Goal: Information Seeking & Learning: Learn about a topic

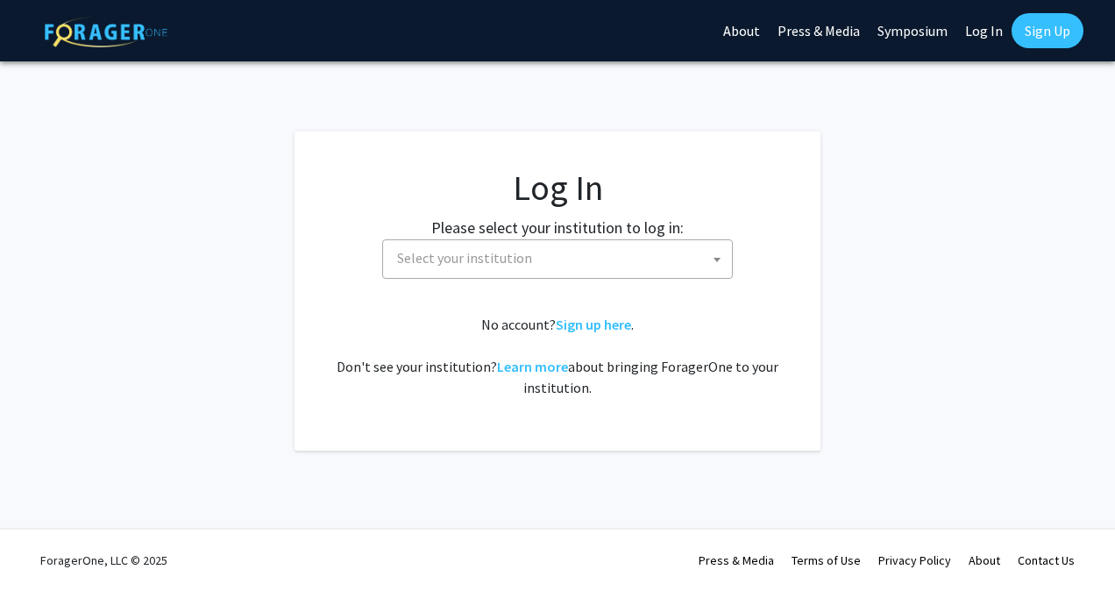
select select
click at [598, 264] on span "Select your institution" at bounding box center [561, 258] width 342 height 36
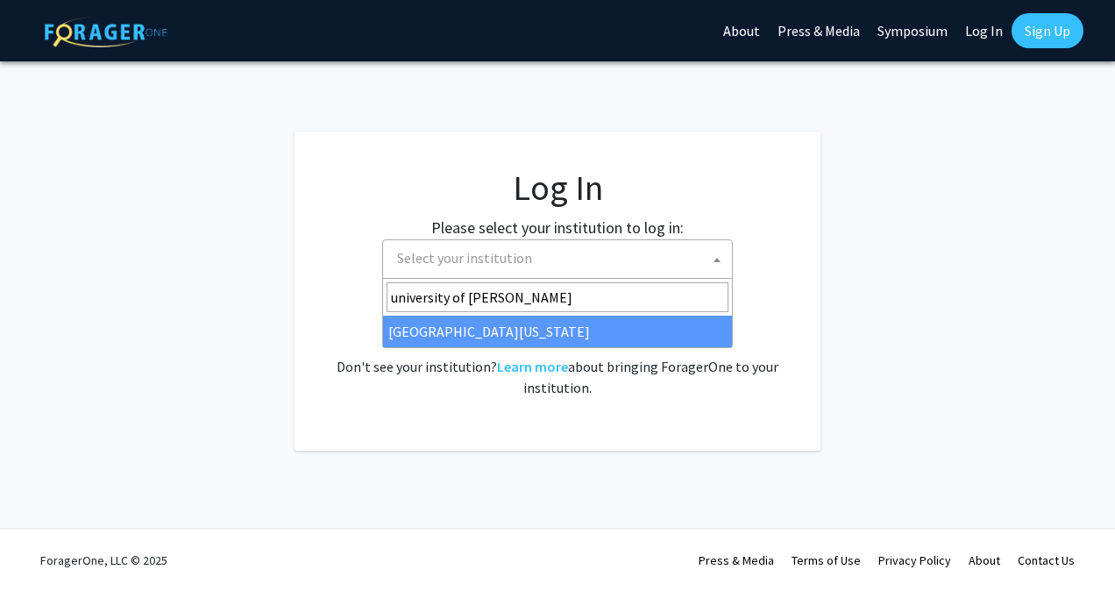
type input "university of [PERSON_NAME]"
select select "13"
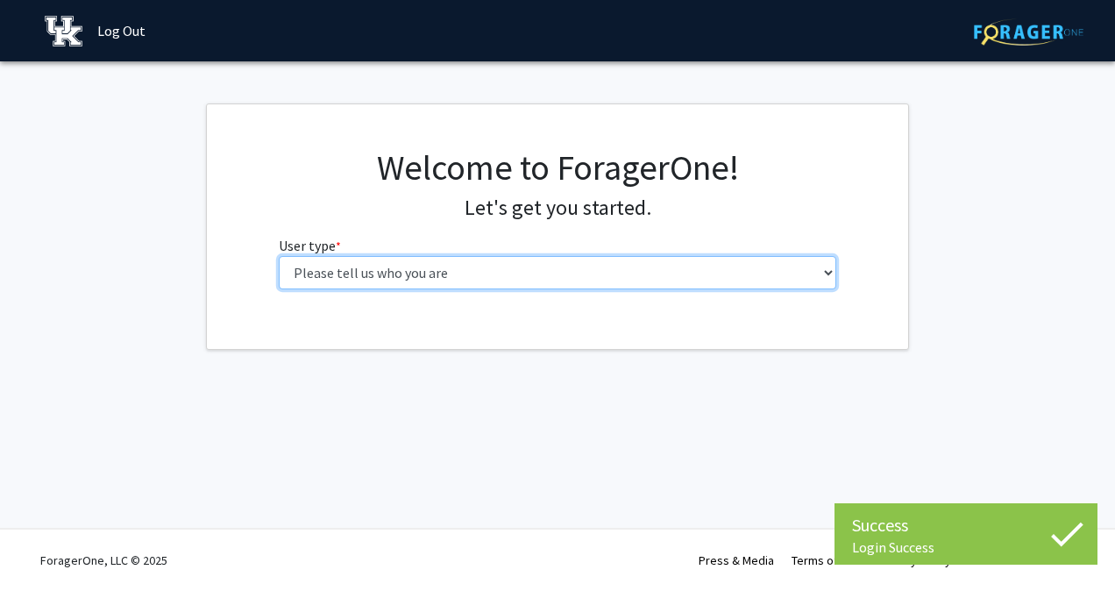
click at [748, 273] on select "Please tell us who you are Undergraduate Student Master's Student Doctoral Cand…" at bounding box center [558, 272] width 558 height 33
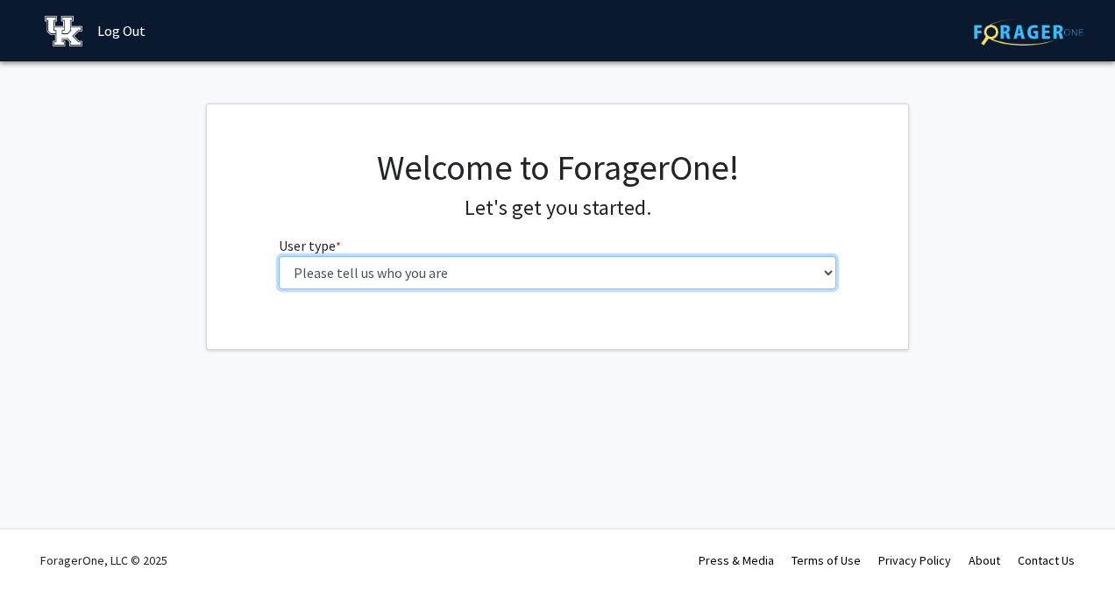
select select "1: undergrad"
click at [279, 256] on select "Please tell us who you are Undergraduate Student Master's Student Doctoral Cand…" at bounding box center [558, 272] width 558 height 33
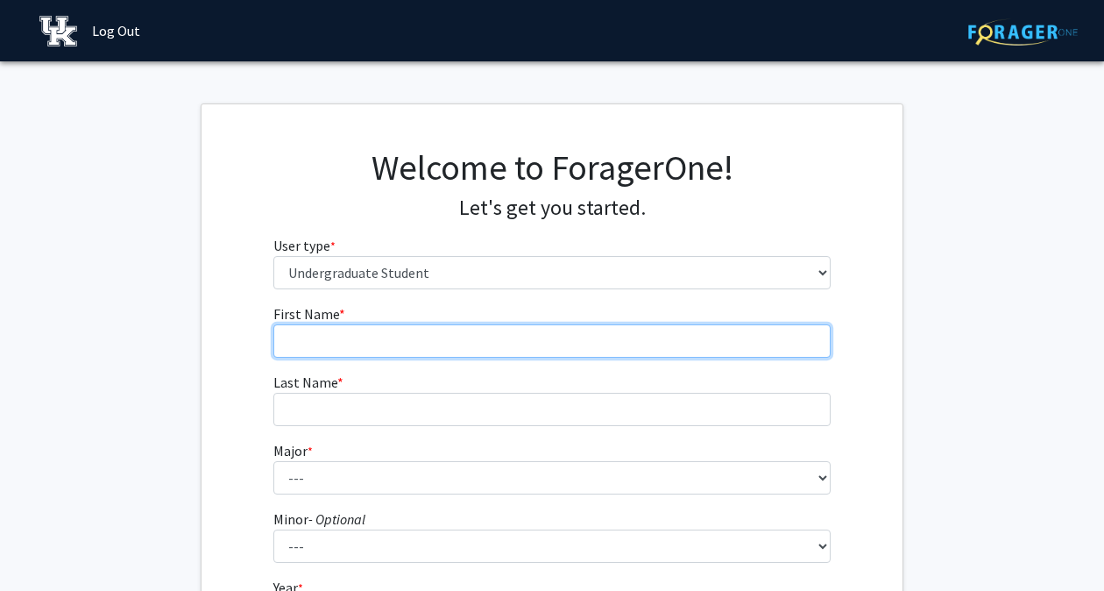
click at [407, 332] on input "First Name * required" at bounding box center [552, 340] width 558 height 33
type input "[PERSON_NAME]"
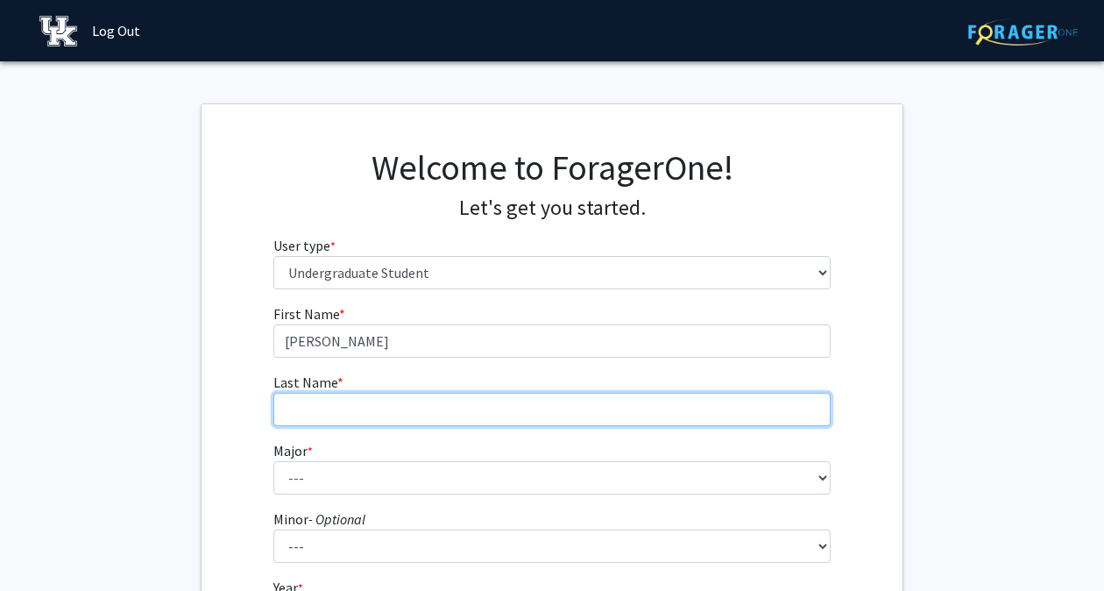
type input "[PERSON_NAME]"
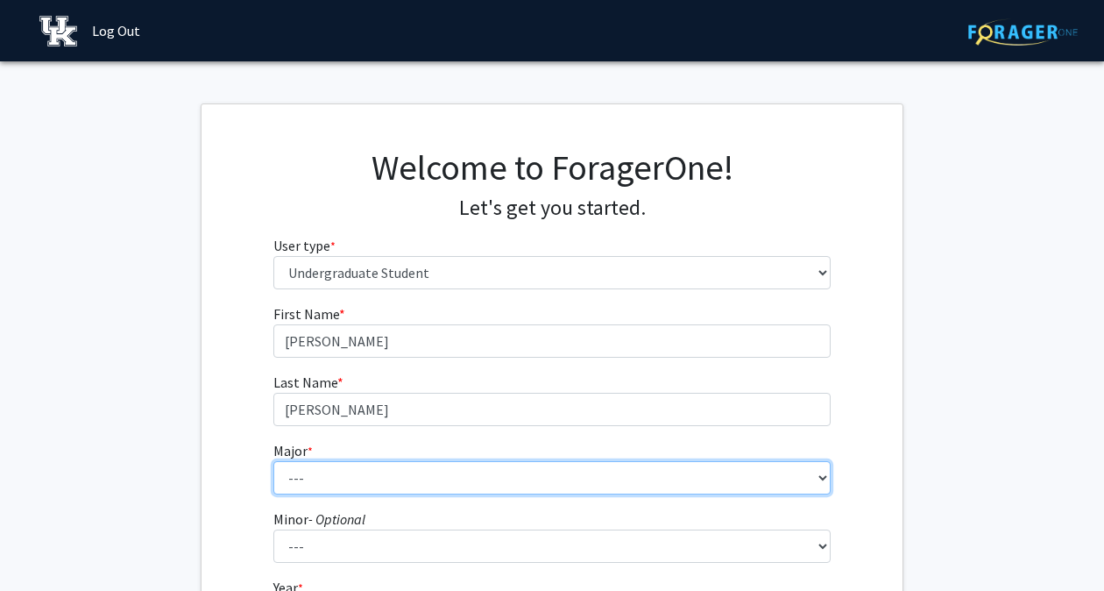
click at [369, 465] on select "--- Accounting Aerospace Engineering African American & Africana Studies Agricu…" at bounding box center [552, 477] width 558 height 33
select select "102: 939"
click at [273, 461] on select "--- Accounting Aerospace Engineering African American & Africana Studies Agricu…" at bounding box center [552, 477] width 558 height 33
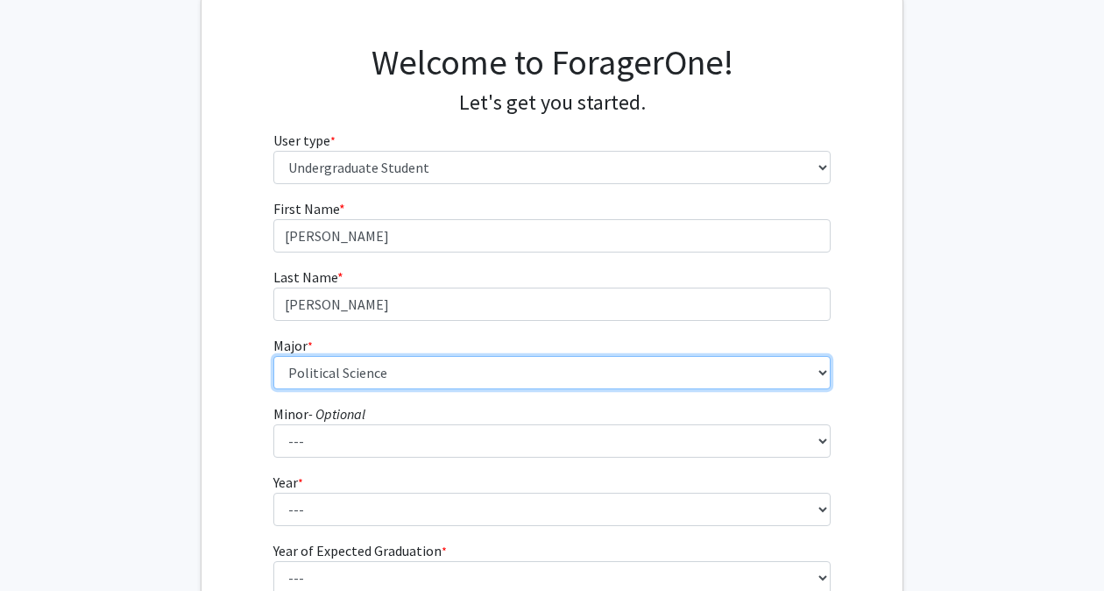
scroll to position [109, 0]
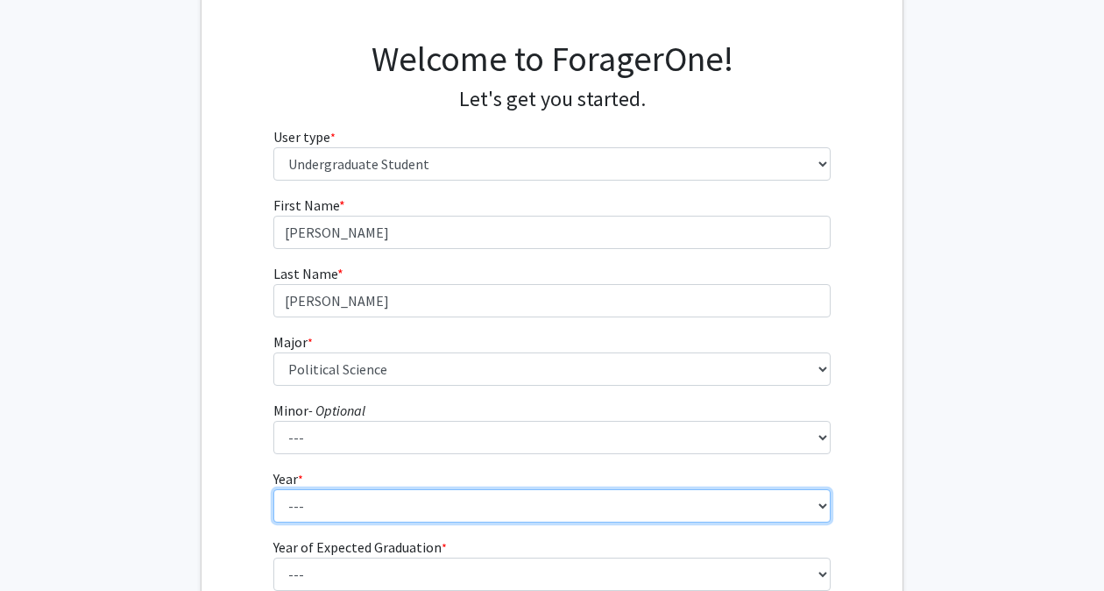
click at [335, 501] on select "--- First-year Sophomore Junior Senior Postbaccalaureate Certificate" at bounding box center [552, 505] width 558 height 33
select select "2: sophomore"
click at [273, 489] on select "--- First-year Sophomore Junior Senior Postbaccalaureate Certificate" at bounding box center [552, 505] width 558 height 33
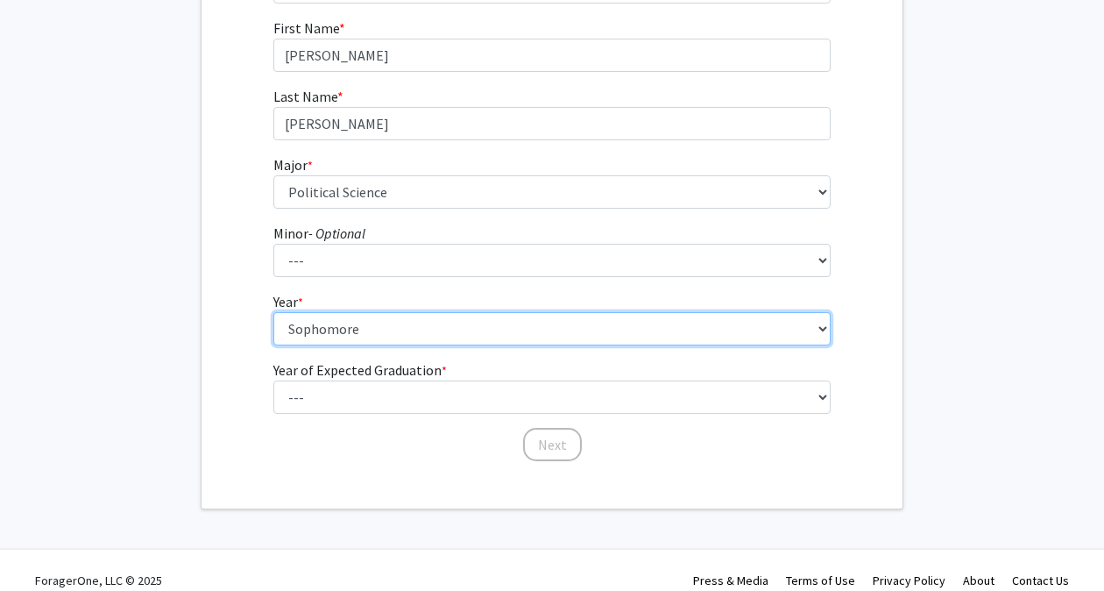
scroll to position [287, 0]
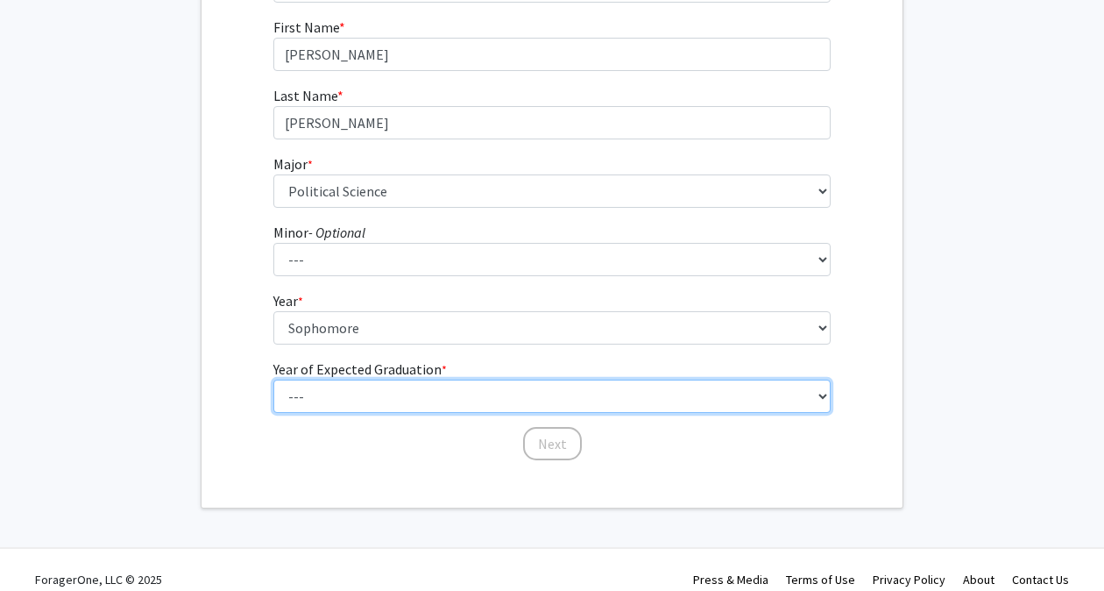
click at [340, 404] on select "--- 2025 2026 2027 2028 2029 2030 2031 2032 2033 2034" at bounding box center [552, 395] width 558 height 33
select select "4: 2028"
click at [273, 379] on select "--- 2025 2026 2027 2028 2029 2030 2031 2032 2033 2034" at bounding box center [552, 395] width 558 height 33
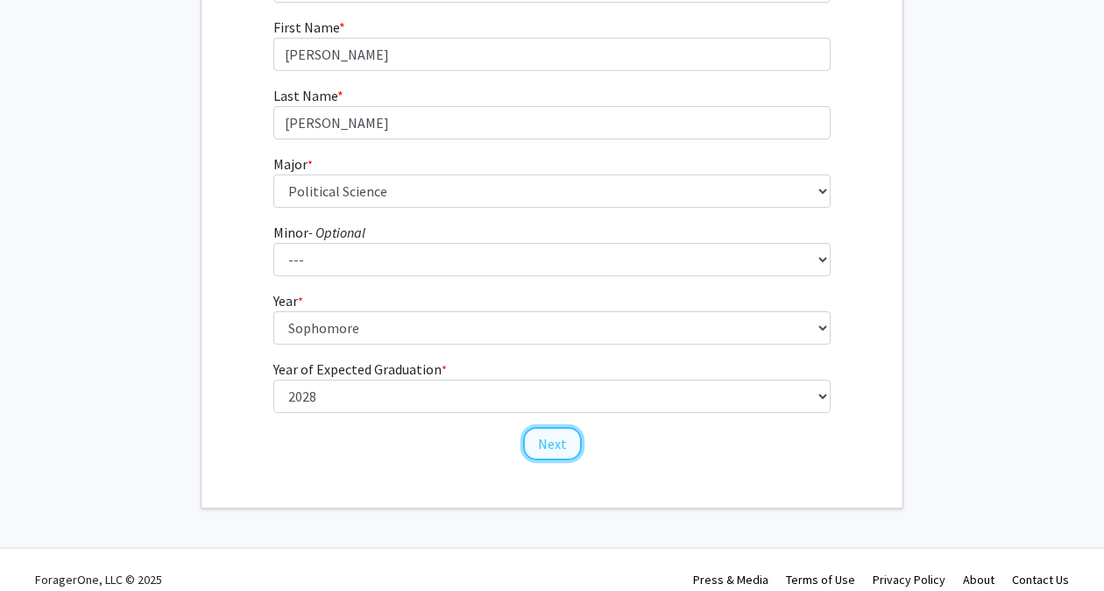
click at [550, 443] on button "Next" at bounding box center [552, 443] width 59 height 33
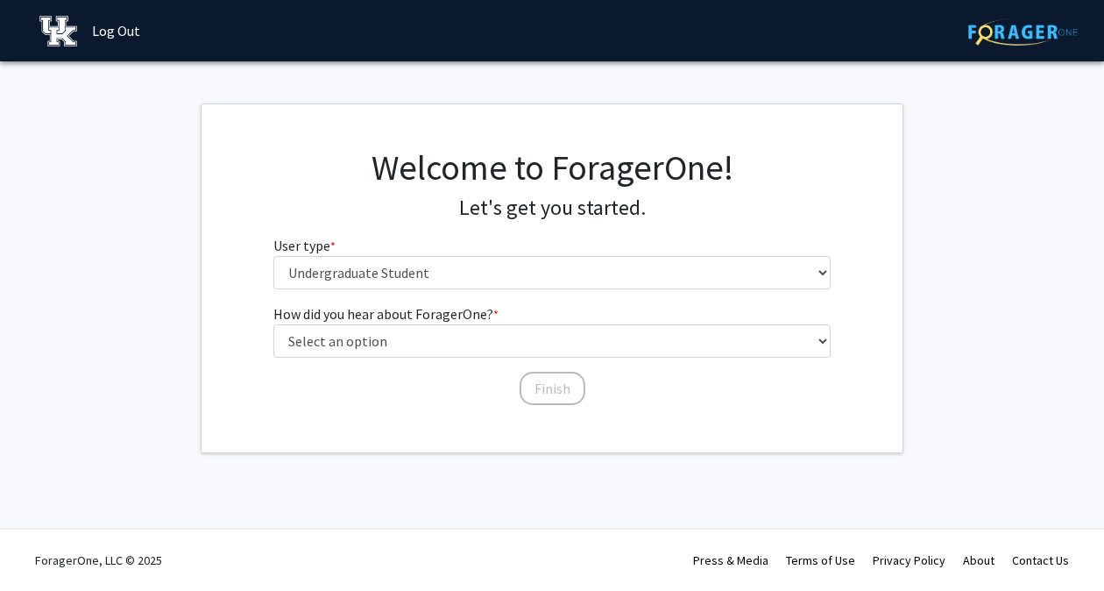
scroll to position [0, 0]
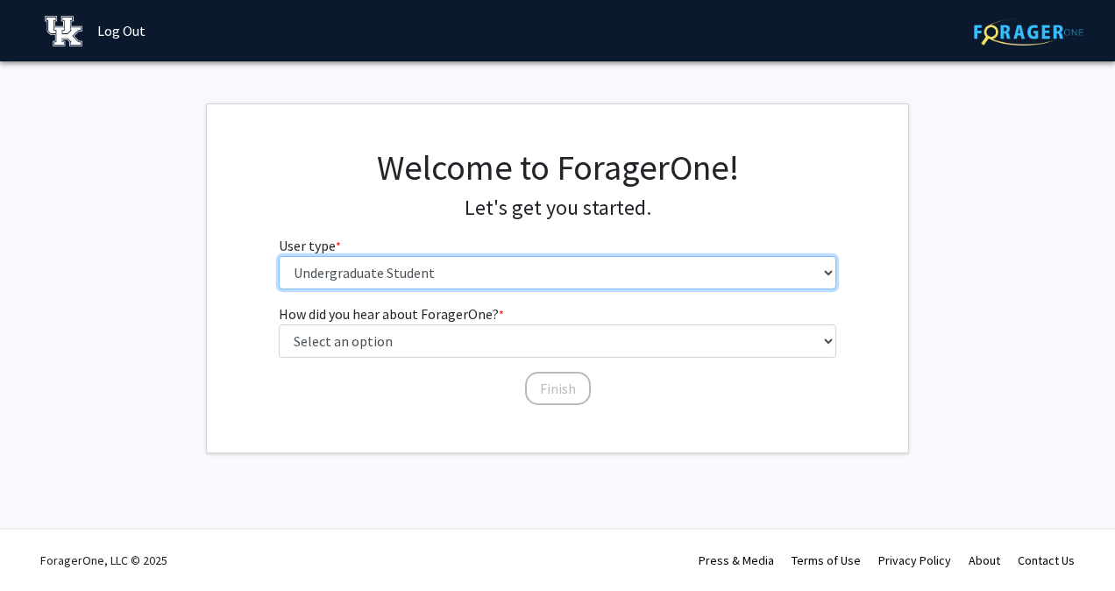
click at [517, 275] on select "Please tell us who you are Undergraduate Student Master's Student Doctoral Cand…" at bounding box center [558, 272] width 558 height 33
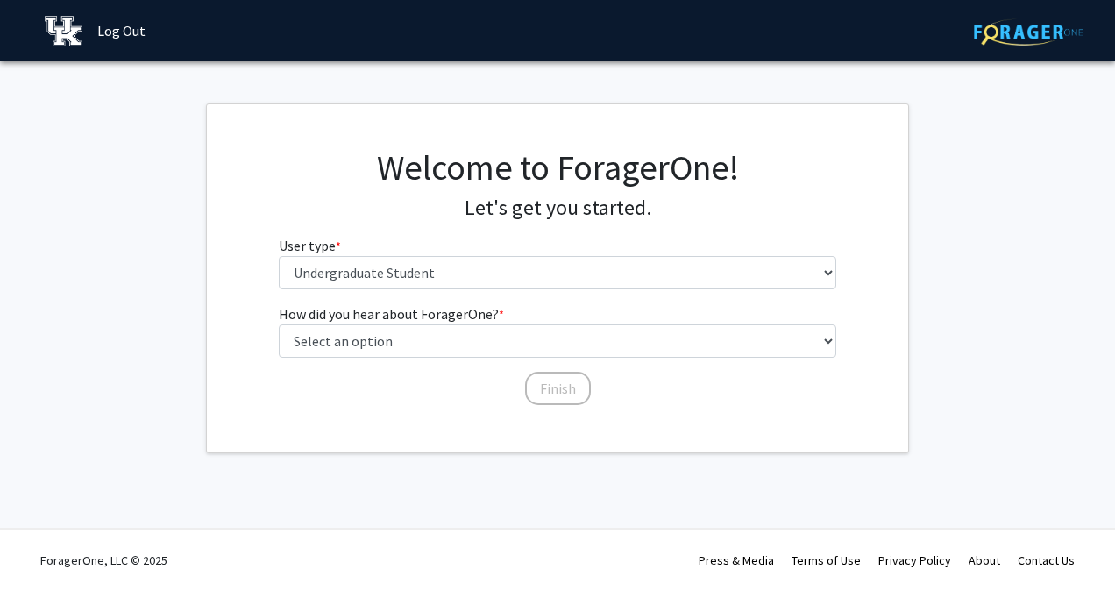
click at [163, 224] on fg-get-started "Welcome to ForagerOne! Let's get you started. User type * required Please tell …" at bounding box center [557, 278] width 1115 height 350
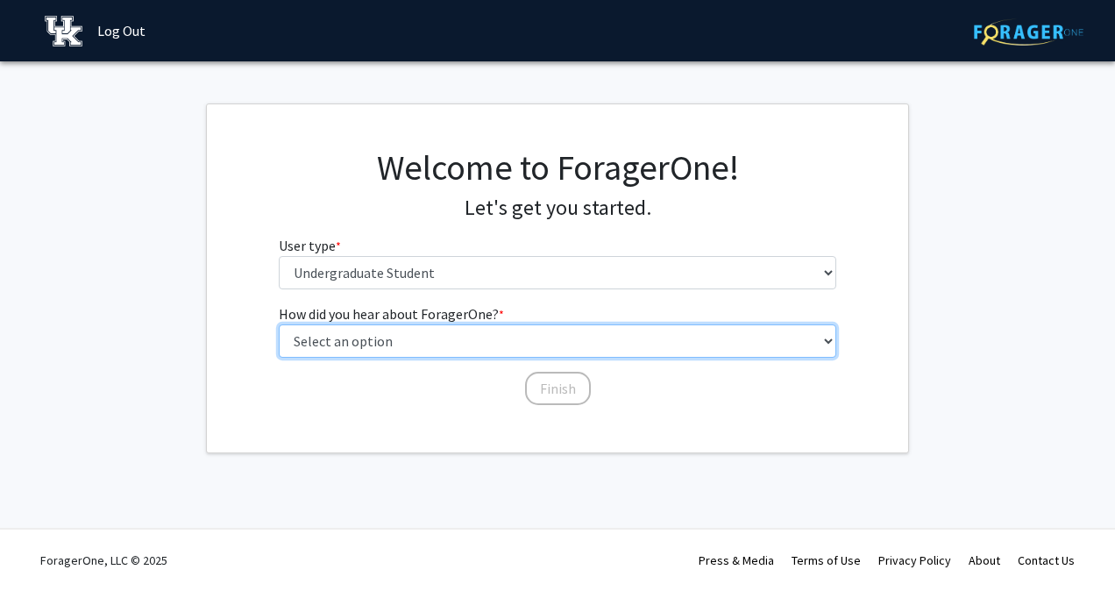
click at [649, 352] on select "Select an option Peer/student recommendation Faculty/staff recommendation Unive…" at bounding box center [558, 340] width 558 height 33
click at [279, 324] on select "Select an option Peer/student recommendation Faculty/staff recommendation Unive…" at bounding box center [558, 340] width 558 height 33
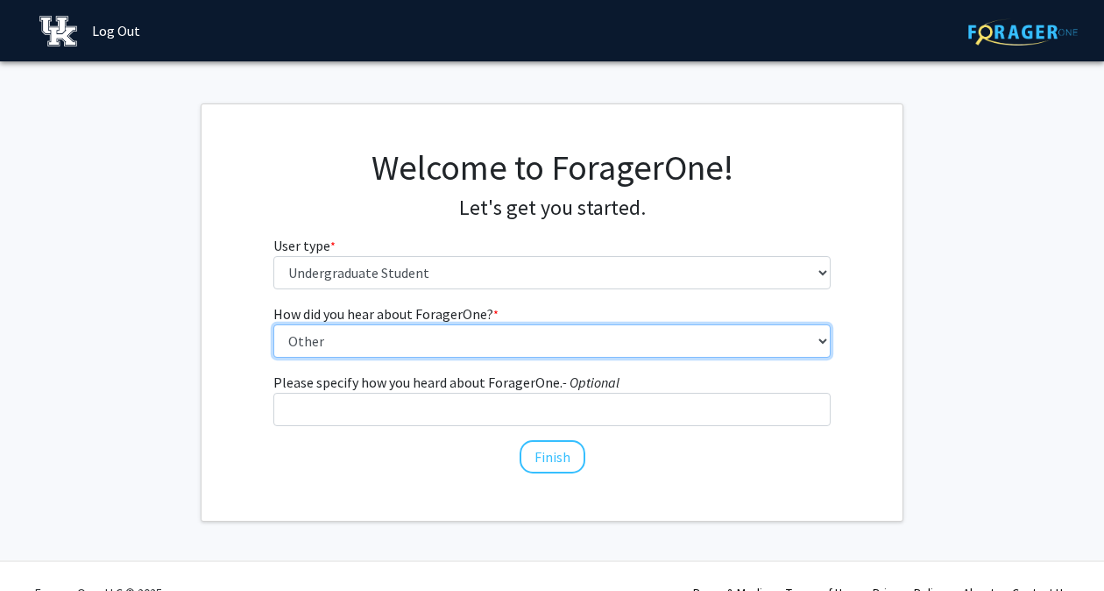
click at [658, 327] on select "Select an option Peer/student recommendation Faculty/staff recommendation Unive…" at bounding box center [552, 340] width 558 height 33
select select "4: university_email"
click at [278, 324] on select "Select an option Peer/student recommendation Faculty/staff recommendation Unive…" at bounding box center [552, 340] width 558 height 33
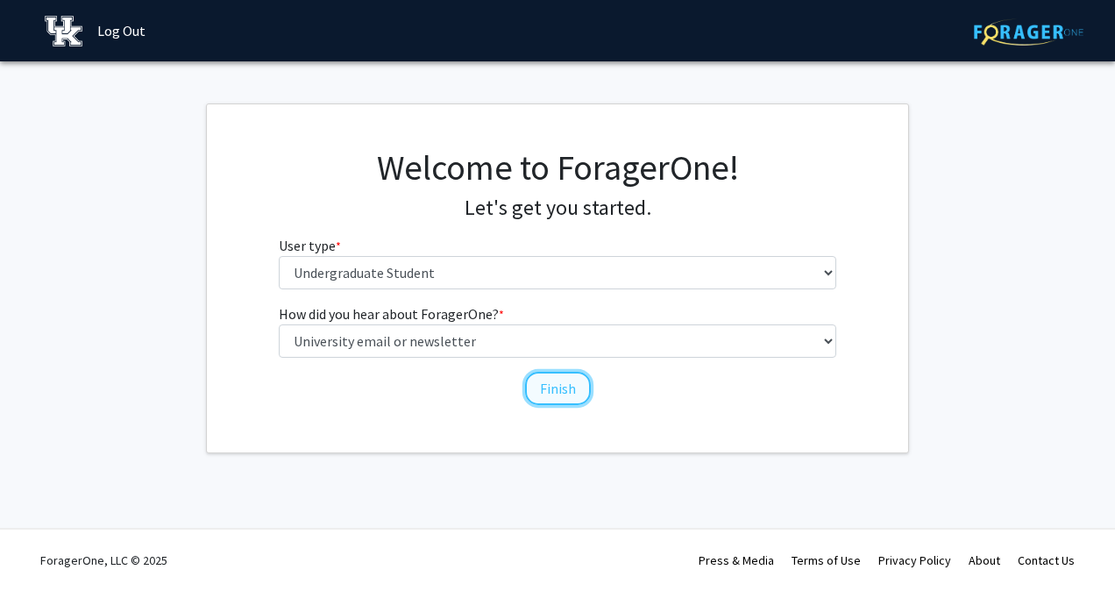
click at [564, 403] on button "Finish" at bounding box center [558, 388] width 66 height 33
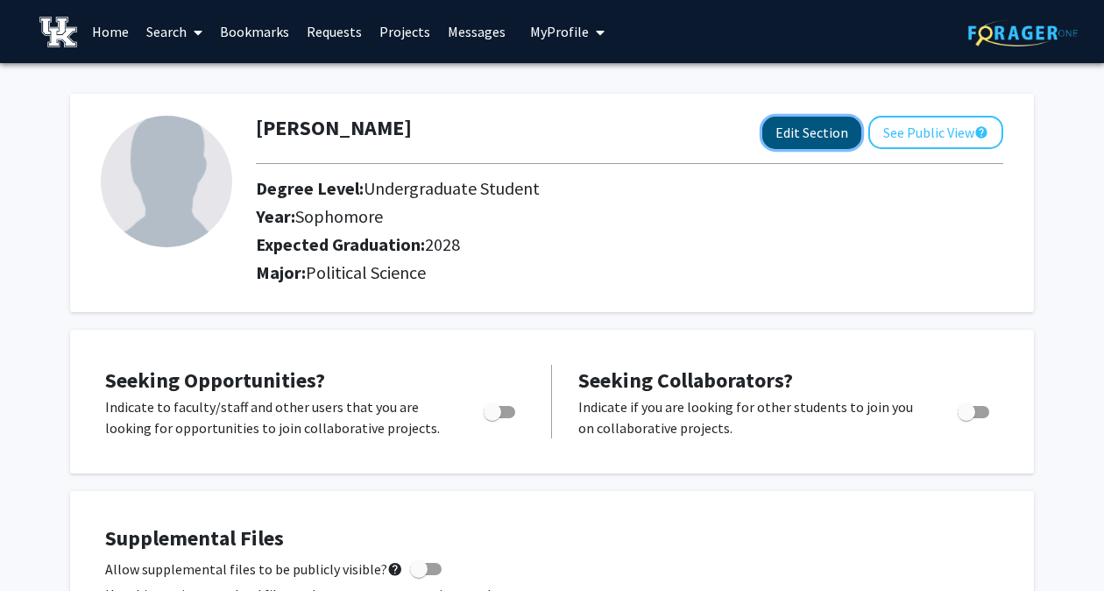
click at [782, 130] on button "Edit Section" at bounding box center [812, 133] width 99 height 32
select select "sophomore"
select select "2028"
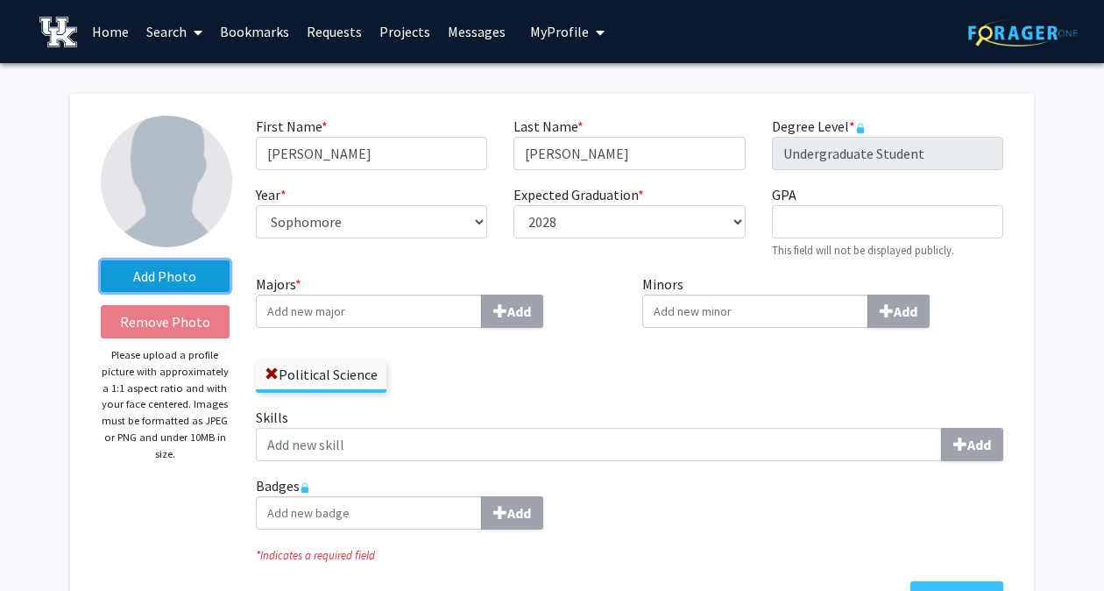
click at [186, 287] on label "Add Photo" at bounding box center [165, 276] width 129 height 32
click at [0, 0] on input "Add Photo" at bounding box center [0, 0] width 0 height 0
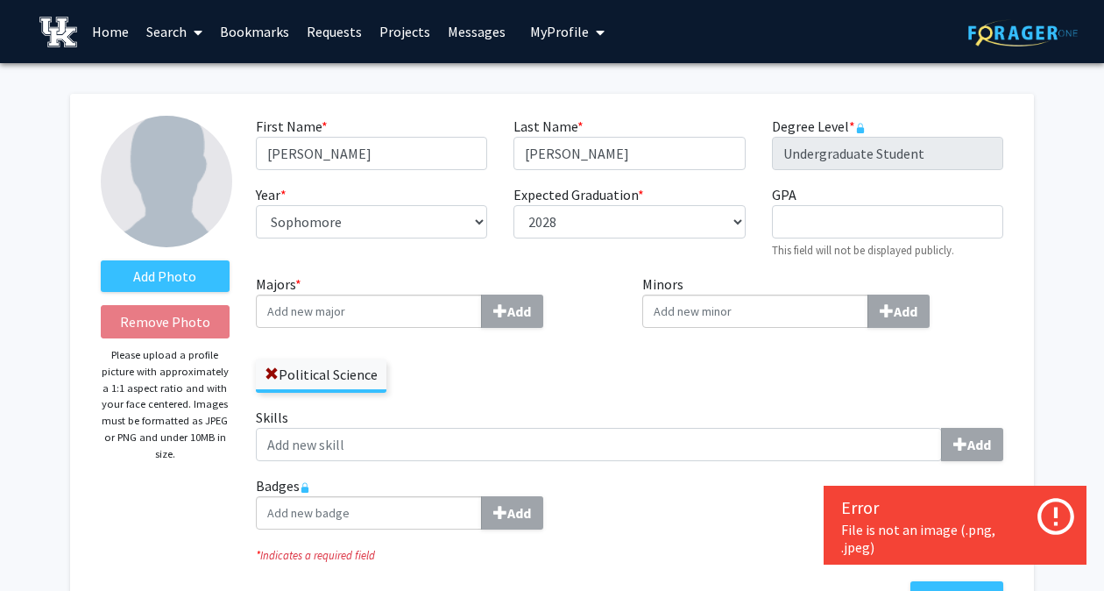
click at [176, 202] on img at bounding box center [166, 181] width 131 height 131
click at [177, 283] on label "Add Photo" at bounding box center [165, 276] width 129 height 32
click at [0, 0] on input "Add Photo" at bounding box center [0, 0] width 0 height 0
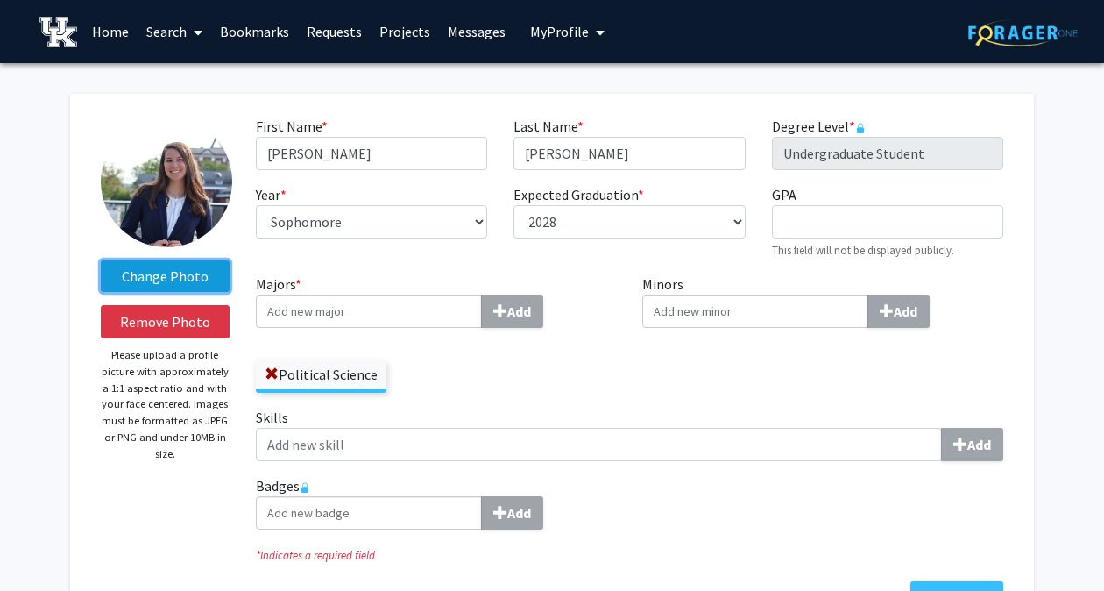
click at [181, 272] on label "Change Photo" at bounding box center [165, 276] width 129 height 32
click at [0, 0] on input "Change Photo" at bounding box center [0, 0] width 0 height 0
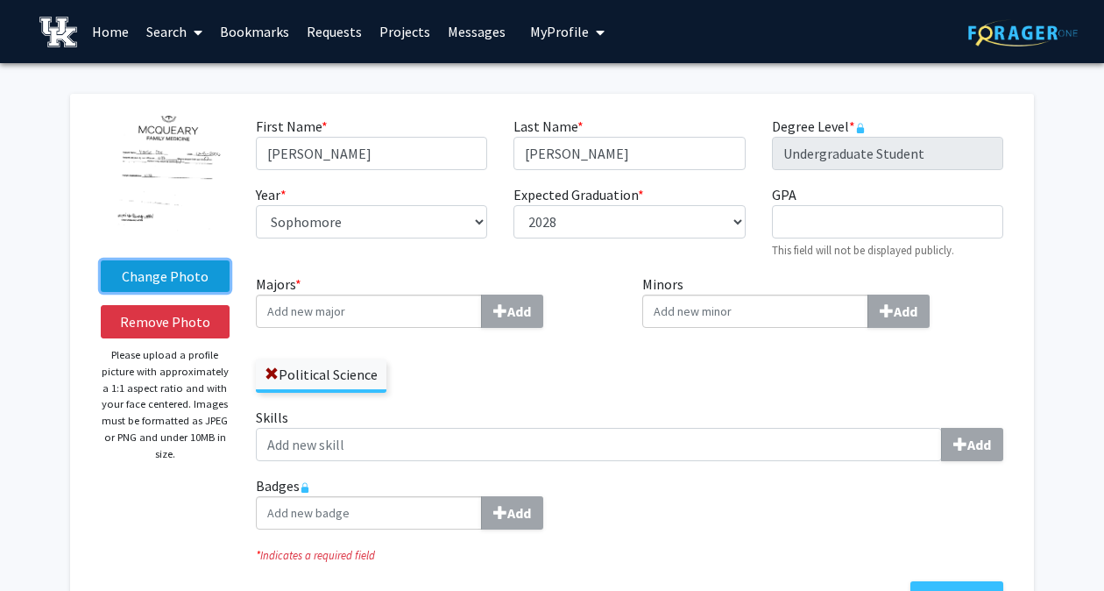
click at [168, 277] on label "Change Photo" at bounding box center [165, 276] width 129 height 32
click at [0, 0] on input "Change Photo" at bounding box center [0, 0] width 0 height 0
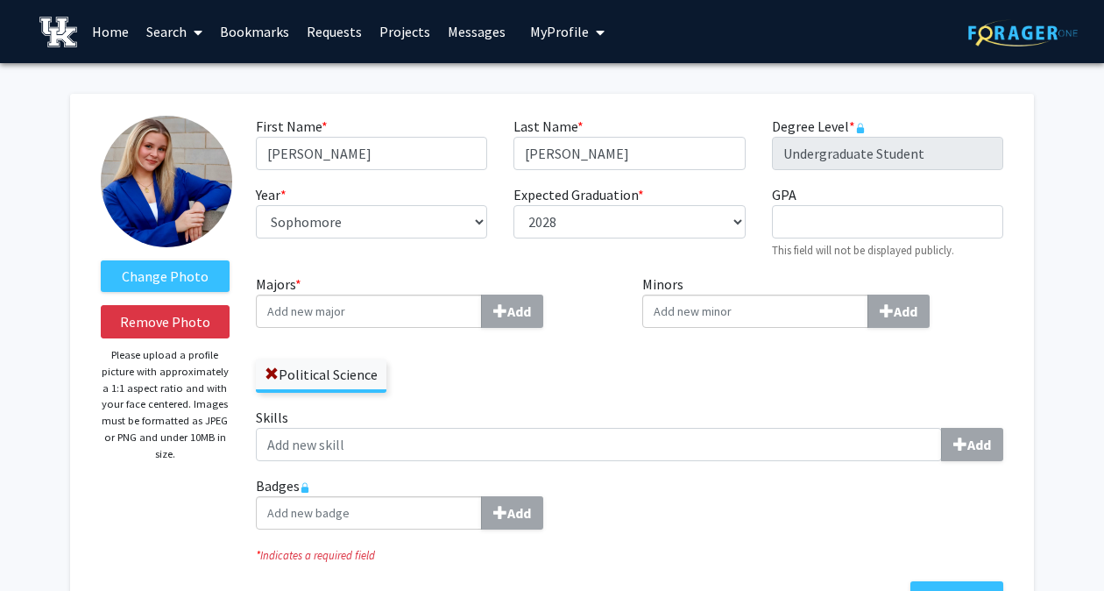
click at [184, 498] on div "Change Photo Remove Photo Please upload a profile picture with approximately a …" at bounding box center [165, 365] width 155 height 499
click at [110, 24] on link "Home" at bounding box center [110, 31] width 54 height 61
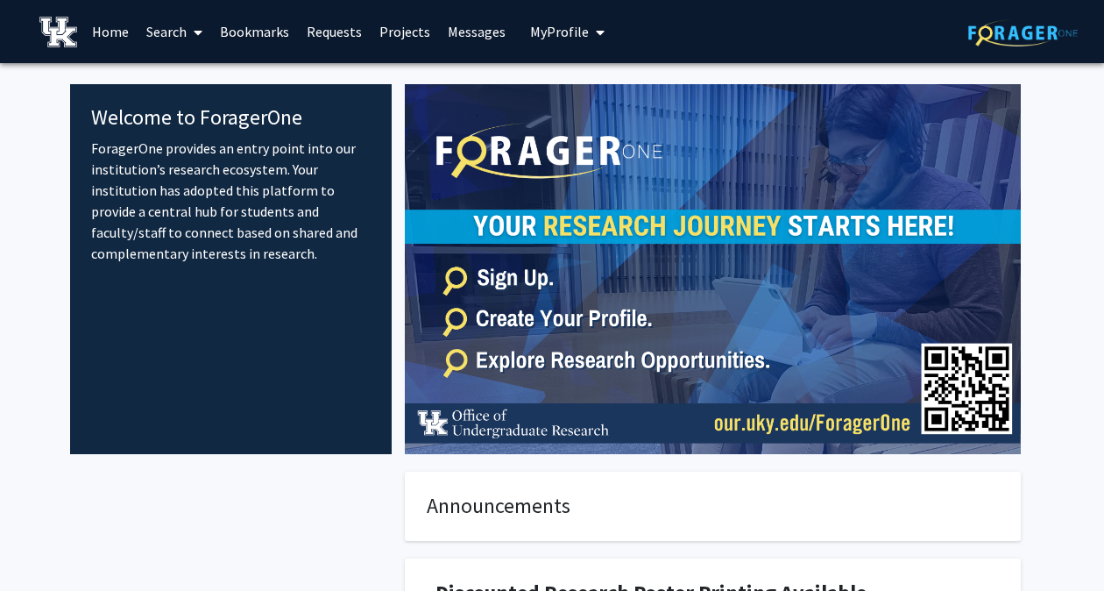
click at [189, 32] on span at bounding box center [195, 32] width 16 height 61
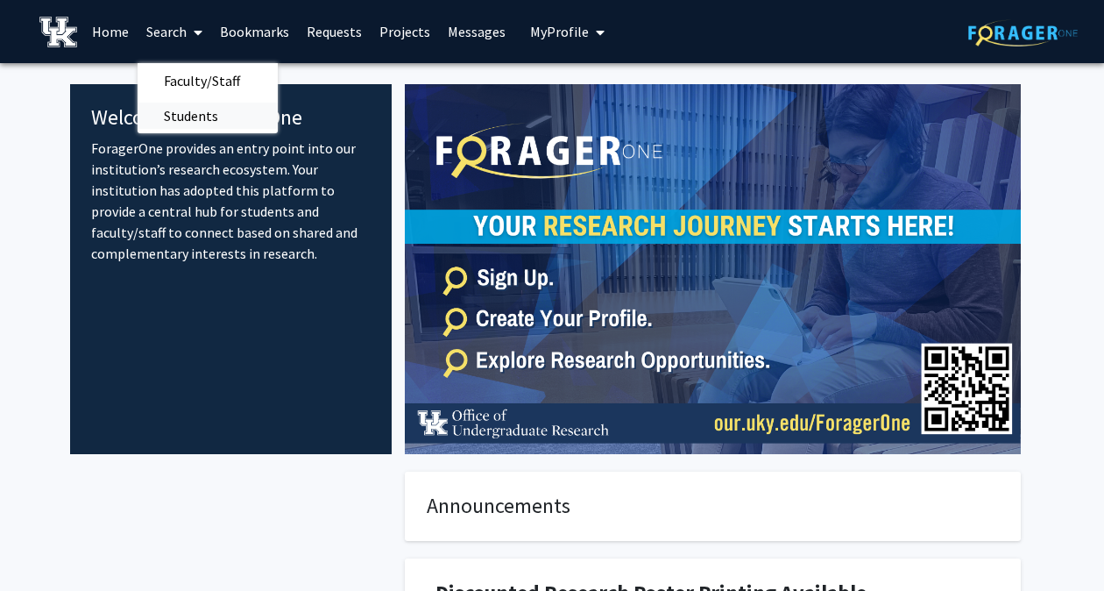
click at [202, 111] on span "Students" at bounding box center [191, 115] width 107 height 35
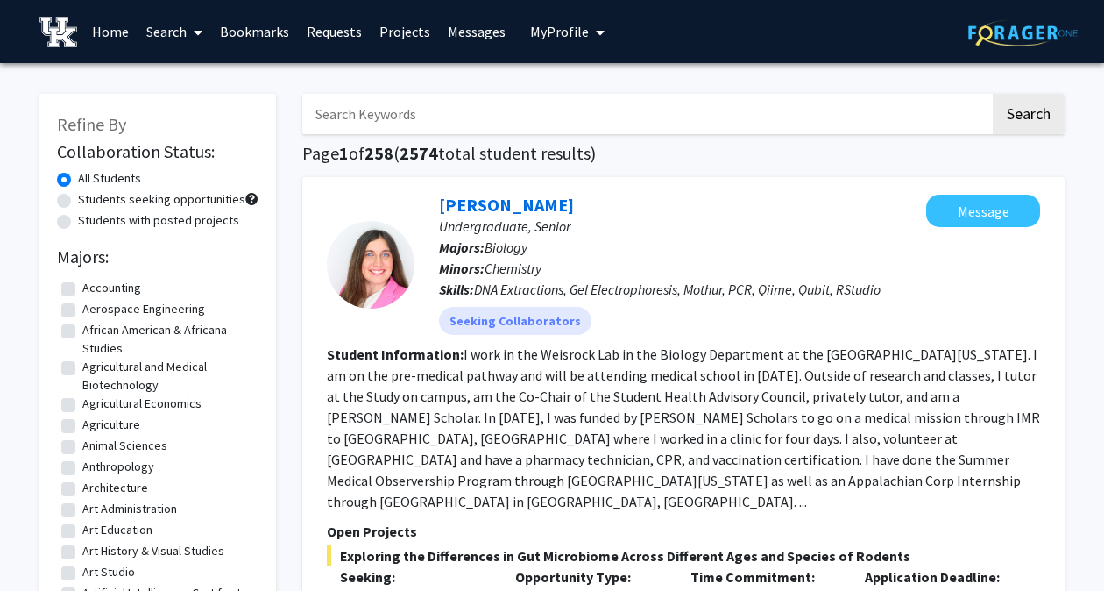
click at [436, 121] on input "Search Keywords" at bounding box center [646, 114] width 688 height 40
click at [771, 329] on div "Seeking Collaborators" at bounding box center [683, 320] width 494 height 35
click at [652, 144] on h1 "Page 1 of 258 ( 2574 total student results)" at bounding box center [683, 153] width 763 height 21
click at [631, 118] on input "Search Keywords" at bounding box center [646, 114] width 688 height 40
type input "[PERSON_NAME]"
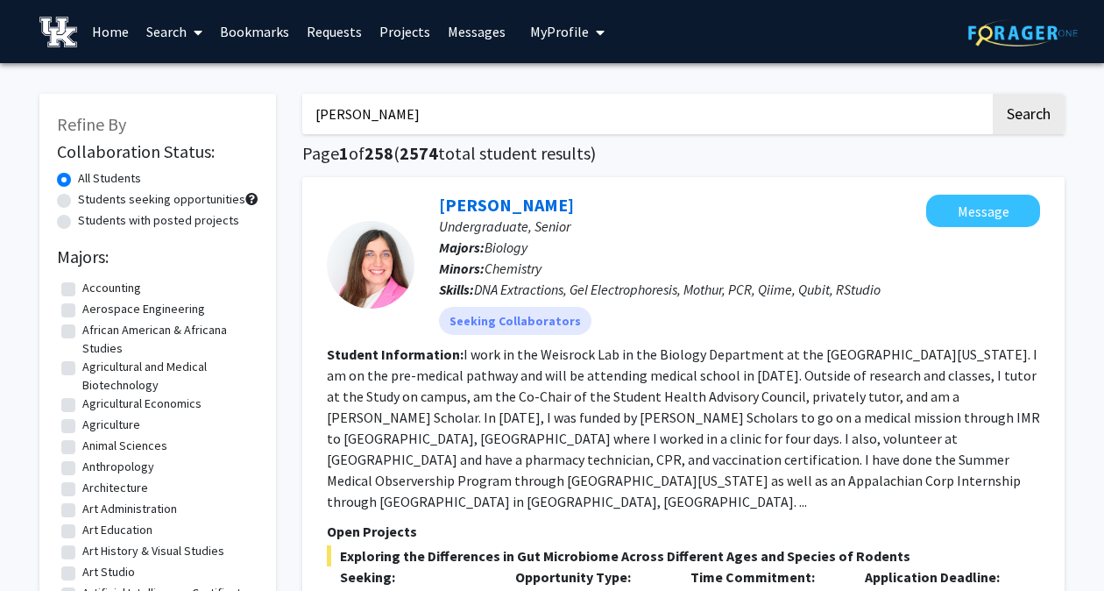
click at [993, 94] on button "Search" at bounding box center [1029, 114] width 72 height 40
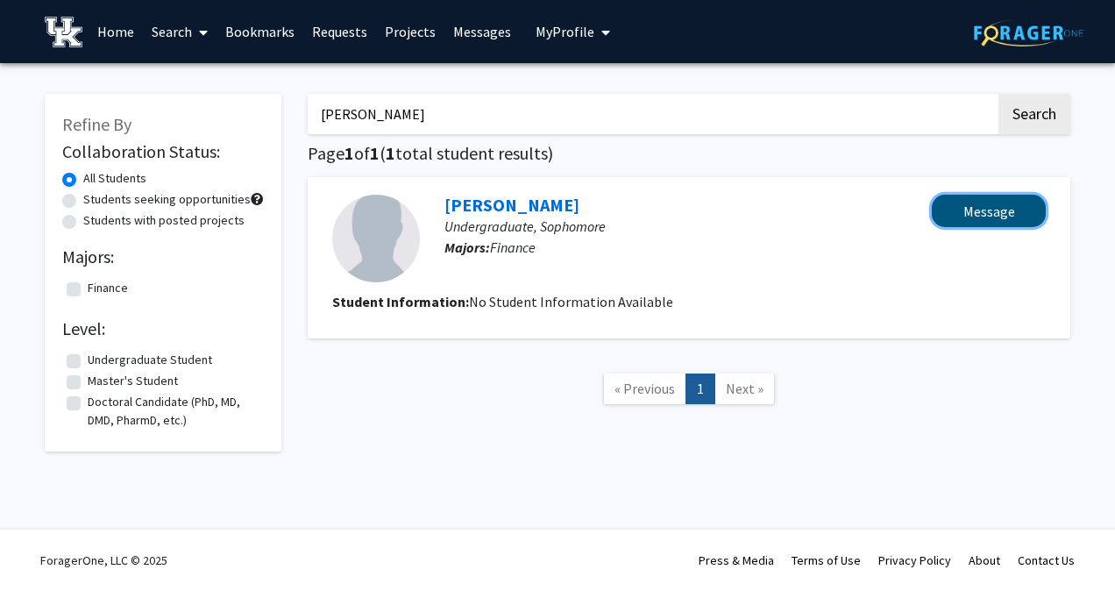
click at [1003, 209] on button "Message" at bounding box center [989, 211] width 114 height 32
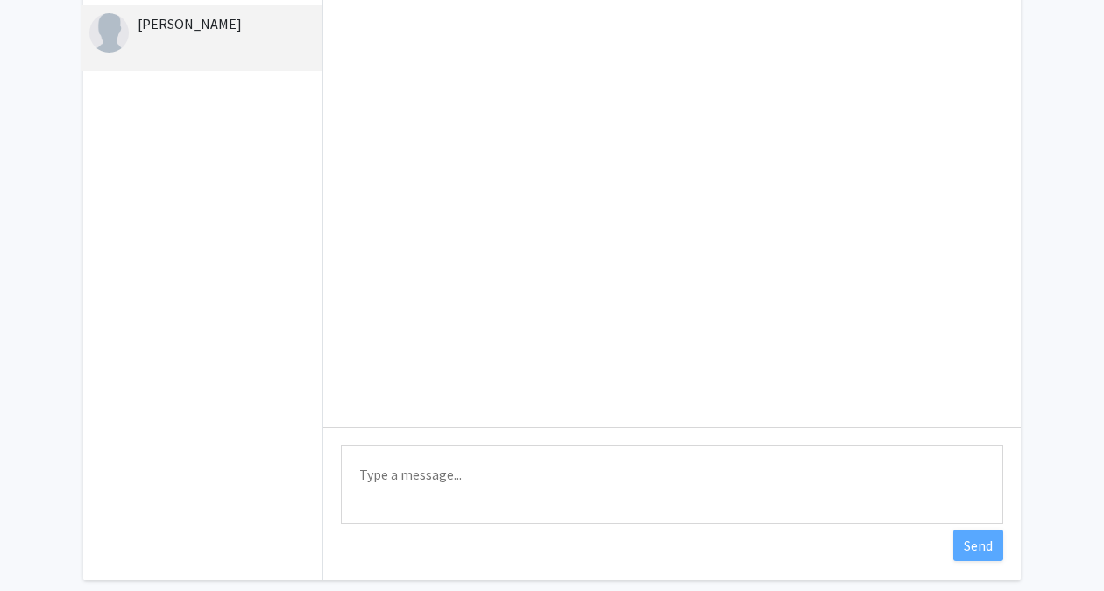
scroll to position [130, 0]
click at [561, 477] on textarea "Type a message" at bounding box center [672, 482] width 663 height 79
type textarea "hi"
click at [994, 540] on button "Send" at bounding box center [979, 543] width 50 height 32
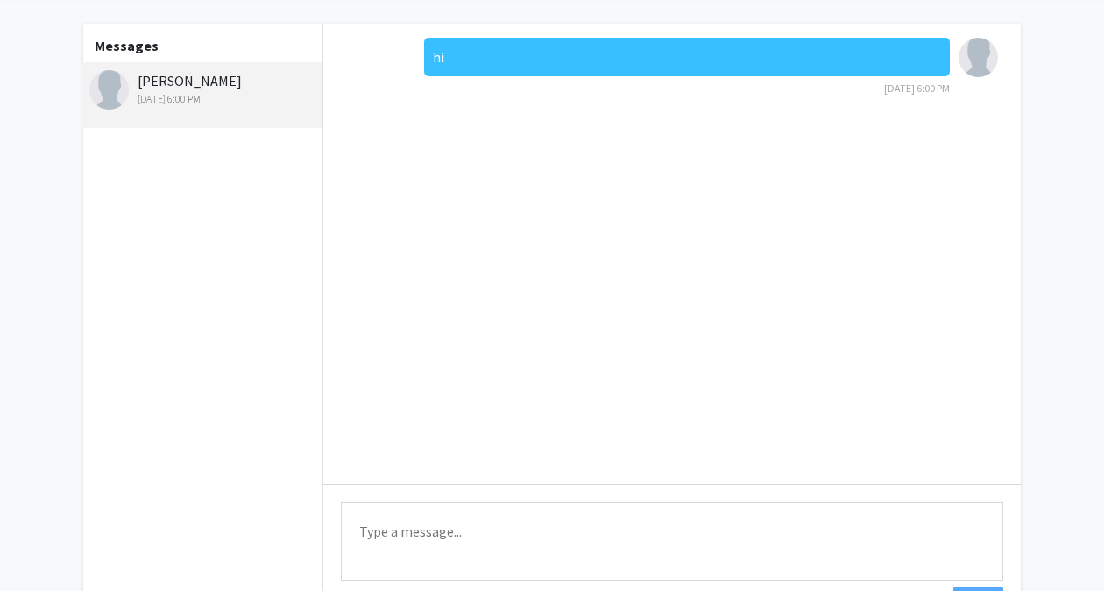
scroll to position [31, 0]
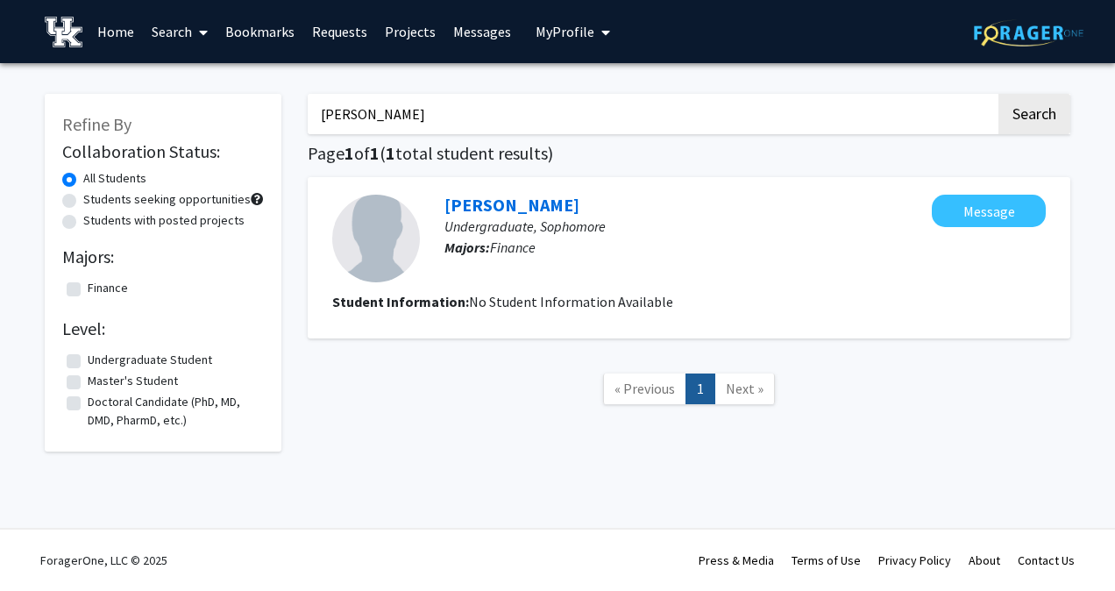
drag, startPoint x: 400, startPoint y: 117, endPoint x: 231, endPoint y: 148, distance: 171.0
click at [231, 148] on div "Refine By Collaboration Status: All Students Students seeking opportunities Stu…" at bounding box center [558, 263] width 1052 height 375
type input "[PERSON_NAME]"
click at [998, 94] on button "Search" at bounding box center [1034, 114] width 72 height 40
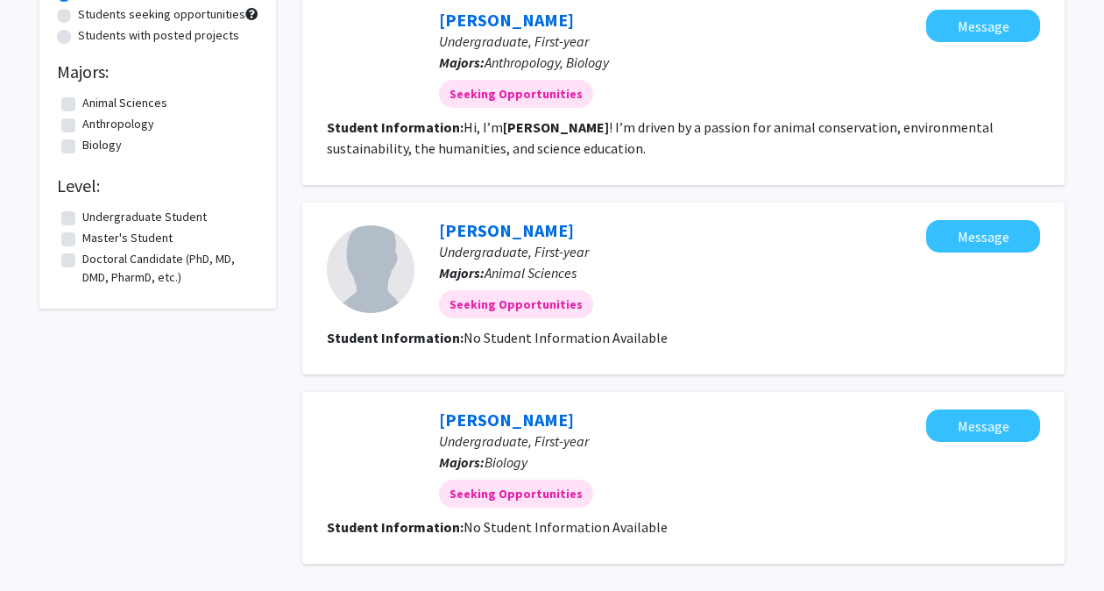
scroll to position [242, 0]
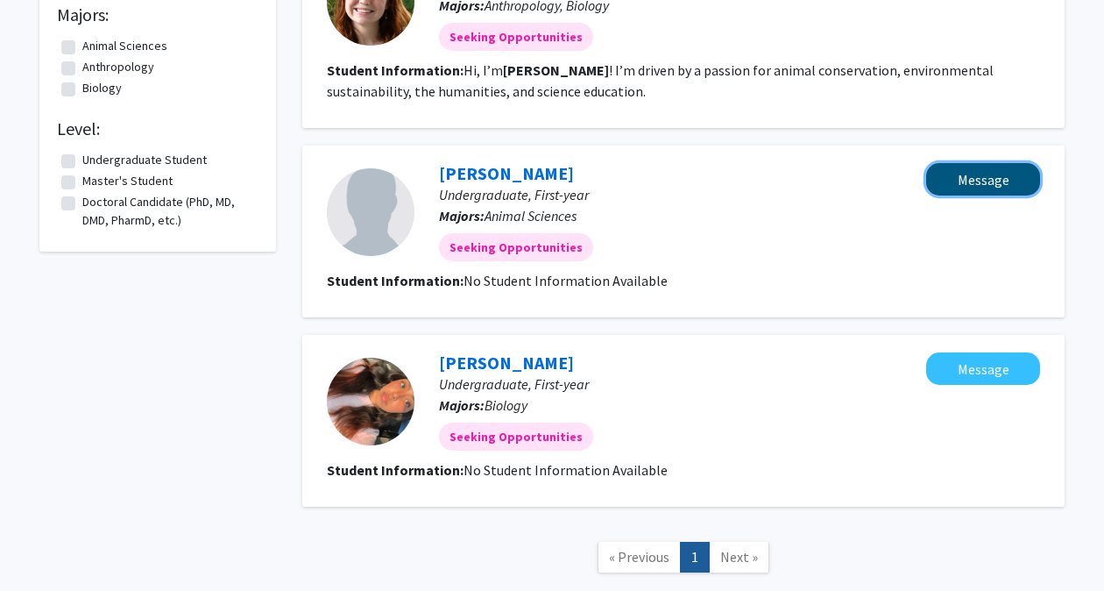
click at [1005, 174] on button "Message" at bounding box center [983, 179] width 114 height 32
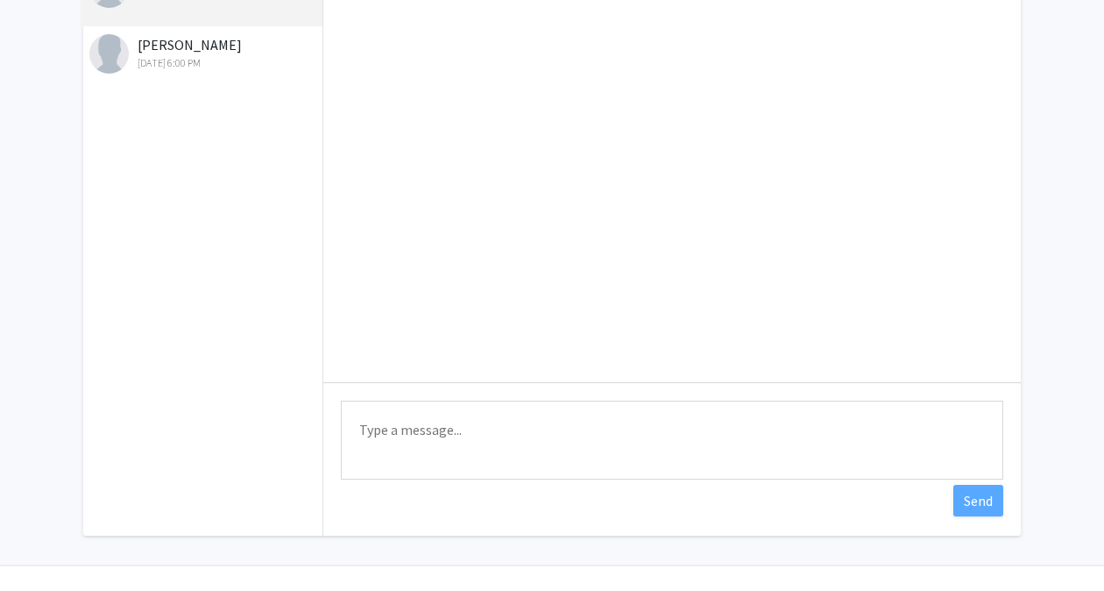
scroll to position [174, 0]
click at [647, 419] on textarea "Type a message" at bounding box center [672, 437] width 663 height 79
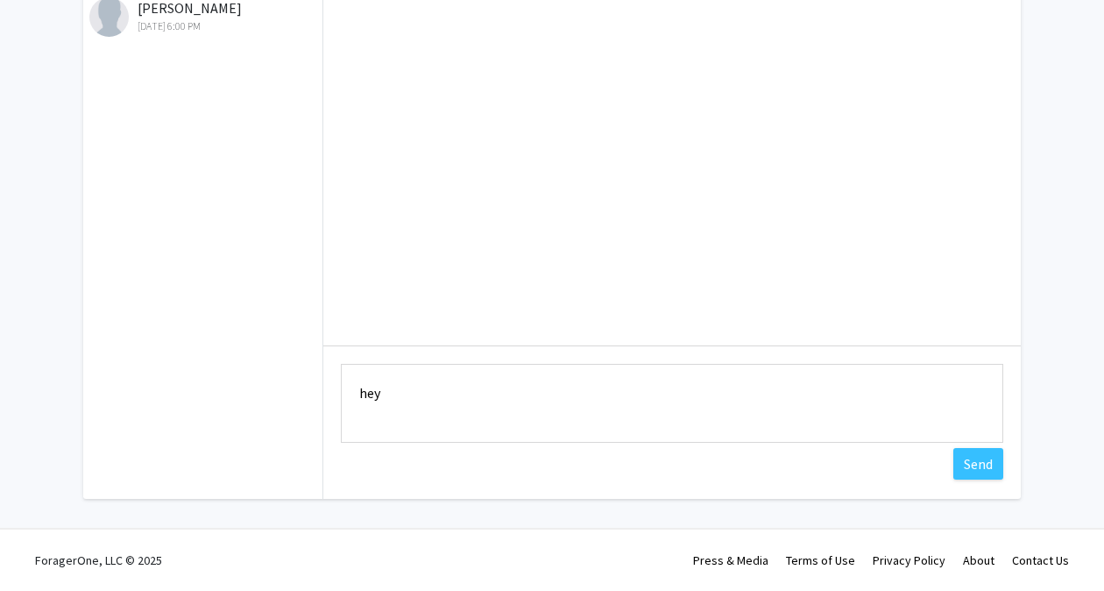
type textarea "hey"
click at [974, 467] on button "Send" at bounding box center [979, 464] width 50 height 32
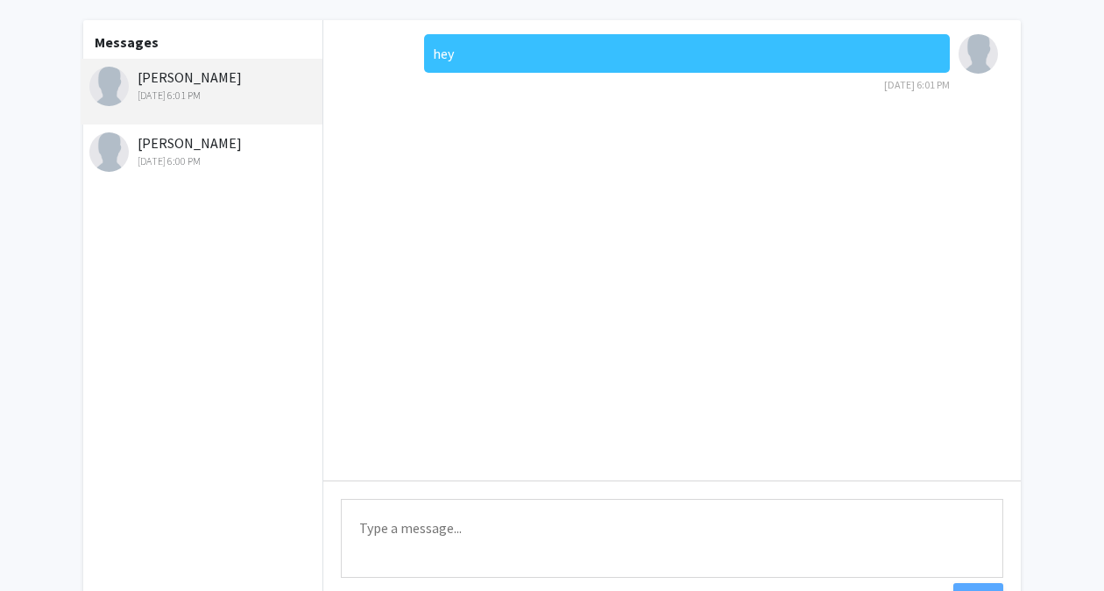
scroll to position [0, 0]
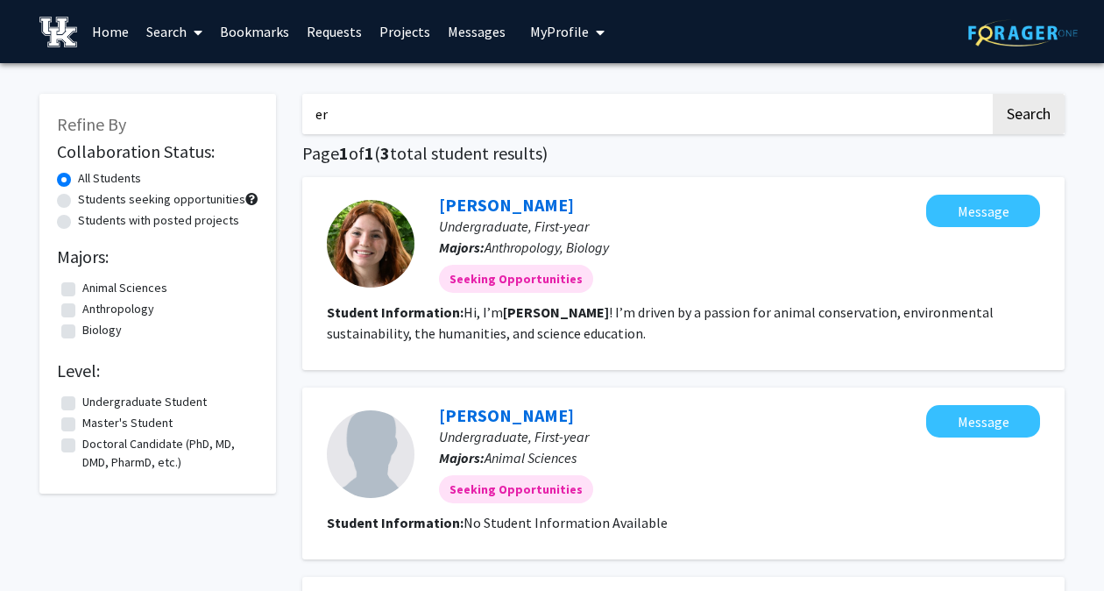
type input "e"
type input "[PERSON_NAME]"
click at [993, 94] on button "Search" at bounding box center [1029, 114] width 72 height 40
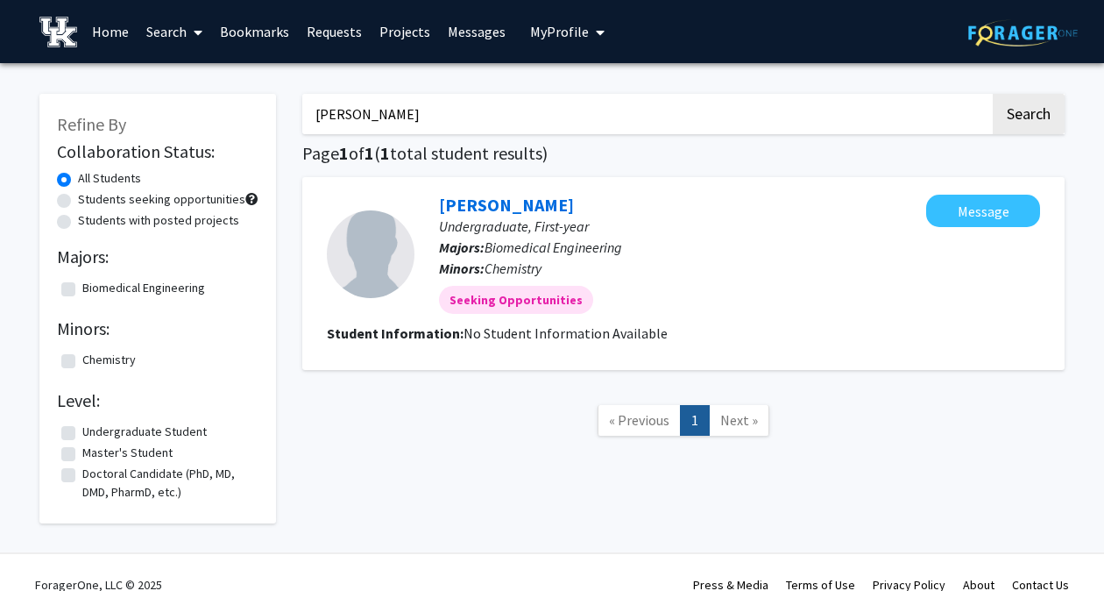
click at [379, 266] on div at bounding box center [371, 254] width 88 height 88
click at [535, 198] on link "[PERSON_NAME]" at bounding box center [506, 205] width 135 height 22
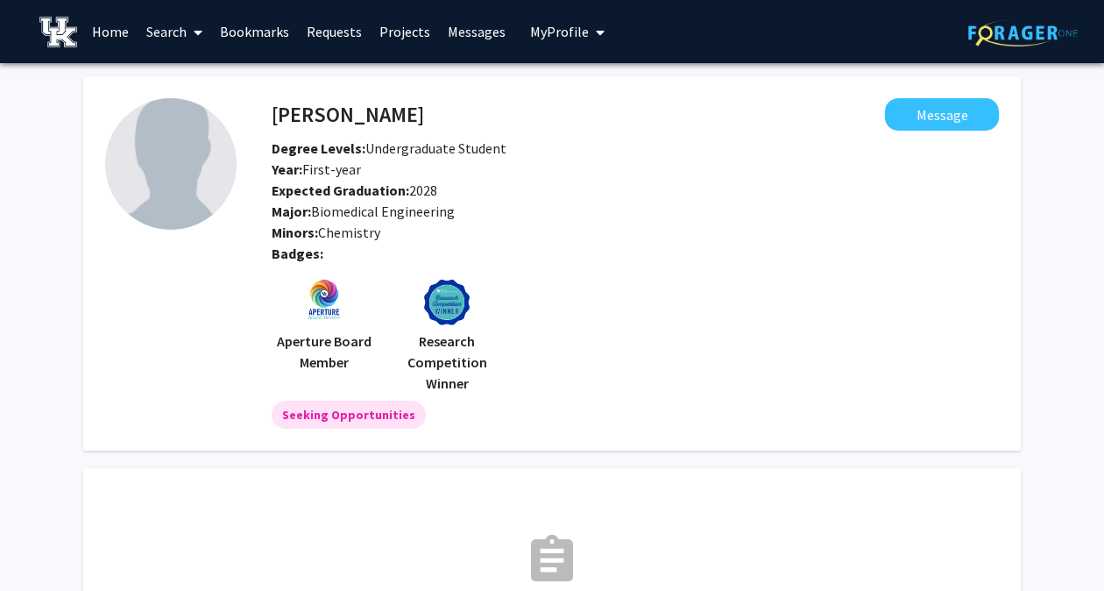
drag, startPoint x: 320, startPoint y: 220, endPoint x: 473, endPoint y: 216, distance: 153.4
click at [473, 216] on div "Major: Biomedical Engineering" at bounding box center [636, 211] width 754 height 21
drag, startPoint x: 473, startPoint y: 216, endPoint x: 499, endPoint y: 235, distance: 31.9
click at [499, 235] on div "Minors: Chemistry" at bounding box center [636, 232] width 754 height 21
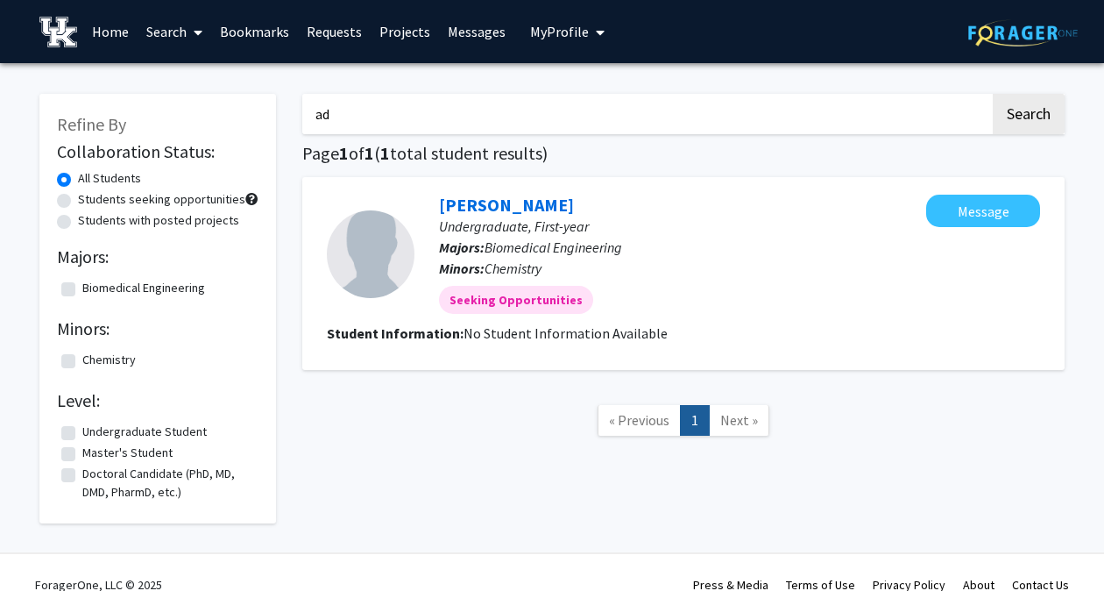
type input "a"
click at [993, 94] on button "Search" at bounding box center [1029, 114] width 72 height 40
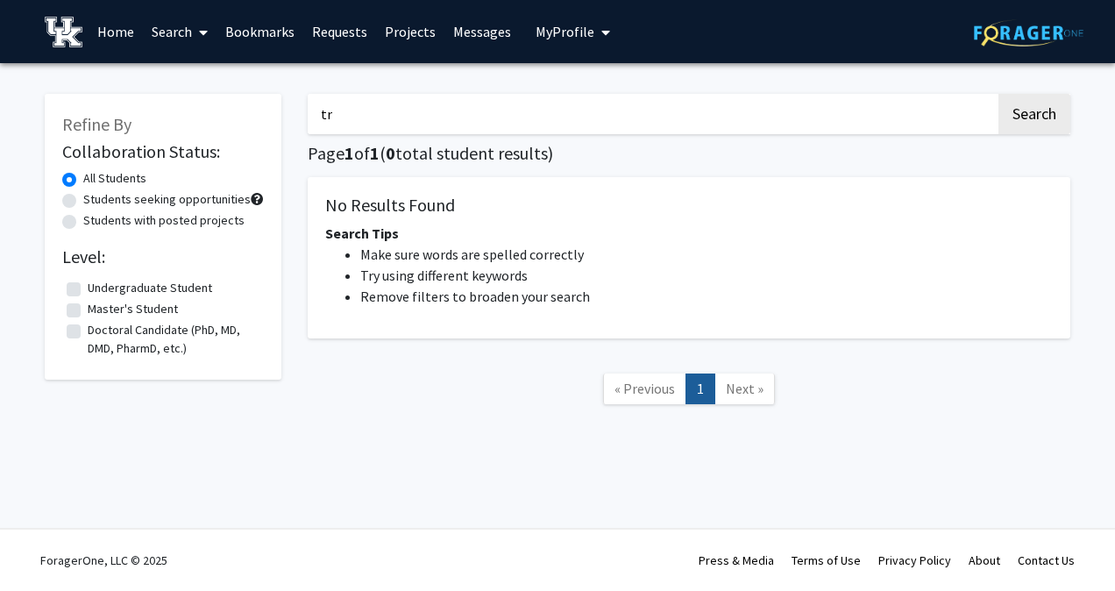
type input "t"
click at [998, 94] on button "Search" at bounding box center [1034, 114] width 72 height 40
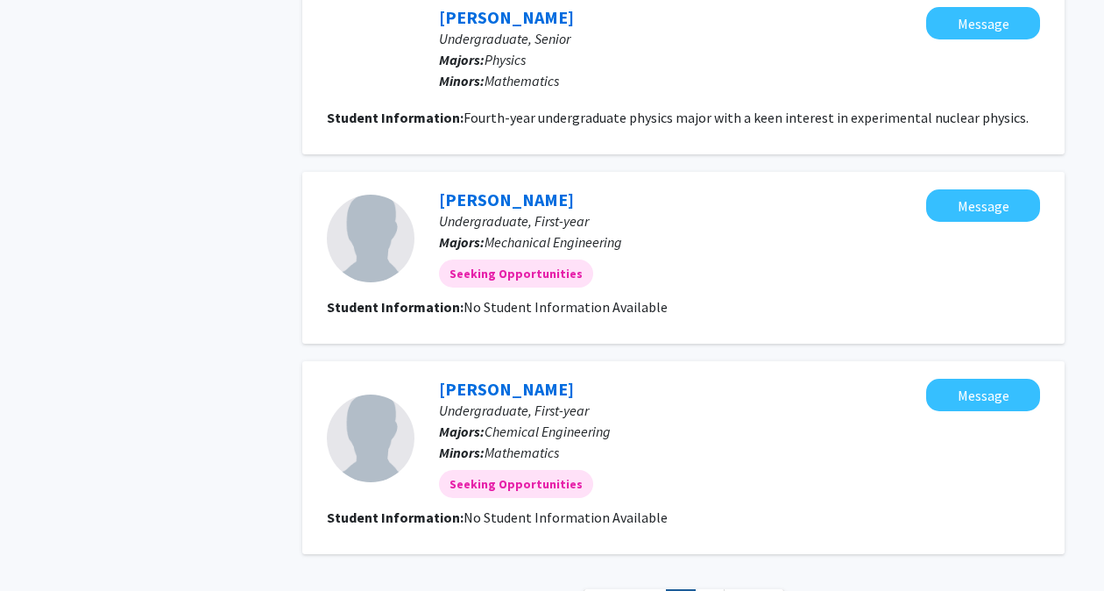
scroll to position [1933, 0]
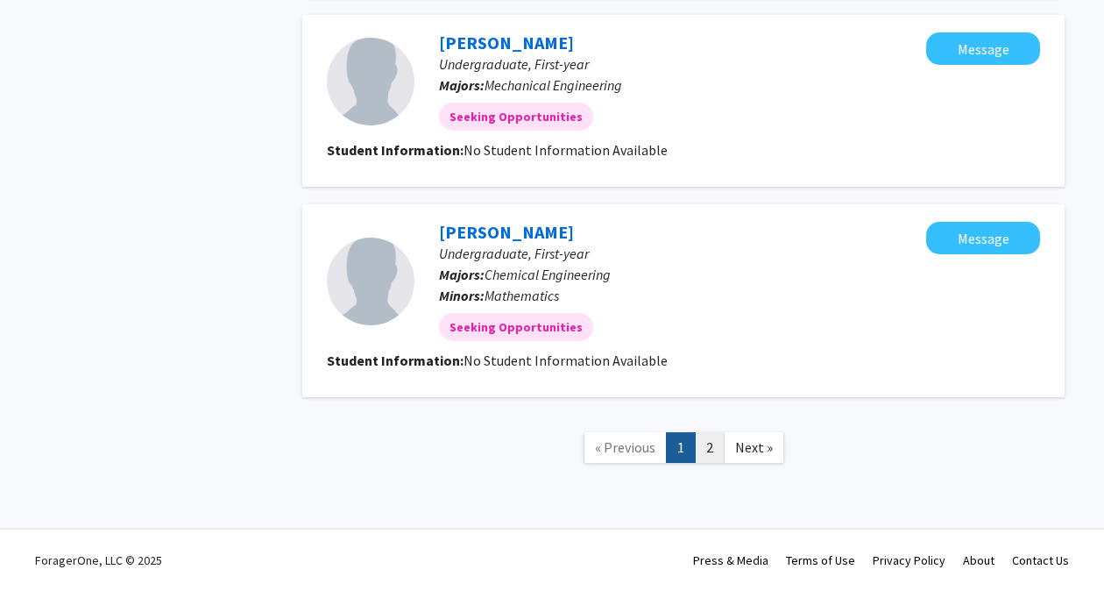
click at [714, 452] on link "2" at bounding box center [710, 447] width 30 height 31
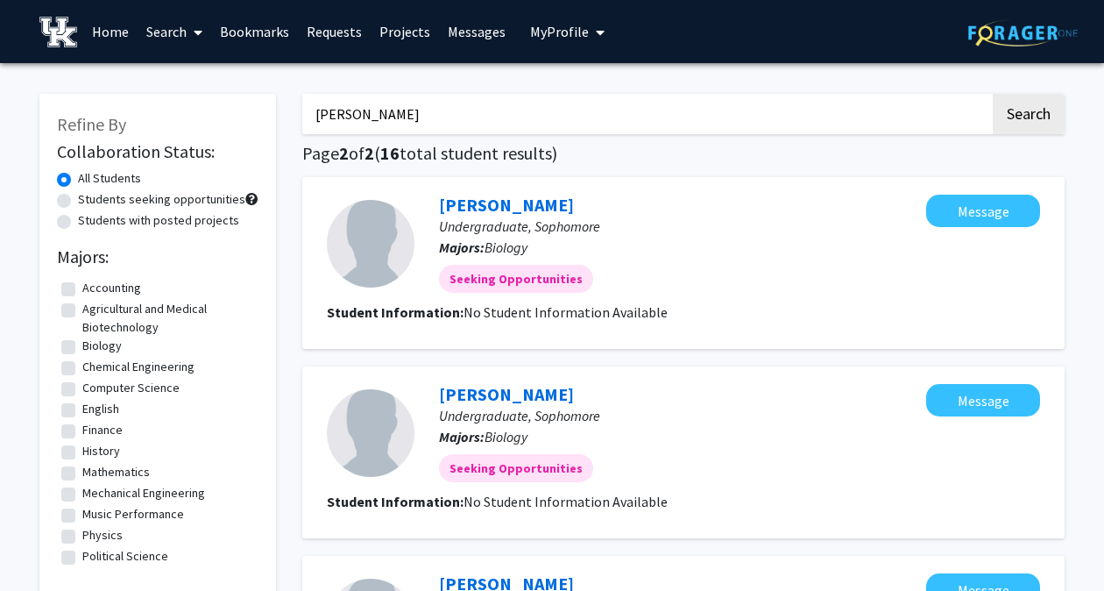
click at [372, 123] on input "[PERSON_NAME]" at bounding box center [646, 114] width 688 height 40
type input "s"
click at [993, 94] on button "Search" at bounding box center [1029, 114] width 72 height 40
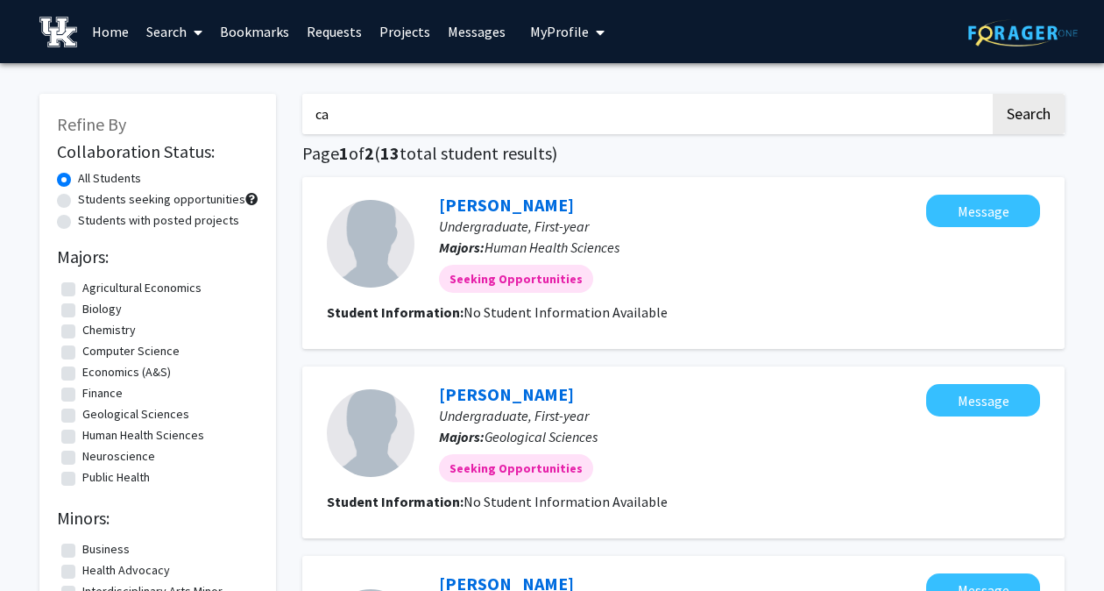
type input "c"
click at [993, 94] on button "Search" at bounding box center [1029, 114] width 72 height 40
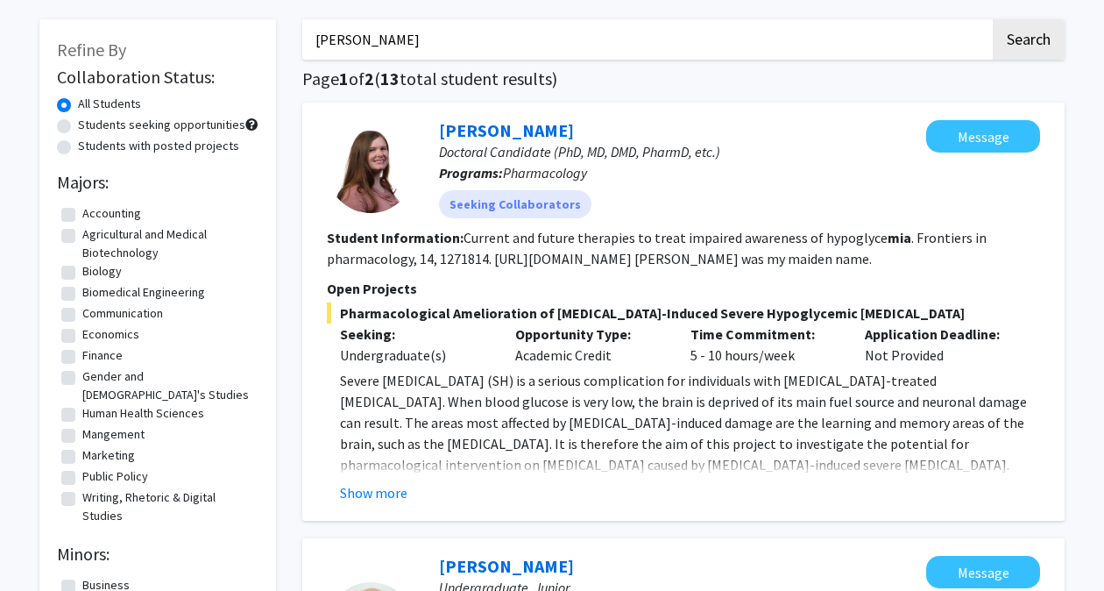
scroll to position [70, 0]
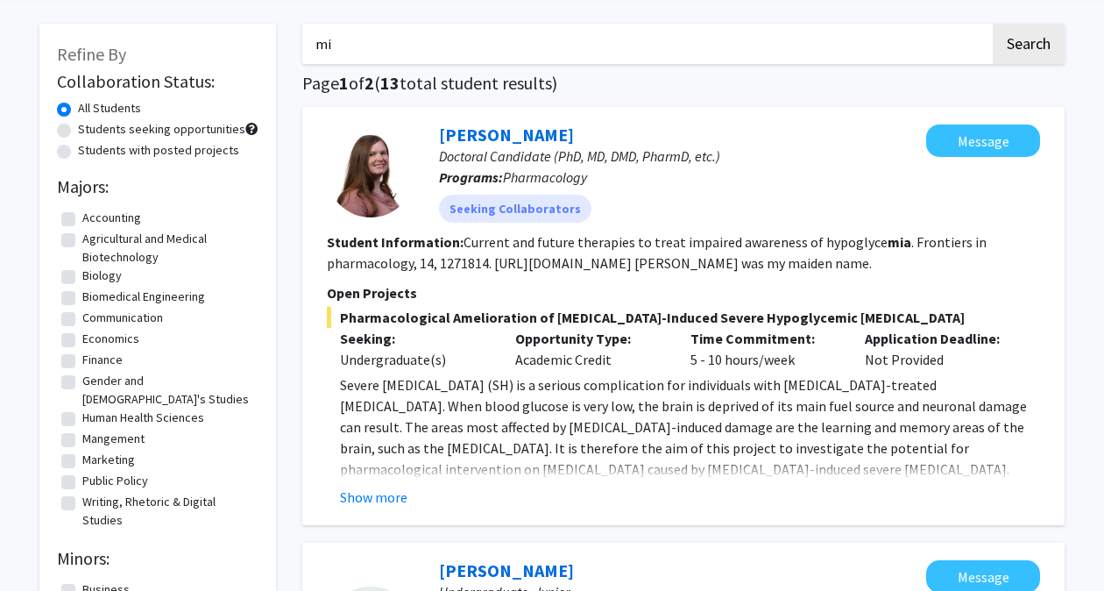
type input "m"
type input "[PERSON_NAME]"
click at [1011, 51] on button "Search" at bounding box center [1029, 44] width 72 height 40
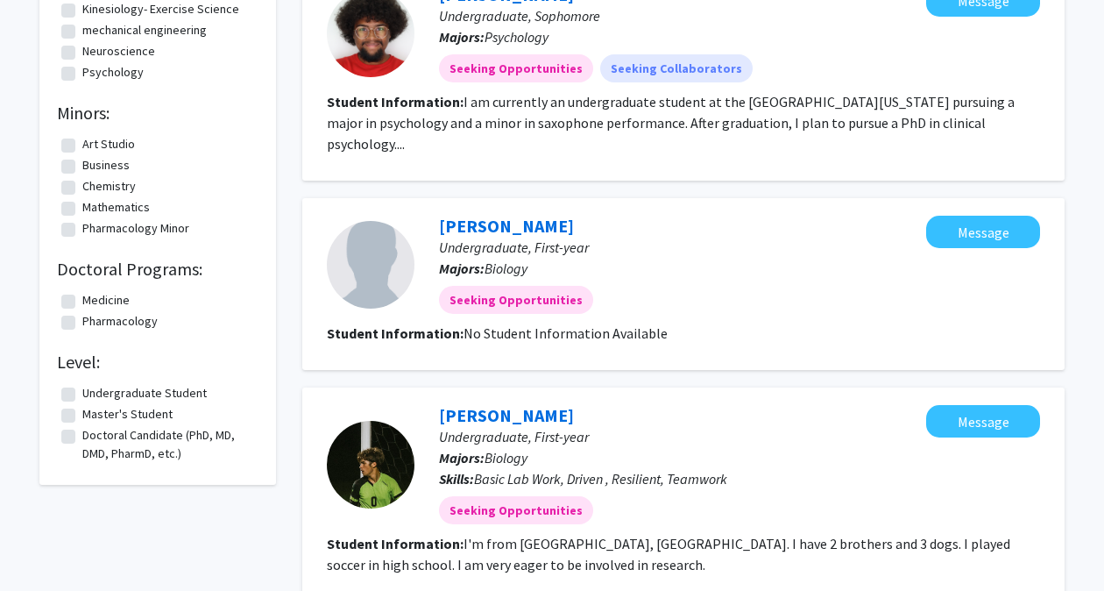
scroll to position [443, 0]
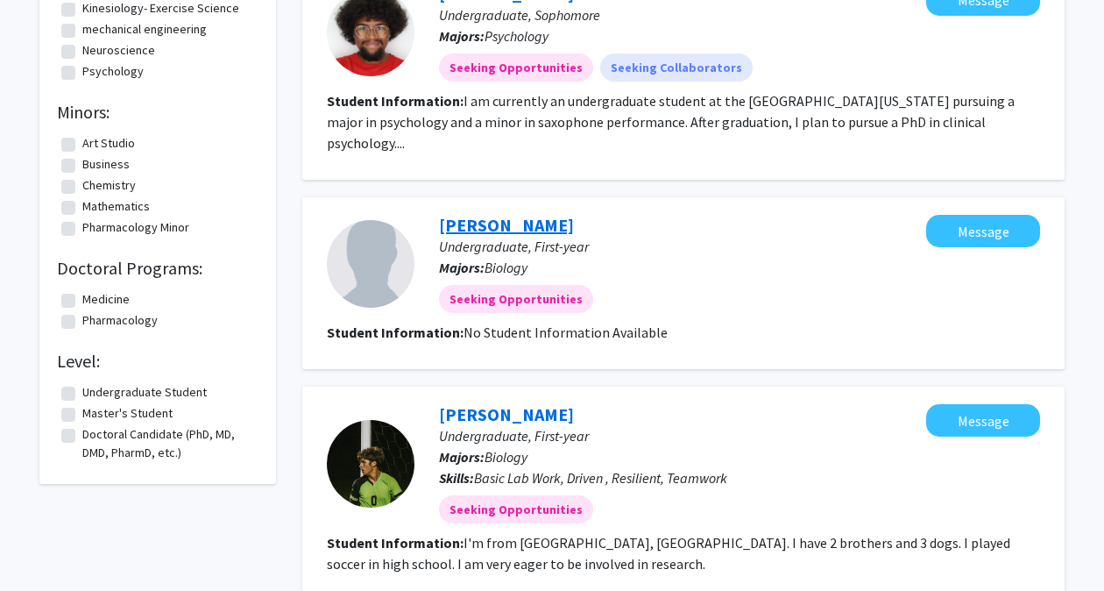
click at [522, 214] on link "[PERSON_NAME]" at bounding box center [506, 225] width 135 height 22
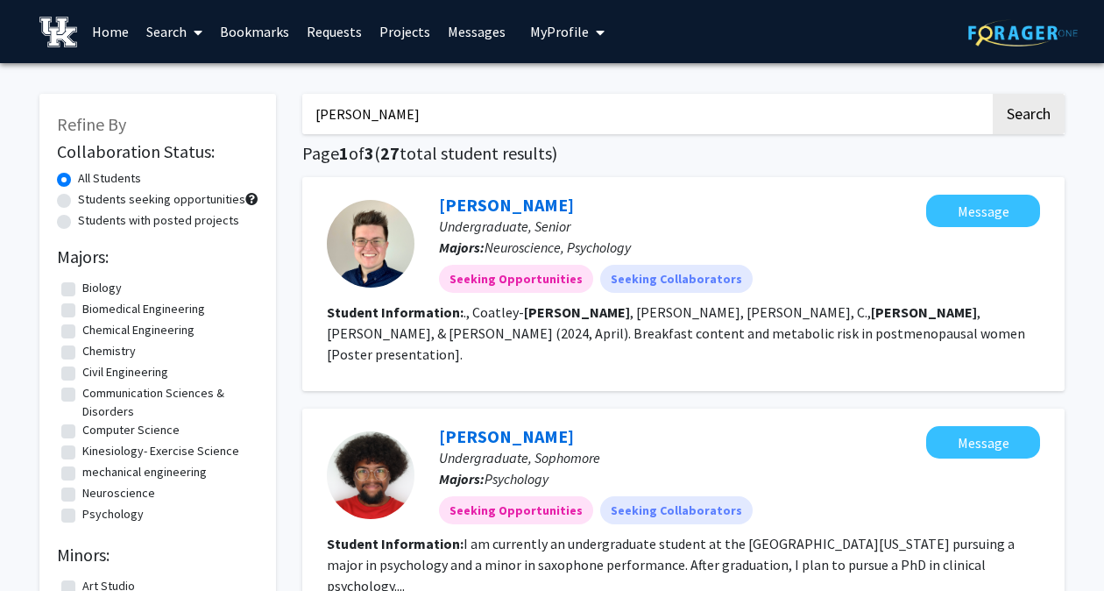
click at [405, 119] on input "[PERSON_NAME]" at bounding box center [646, 114] width 688 height 40
type input "t"
click at [993, 94] on button "Search" at bounding box center [1029, 114] width 72 height 40
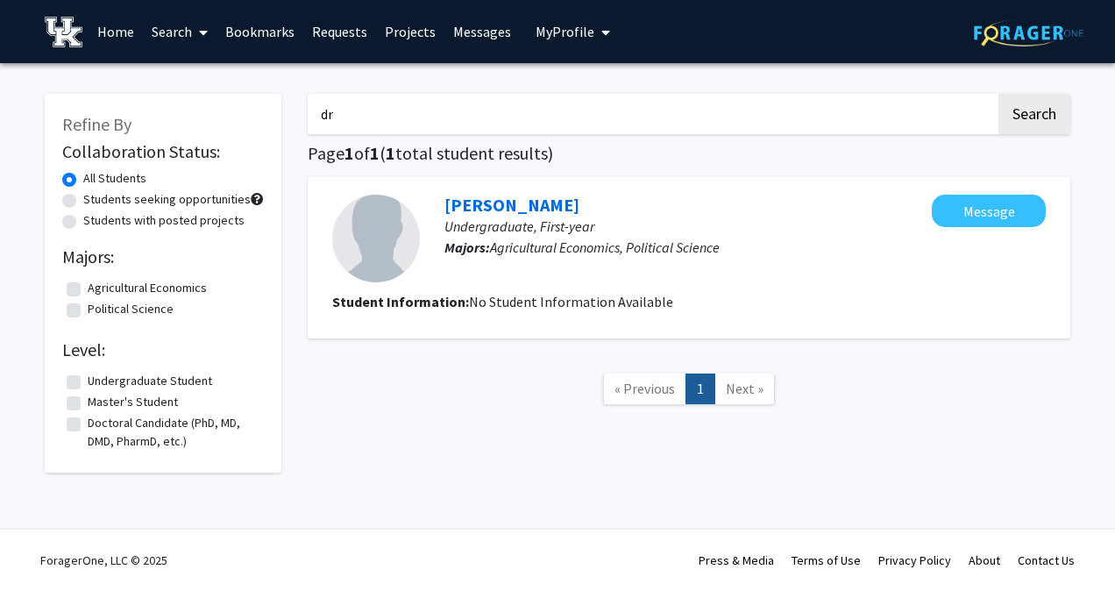
type input "d"
type input "political science"
click at [998, 94] on button "Search" at bounding box center [1034, 114] width 72 height 40
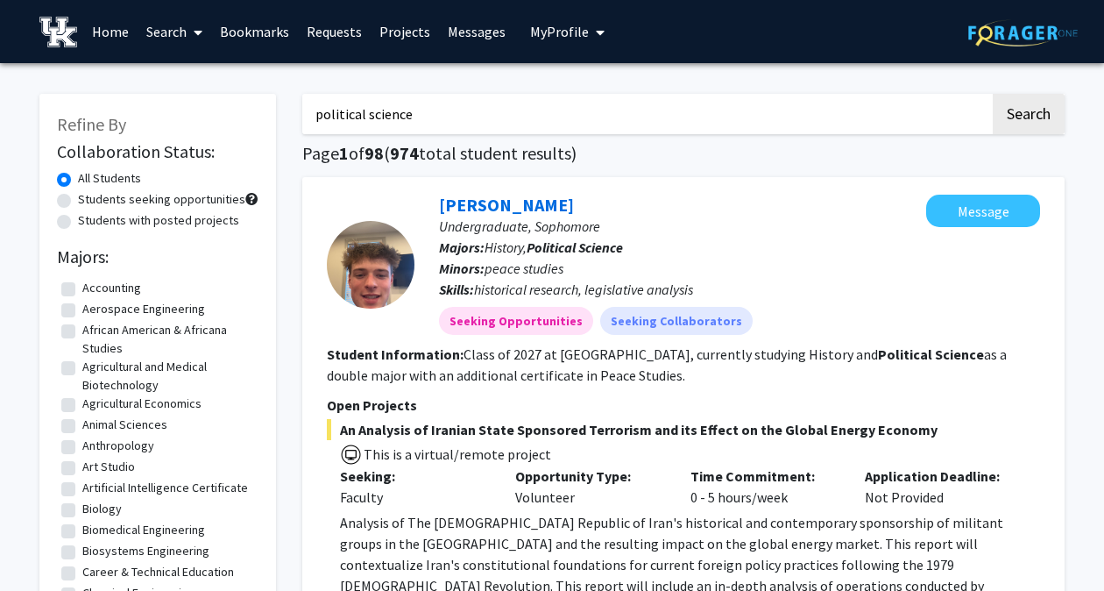
click at [82, 328] on label "African American & Africana Studies" at bounding box center [168, 339] width 172 height 37
click at [82, 328] on input "African American & Africana Studies" at bounding box center [87, 326] width 11 height 11
checkbox input "true"
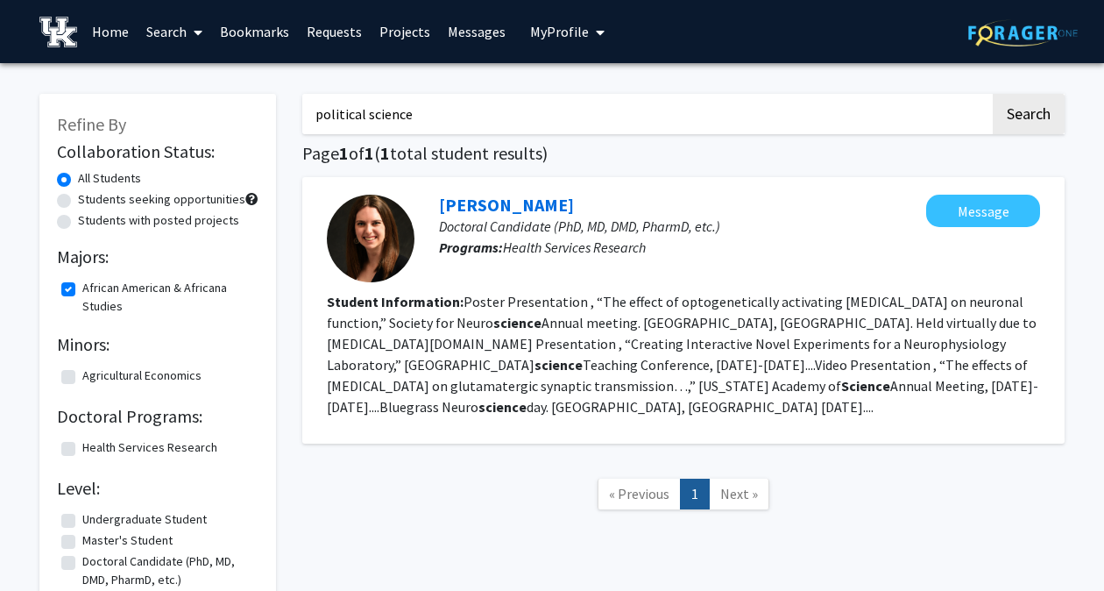
drag, startPoint x: 428, startPoint y: 116, endPoint x: 251, endPoint y: 129, distance: 177.5
click at [251, 129] on div "Refine By Collaboration Status: All Students Students seeking opportunities Stu…" at bounding box center [552, 343] width 1052 height 535
click at [1043, 114] on button "Search" at bounding box center [1029, 114] width 72 height 40
checkbox input "false"
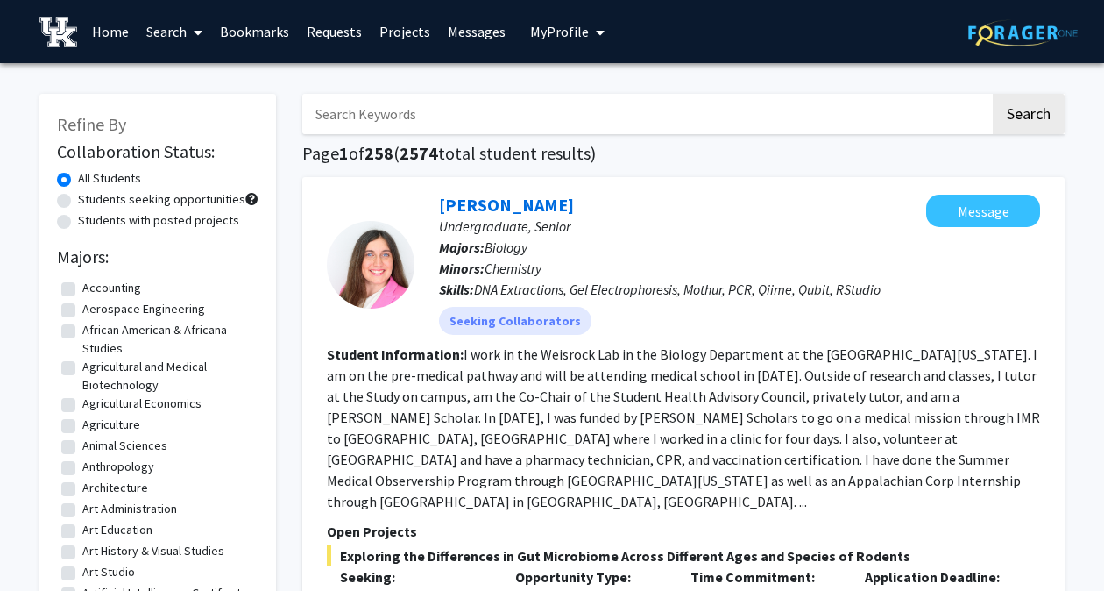
click at [507, 111] on input "Search Keywords" at bounding box center [646, 114] width 688 height 40
click at [993, 94] on button "Search" at bounding box center [1029, 114] width 72 height 40
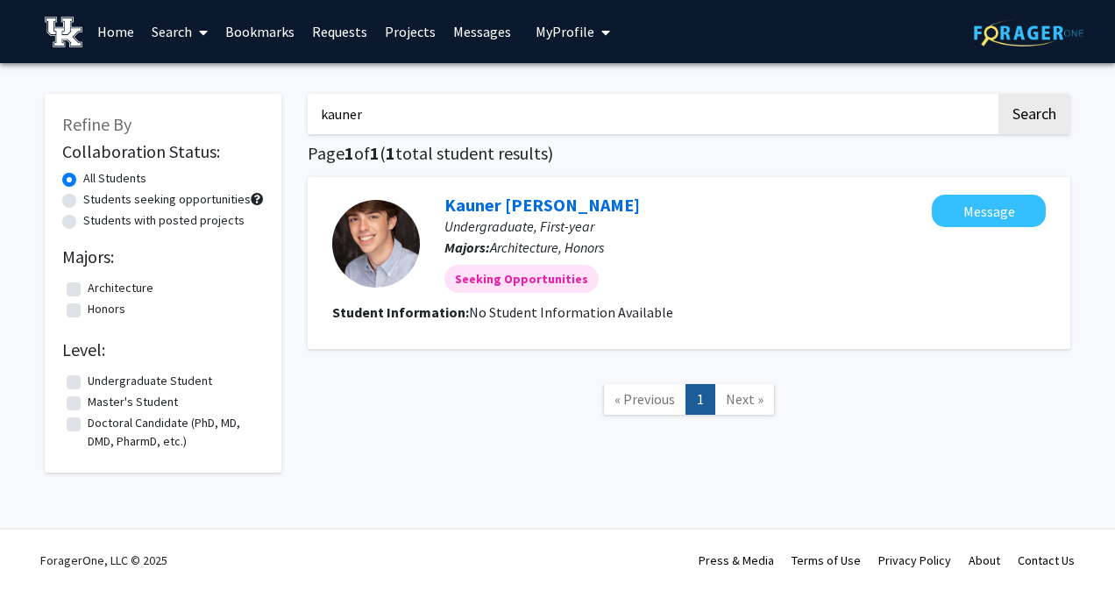
drag, startPoint x: 570, startPoint y: 223, endPoint x: 573, endPoint y: 123, distance: 100.0
click at [573, 123] on input "kauner" at bounding box center [652, 114] width 688 height 40
type input "k"
click at [998, 94] on button "Search" at bounding box center [1034, 114] width 72 height 40
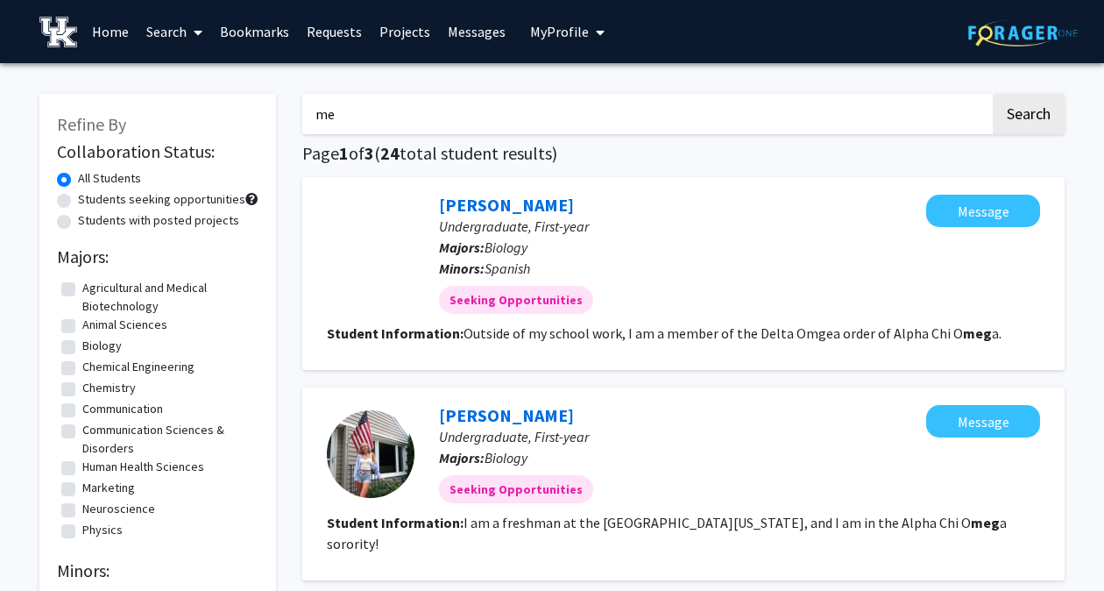
type input "m"
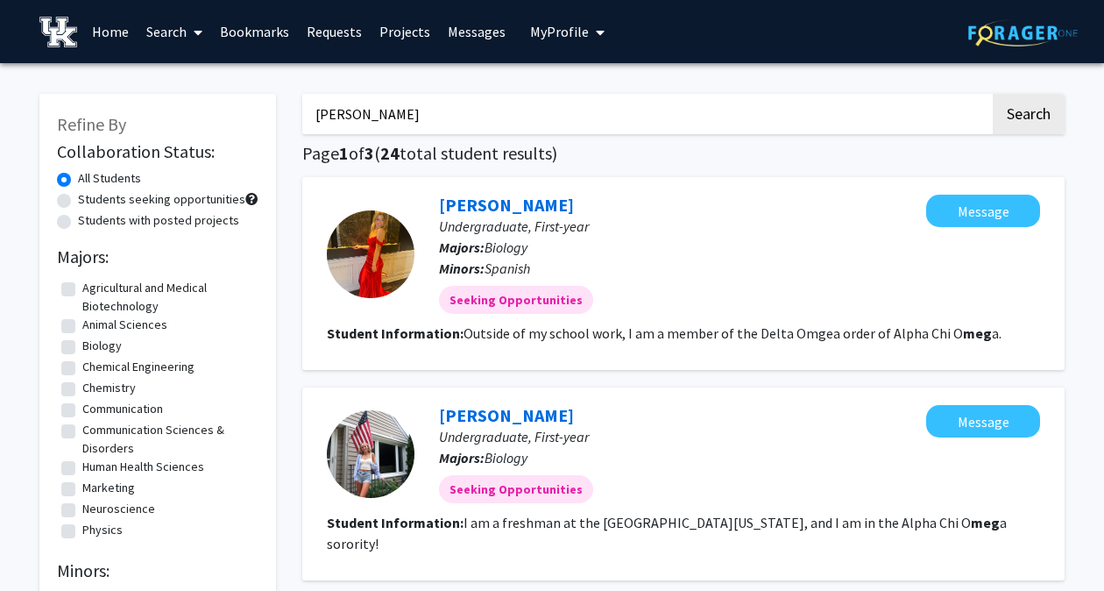
click at [993, 94] on button "Search" at bounding box center [1029, 114] width 72 height 40
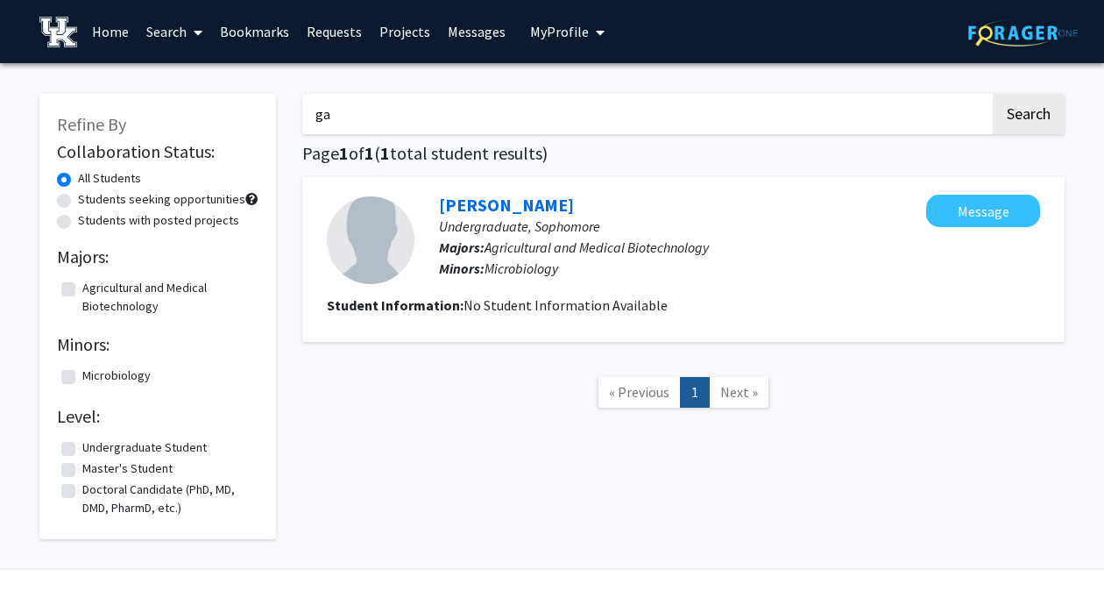
type input "g"
click at [203, 27] on link "Search" at bounding box center [175, 31] width 74 height 61
click at [219, 93] on span "Faculty/Staff" at bounding box center [202, 80] width 129 height 35
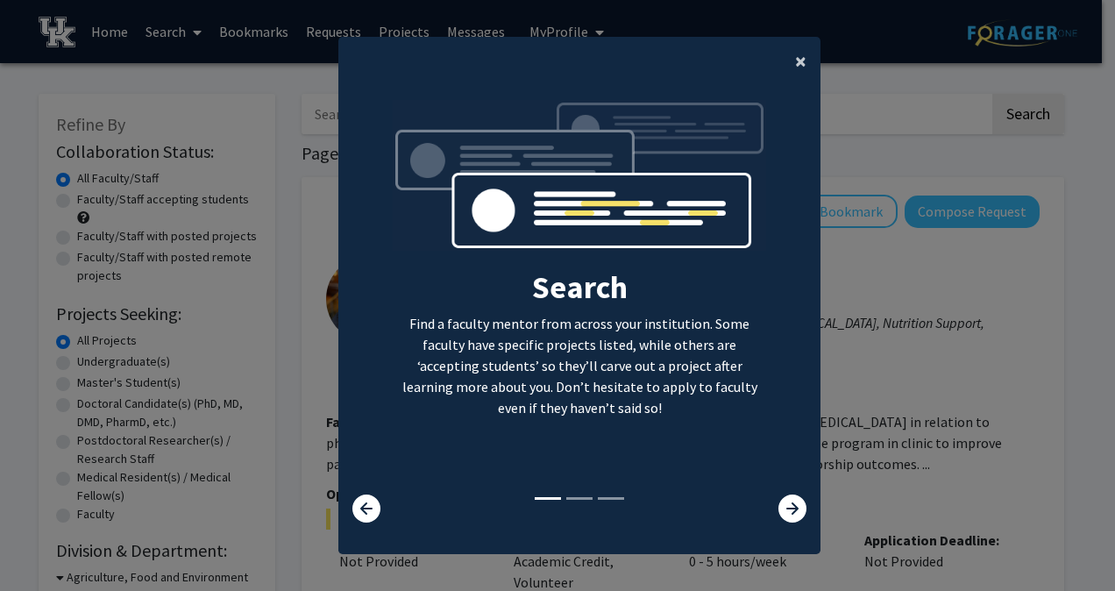
click at [803, 68] on button "×" at bounding box center [800, 61] width 39 height 49
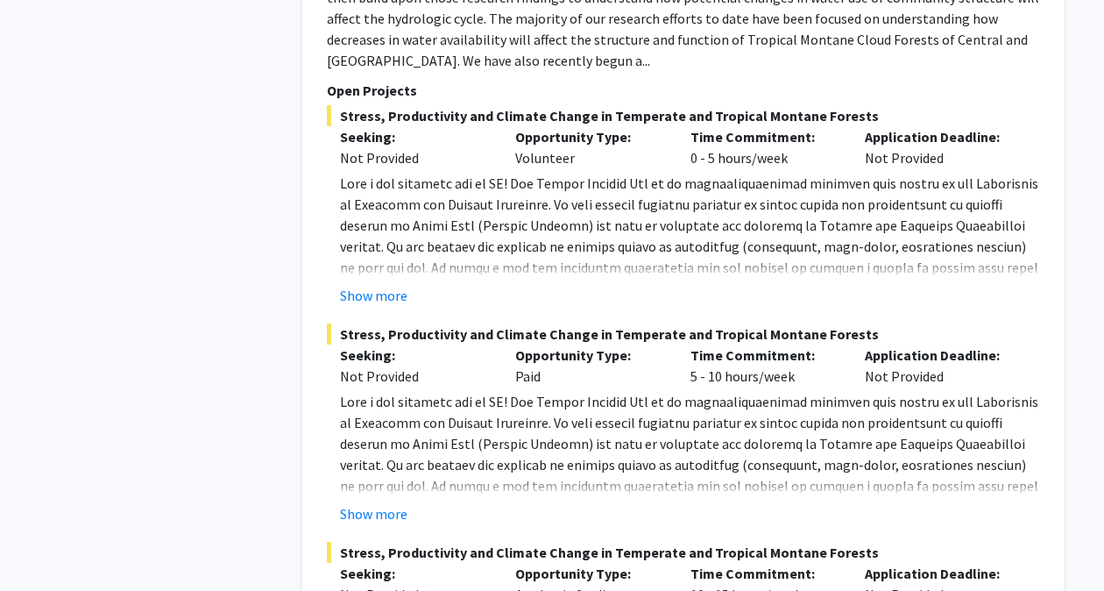
scroll to position [9325, 0]
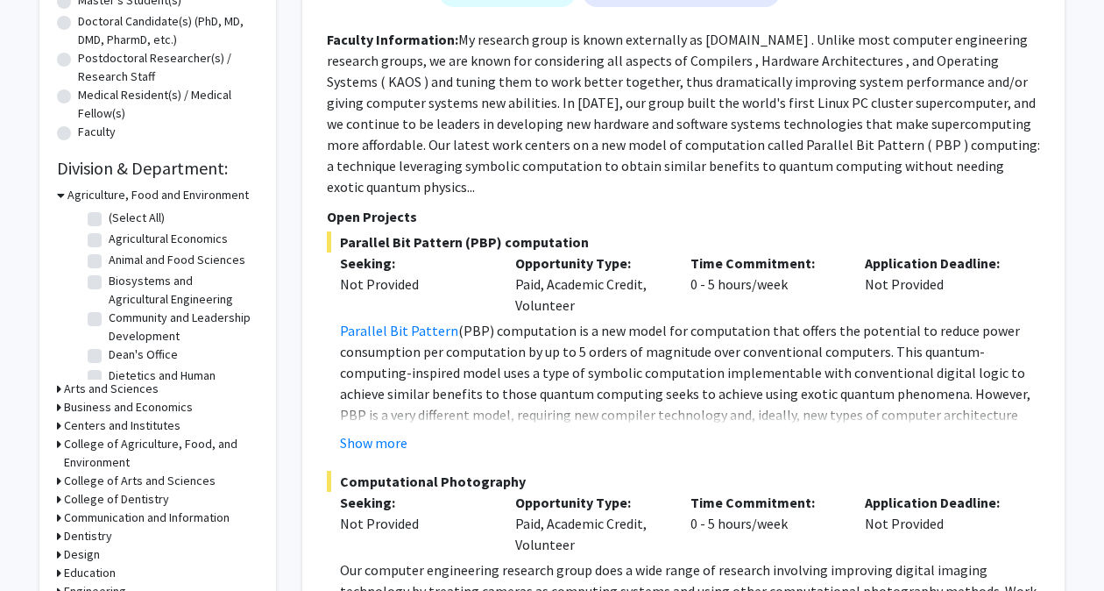
scroll to position [428, 0]
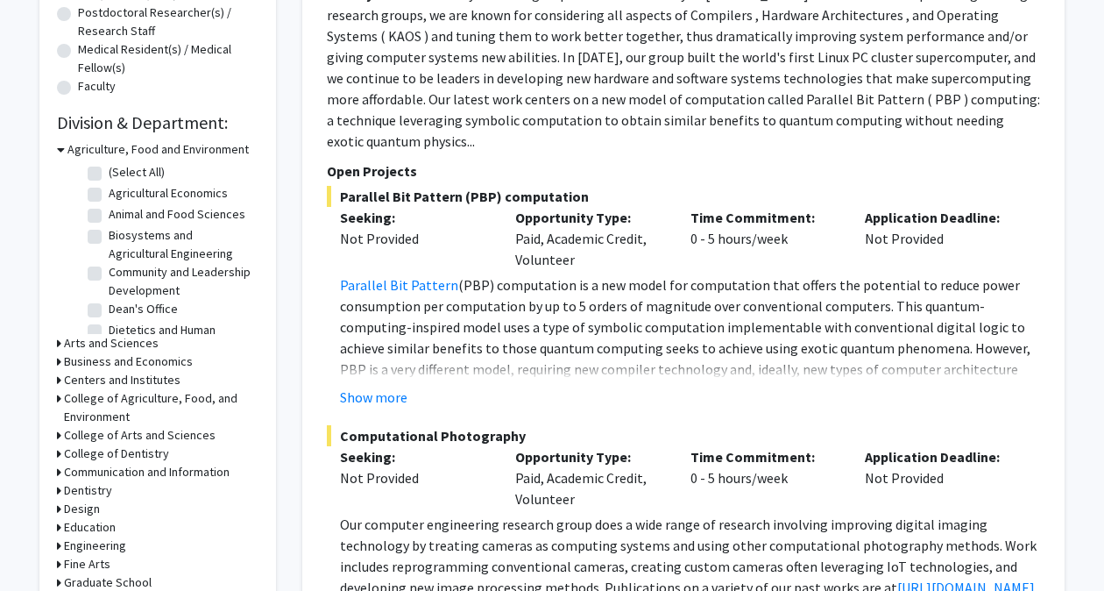
click at [130, 343] on h3 "Arts and Sciences" at bounding box center [111, 343] width 95 height 18
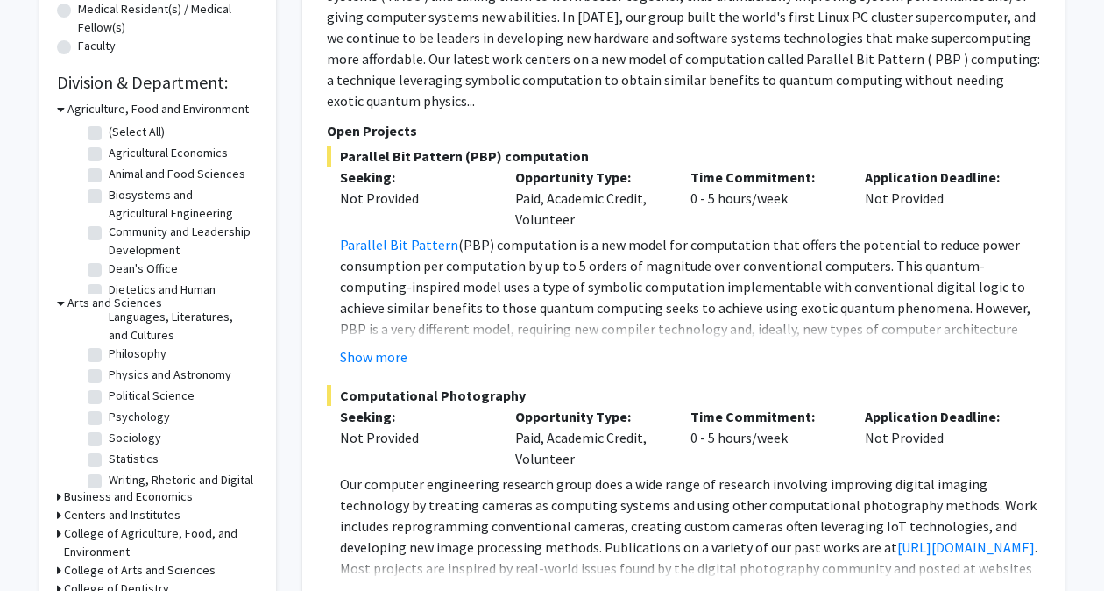
scroll to position [329, 0]
click at [109, 387] on label "Political Science" at bounding box center [152, 396] width 86 height 18
click at [109, 387] on input "Political Science" at bounding box center [114, 392] width 11 height 11
checkbox input "true"
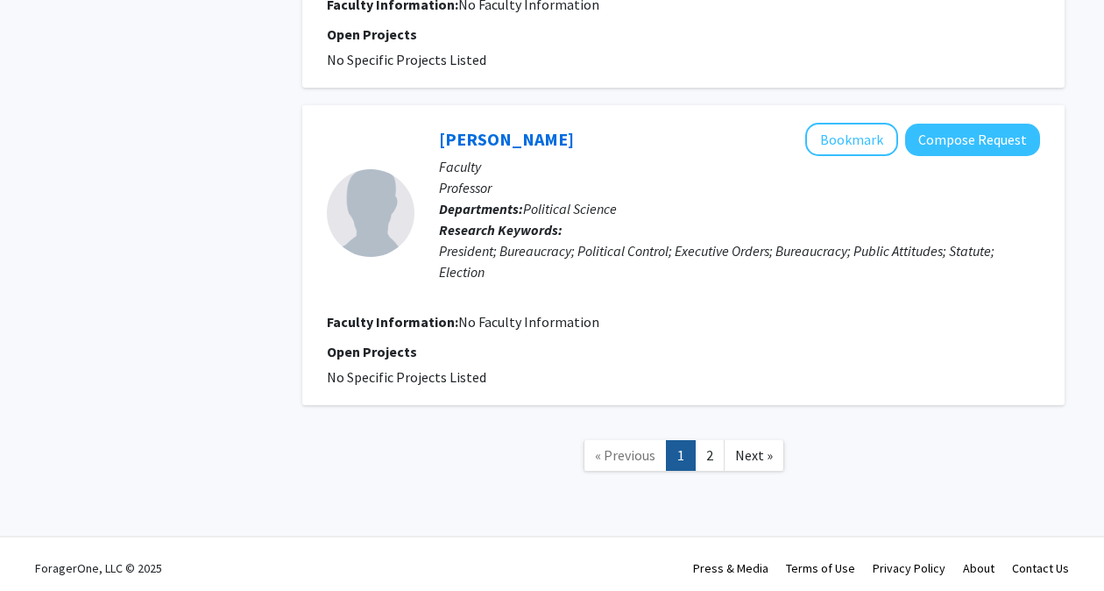
scroll to position [2830, 0]
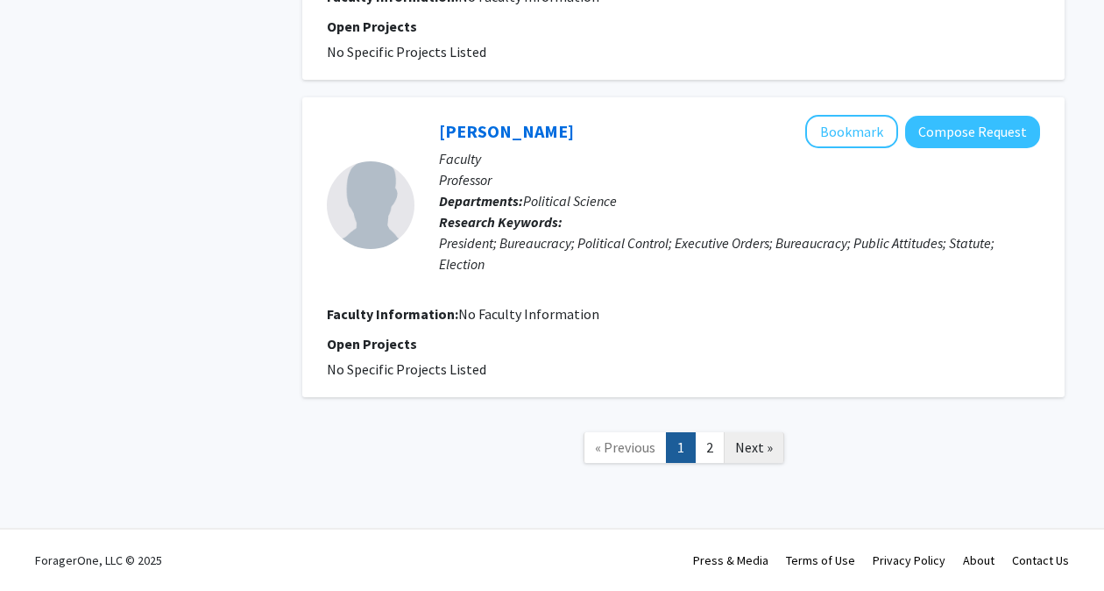
click at [766, 455] on span "Next »" at bounding box center [754, 447] width 38 height 18
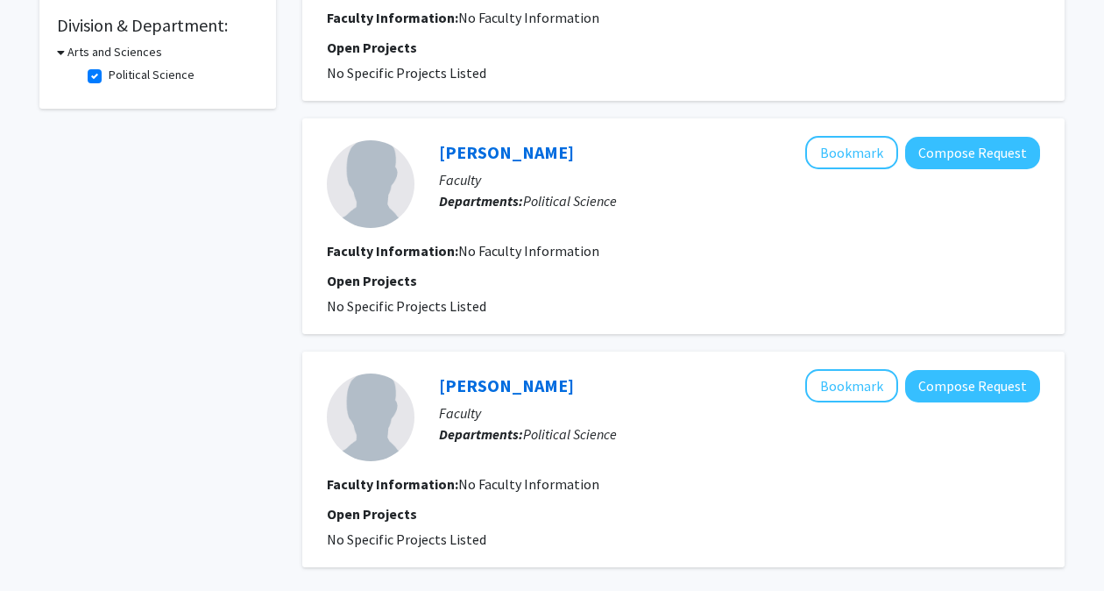
scroll to position [524, 0]
click at [868, 399] on button "Bookmark" at bounding box center [851, 386] width 93 height 33
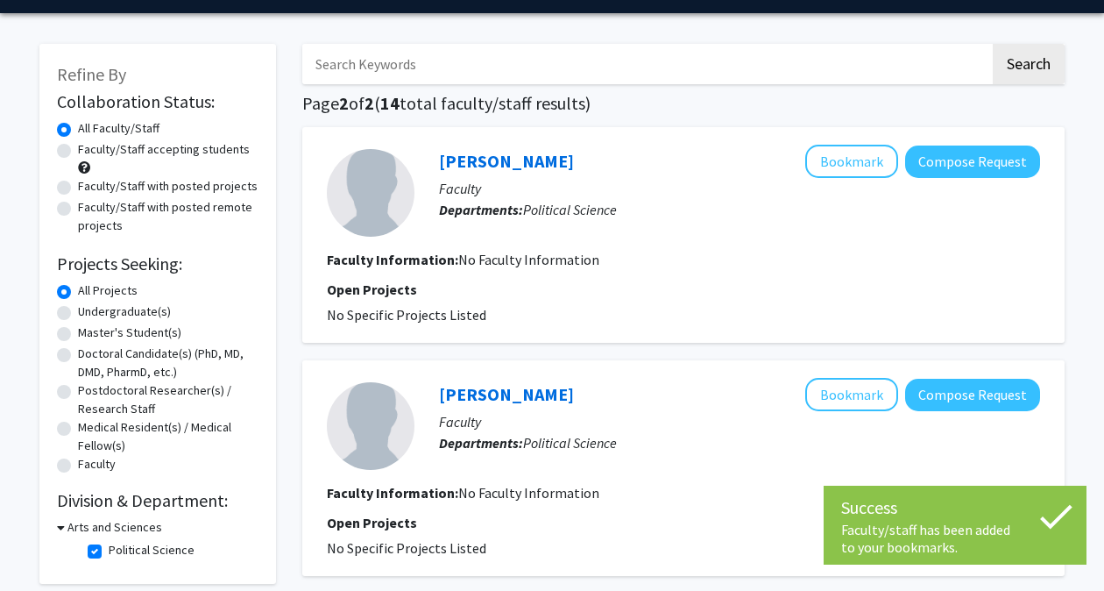
scroll to position [40, 0]
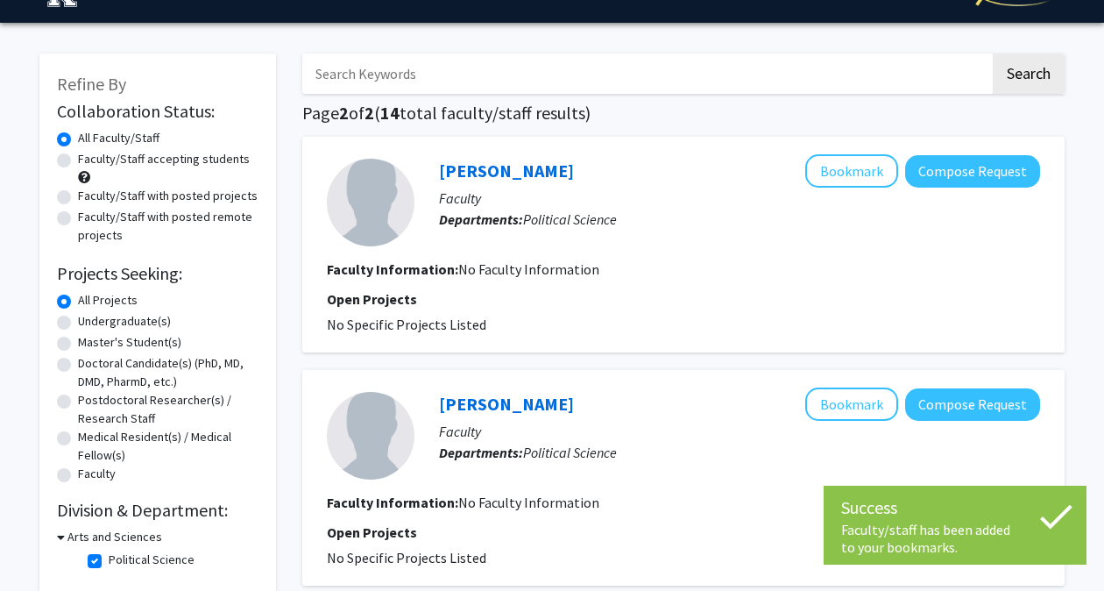
click at [406, 67] on input "Search Keywords" at bounding box center [646, 73] width 688 height 40
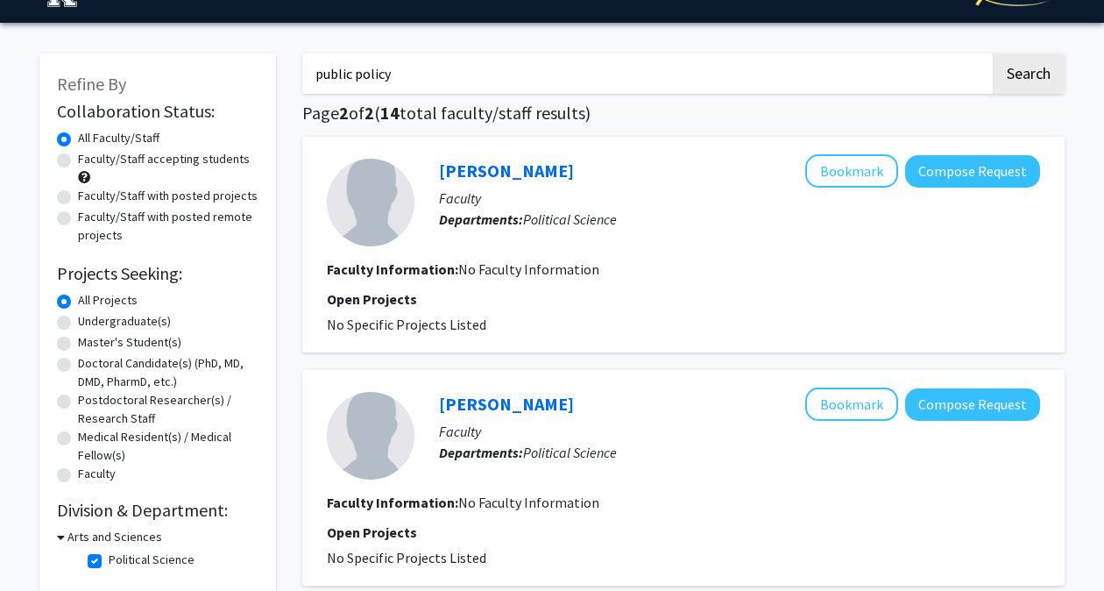
type input "public policy"
click at [993, 53] on button "Search" at bounding box center [1029, 73] width 72 height 40
checkbox input "false"
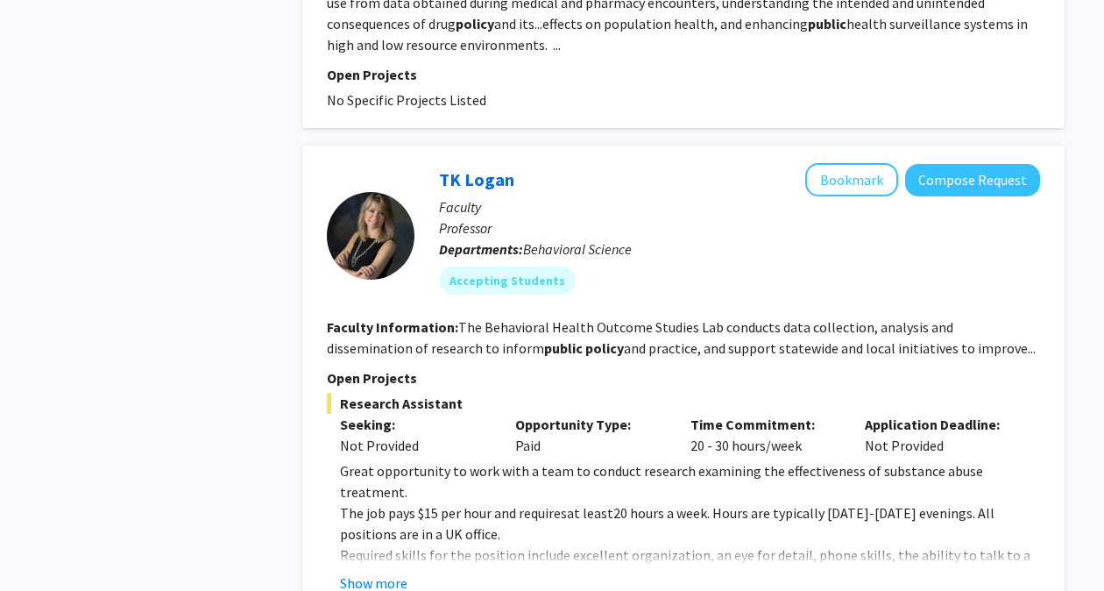
scroll to position [1181, 0]
click at [831, 145] on div "[PERSON_NAME] Bookmark Compose Request Faculty Professor Departments: Behaviora…" at bounding box center [683, 483] width 763 height 677
click at [841, 162] on button "Bookmark" at bounding box center [851, 178] width 93 height 33
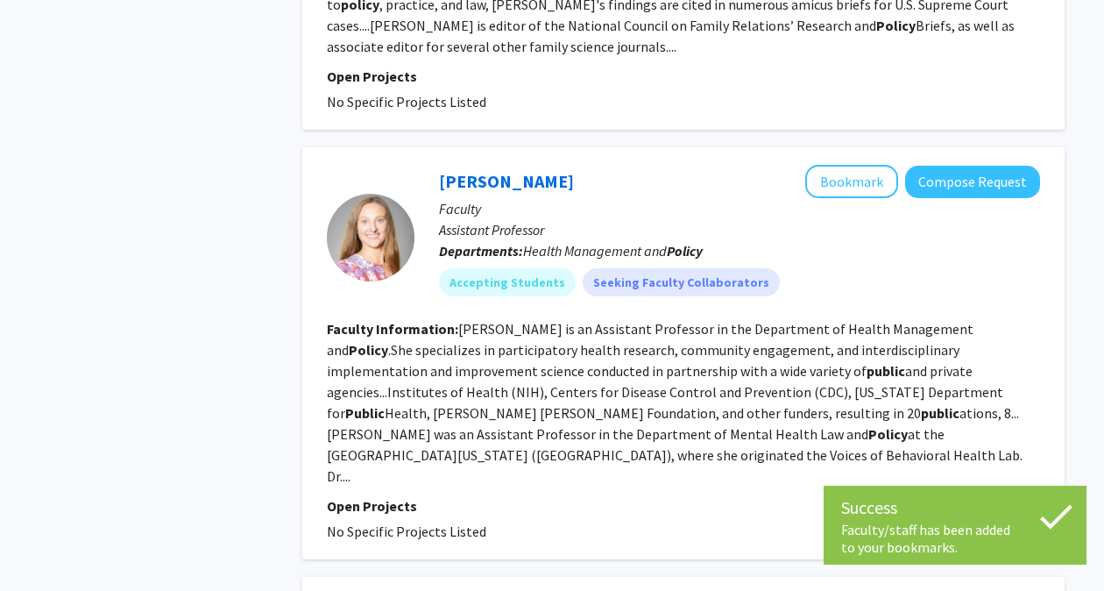
scroll to position [2935, 0]
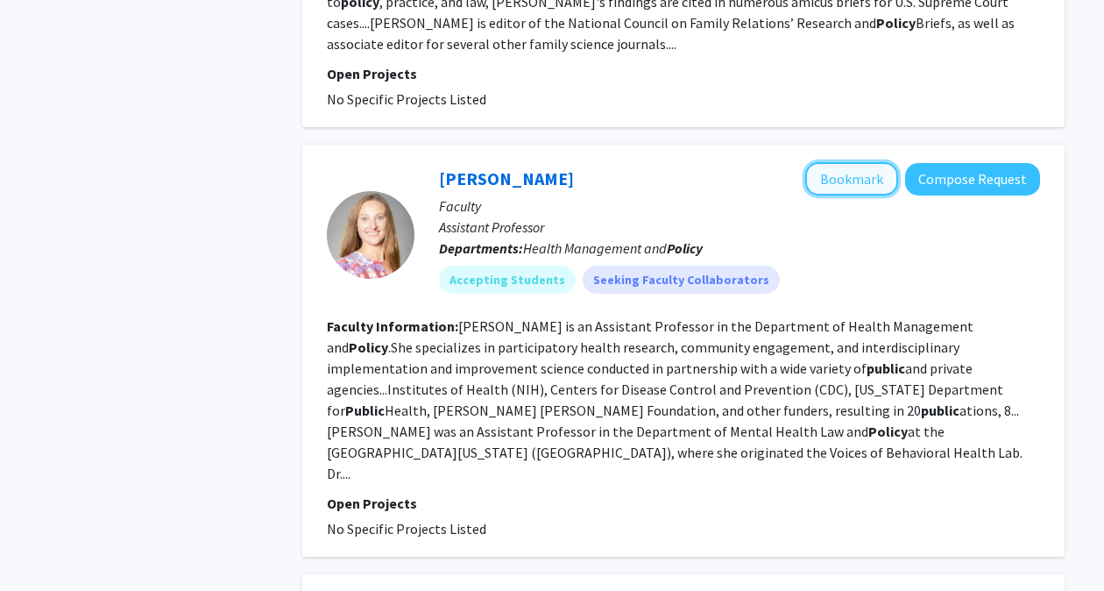
click at [871, 162] on button "Bookmark" at bounding box center [851, 178] width 93 height 33
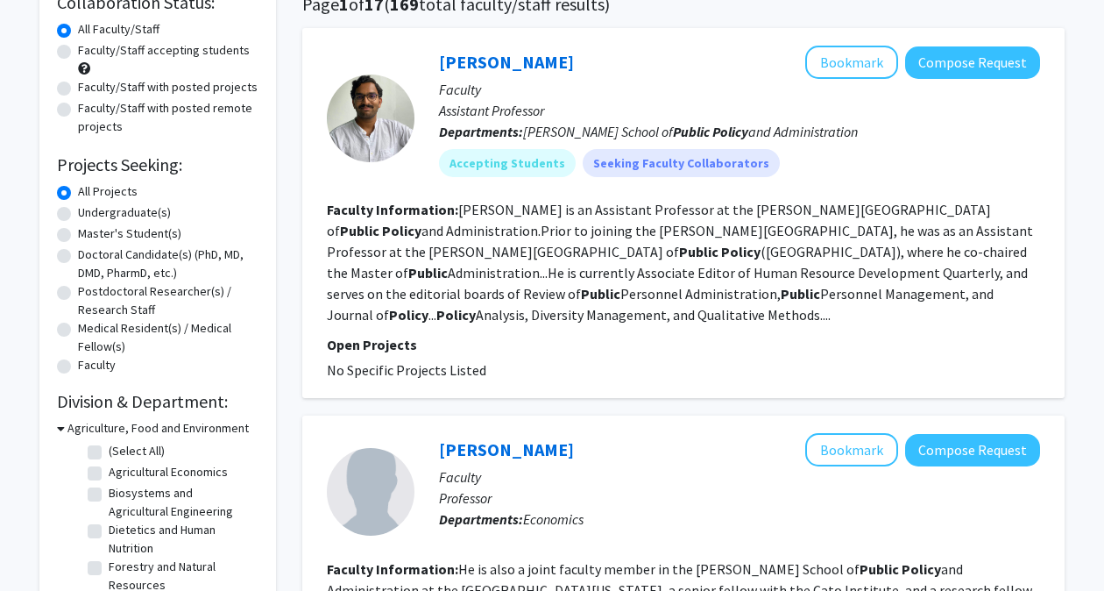
scroll to position [0, 0]
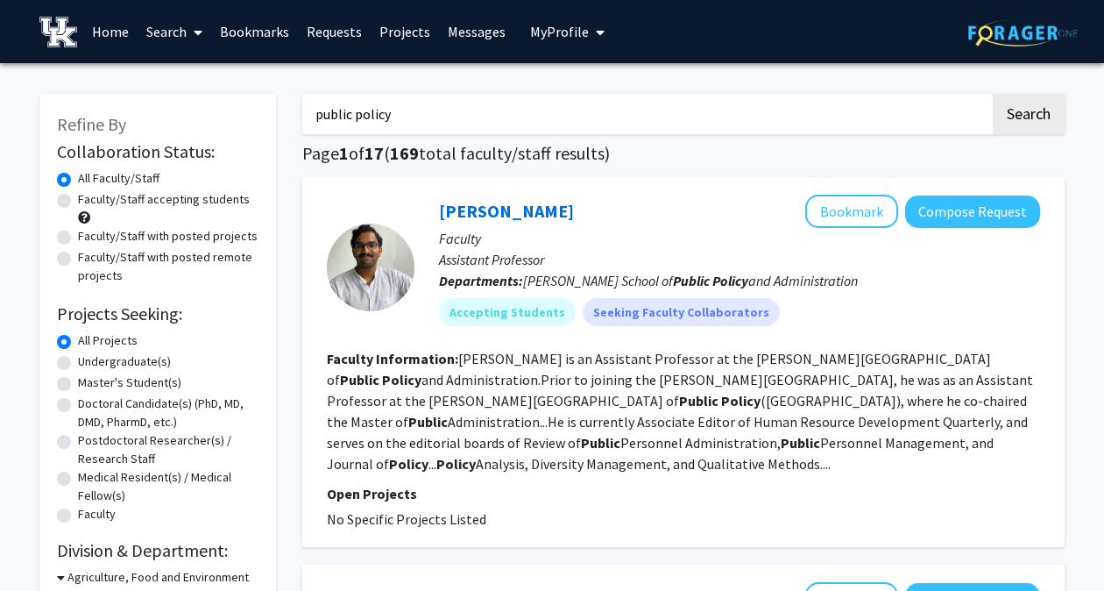
drag, startPoint x: 477, startPoint y: 119, endPoint x: 272, endPoint y: 131, distance: 205.5
click at [993, 94] on button "Search" at bounding box center [1029, 114] width 72 height 40
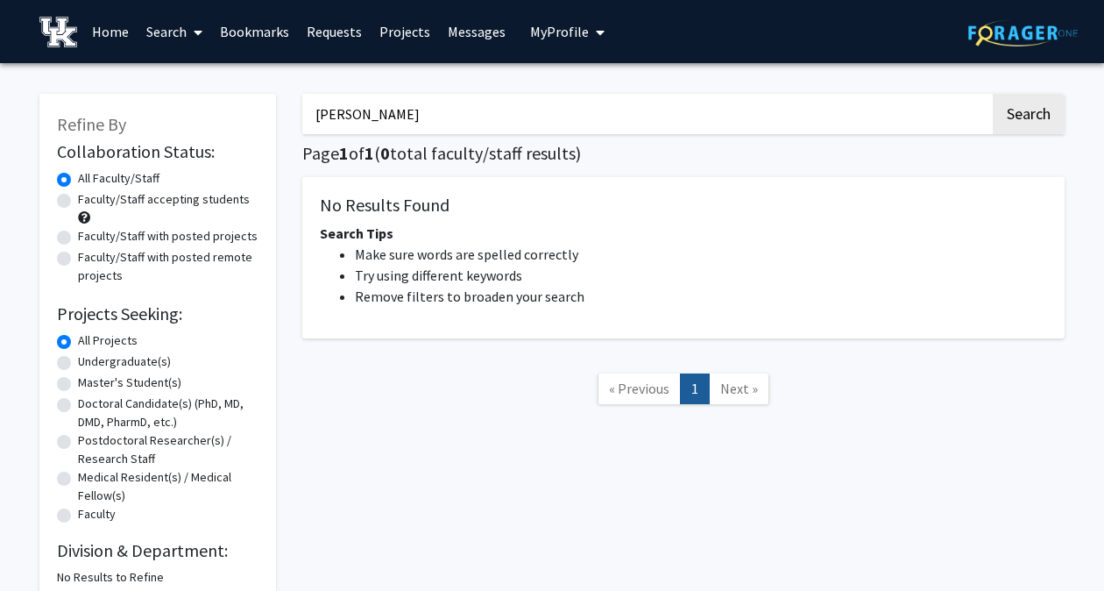
click at [993, 94] on button "Search" at bounding box center [1029, 114] width 72 height 40
type input "n"
click at [78, 347] on label "All Projects" at bounding box center [108, 340] width 60 height 18
click at [78, 343] on input "All Projects" at bounding box center [83, 336] width 11 height 11
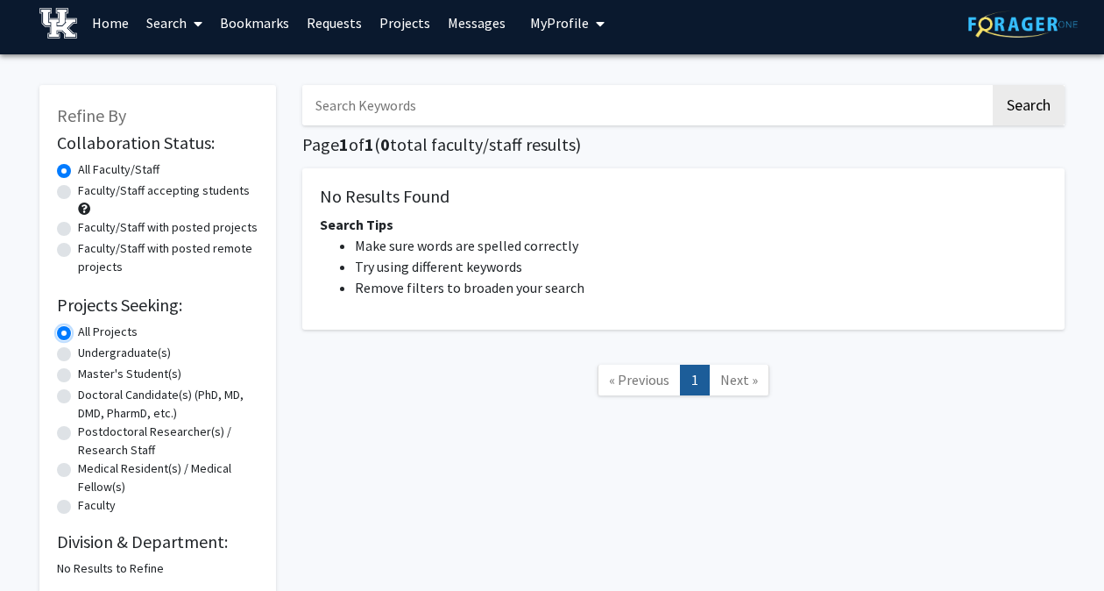
scroll to position [5, 0]
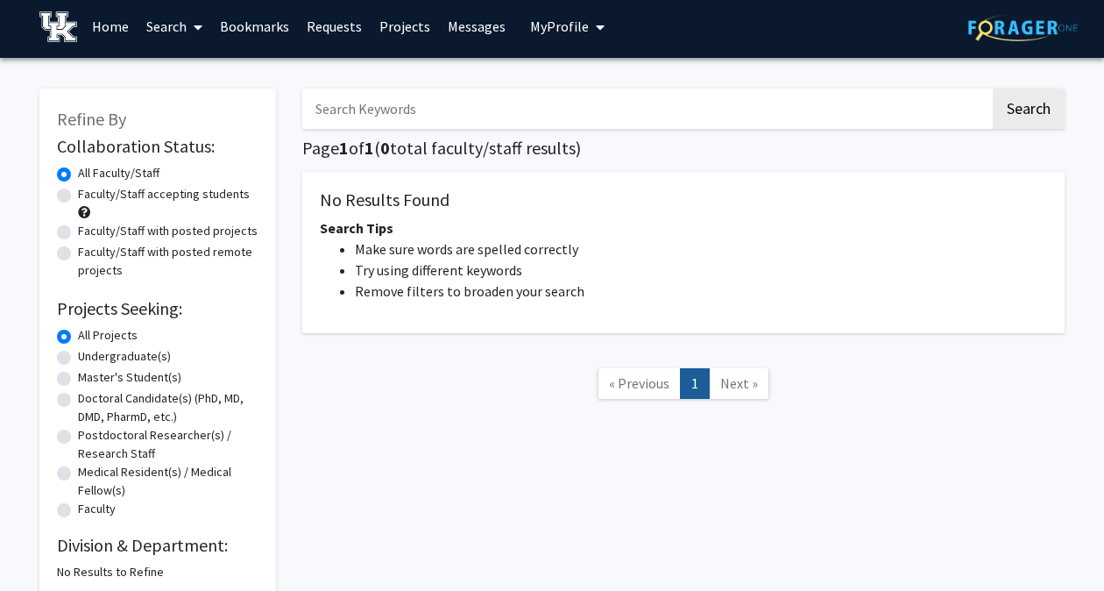
click at [441, 98] on input "Search Keywords" at bounding box center [646, 109] width 688 height 40
click at [993, 89] on button "Search" at bounding box center [1029, 109] width 72 height 40
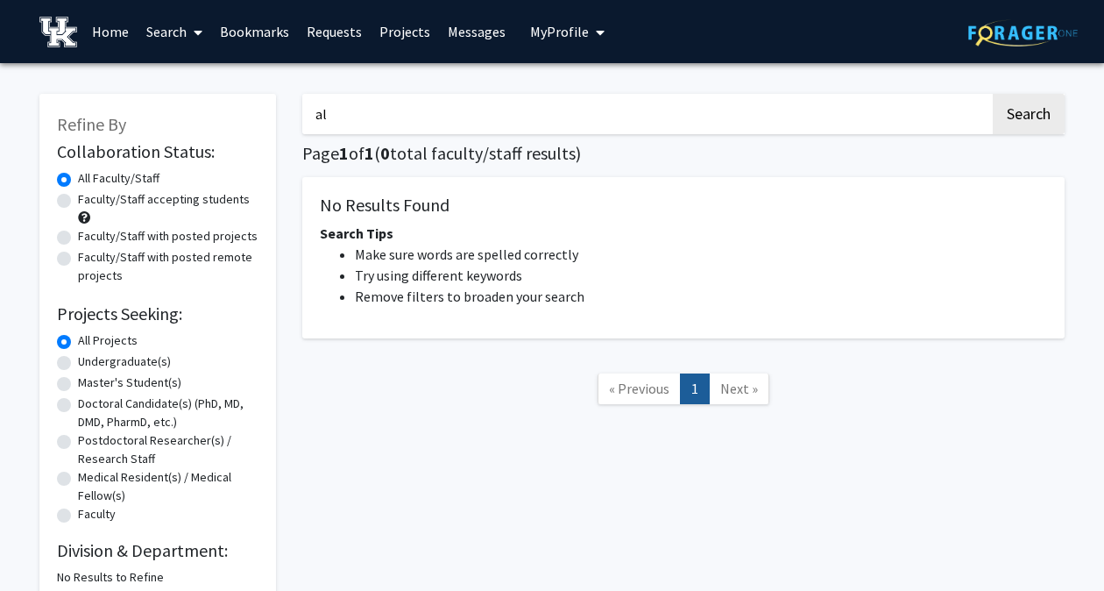
type input "a"
type input "sadek"
click at [993, 94] on button "Search" at bounding box center [1029, 114] width 72 height 40
click at [78, 341] on label "All Projects" at bounding box center [108, 340] width 60 height 18
click at [78, 341] on input "All Projects" at bounding box center [83, 336] width 11 height 11
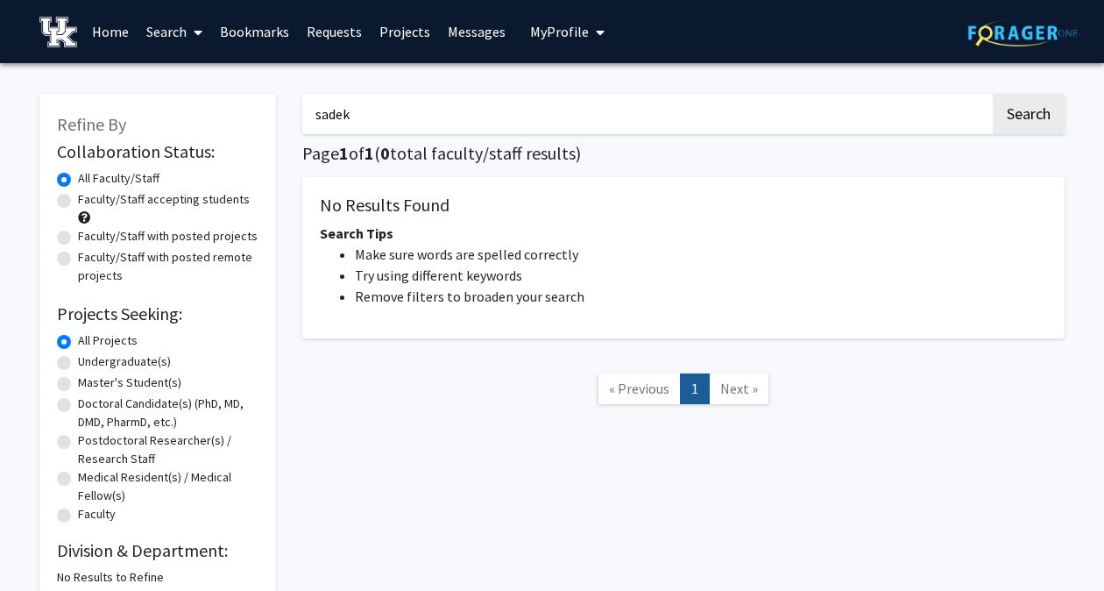
click at [194, 45] on span at bounding box center [195, 32] width 16 height 61
click at [210, 120] on span "Students" at bounding box center [191, 115] width 107 height 35
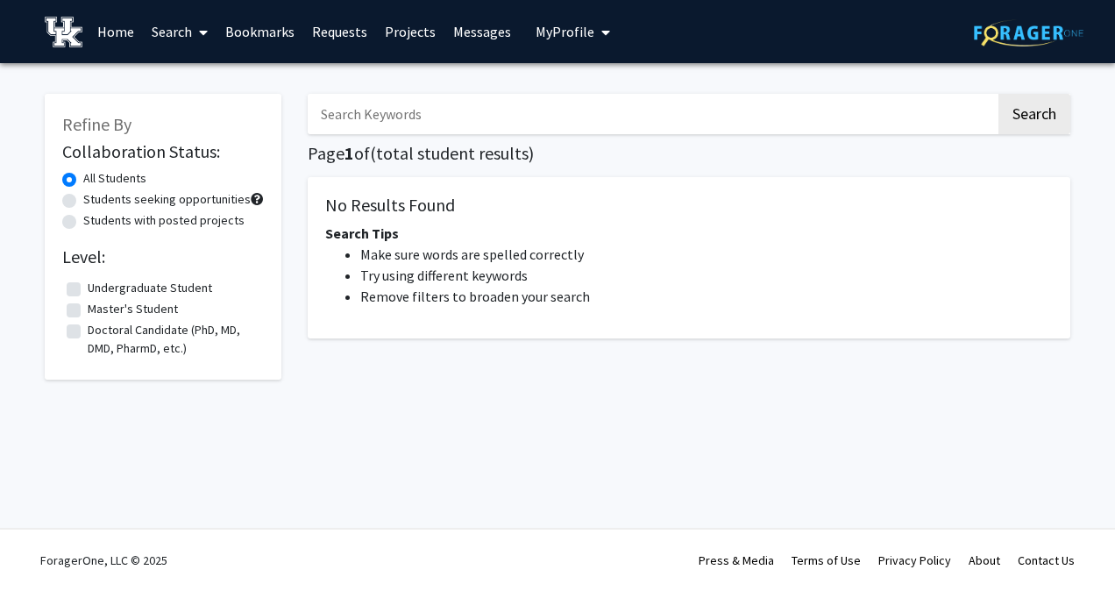
click at [368, 117] on input "Search Keywords" at bounding box center [652, 114] width 688 height 40
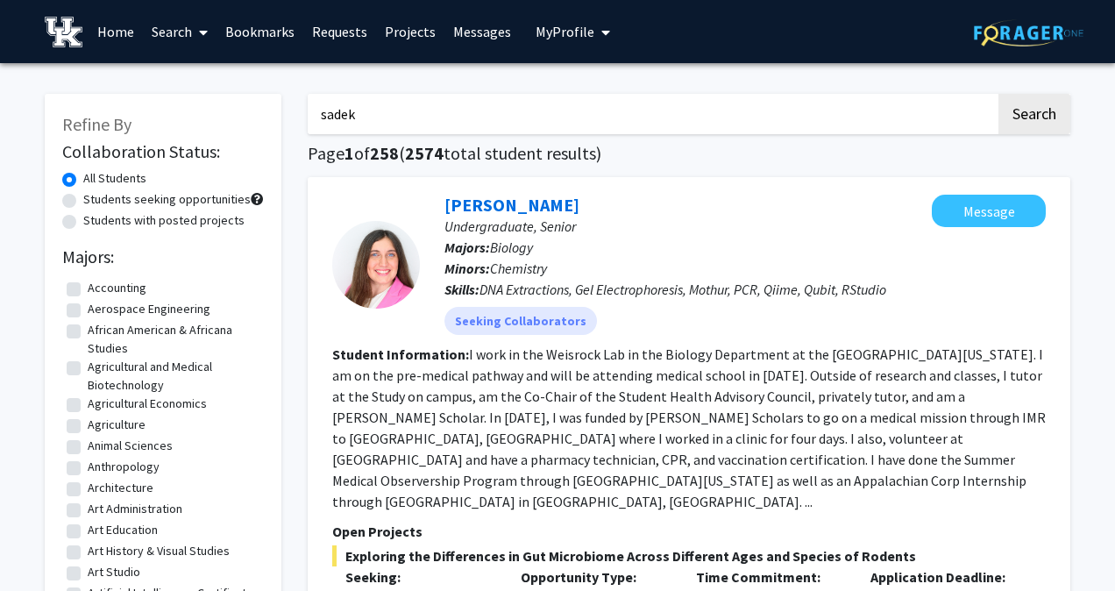
type input "sadek"
click at [998, 94] on button "Search" at bounding box center [1034, 114] width 72 height 40
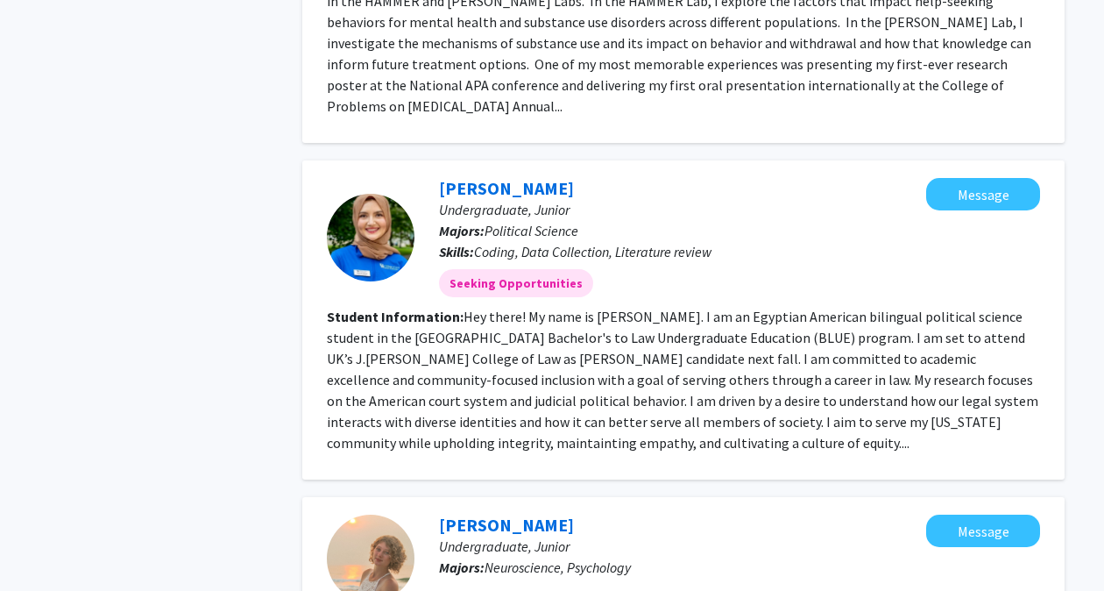
scroll to position [824, 0]
click at [363, 195] on div at bounding box center [371, 238] width 88 height 88
click at [471, 222] on b "Majors:" at bounding box center [462, 231] width 46 height 18
click at [476, 177] on link "[PERSON_NAME]" at bounding box center [506, 188] width 135 height 22
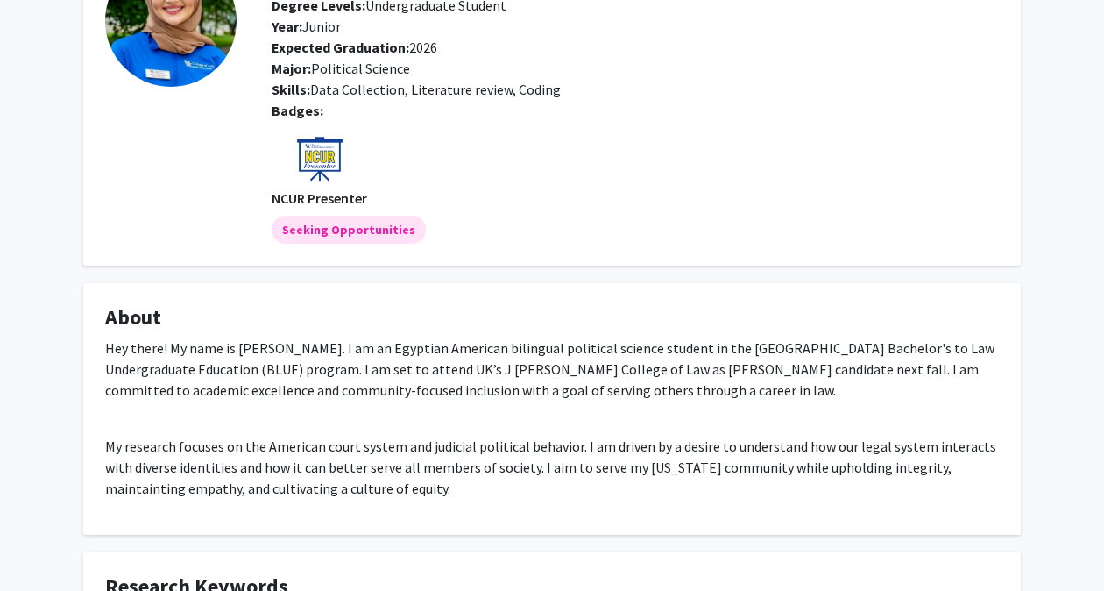
scroll to position [66, 0]
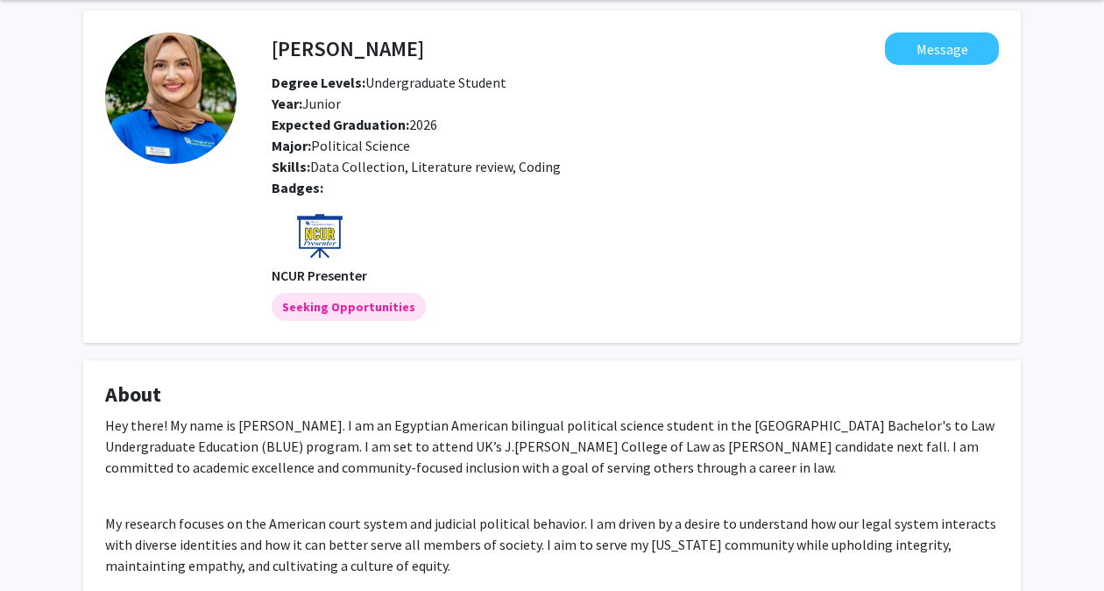
click at [196, 106] on img at bounding box center [170, 97] width 131 height 131
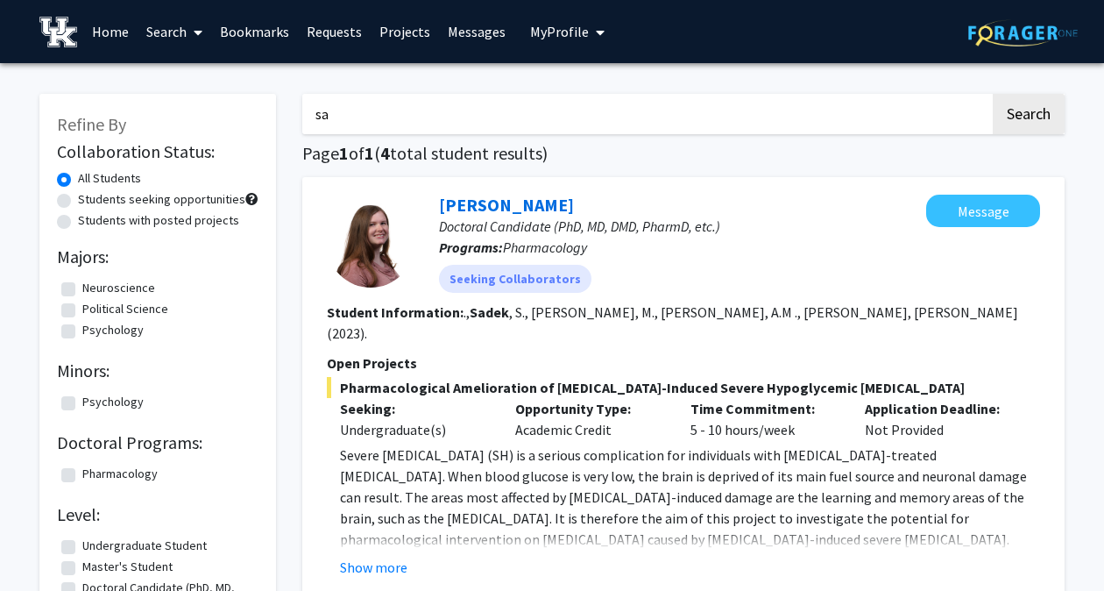
type input "s"
click at [193, 28] on span at bounding box center [195, 32] width 16 height 61
click at [202, 74] on span "Faculty/Staff" at bounding box center [202, 80] width 129 height 35
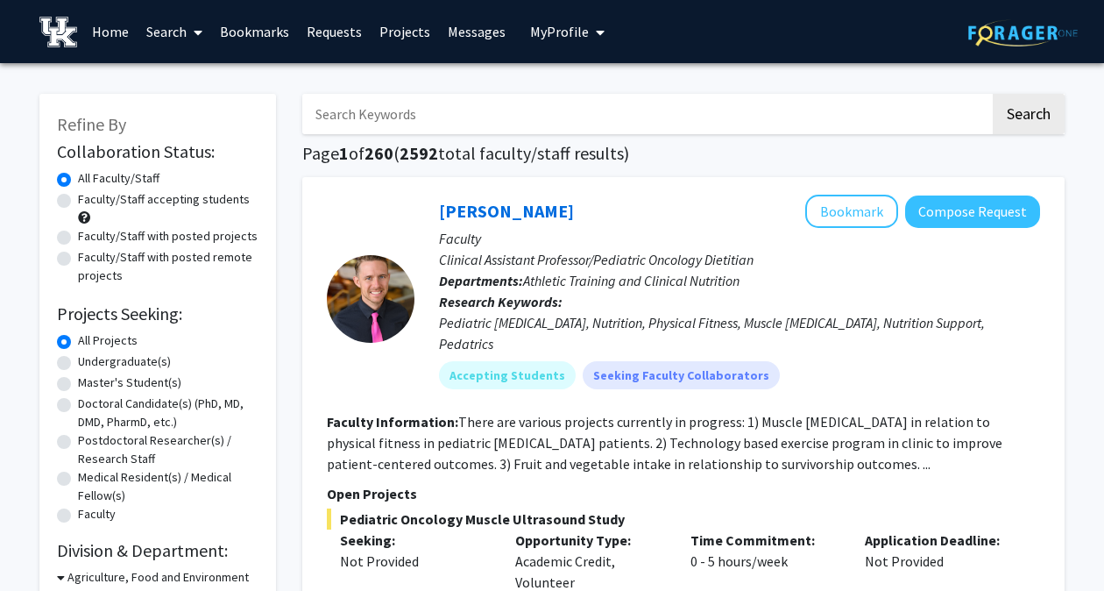
click at [393, 18] on link "Projects" at bounding box center [405, 31] width 68 height 61
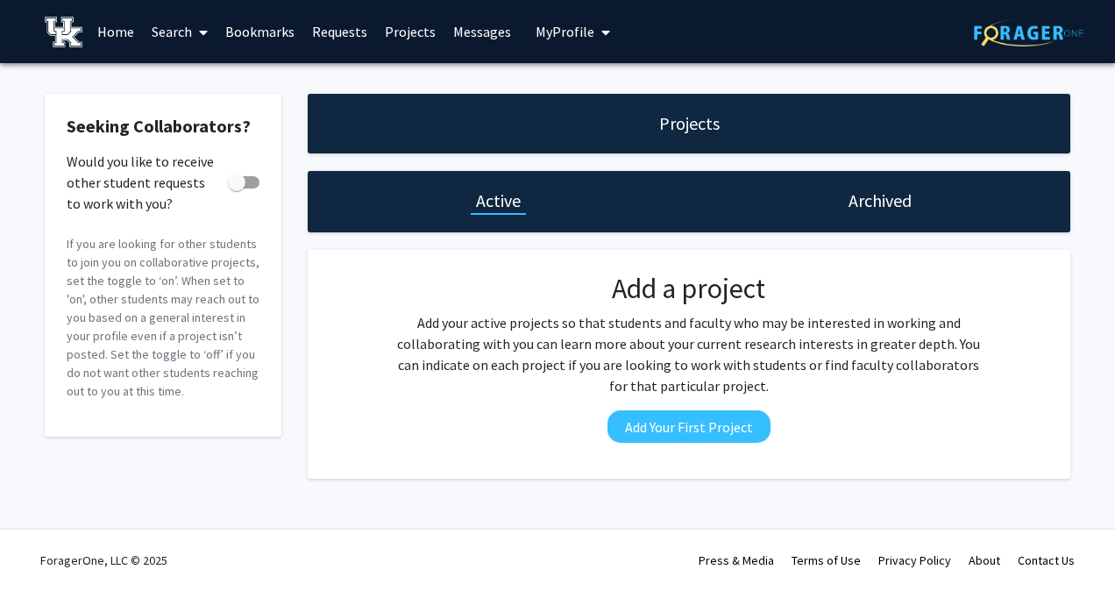
click at [193, 28] on span at bounding box center [200, 32] width 16 height 61
click at [218, 88] on span "Faculty/Staff" at bounding box center [207, 80] width 129 height 35
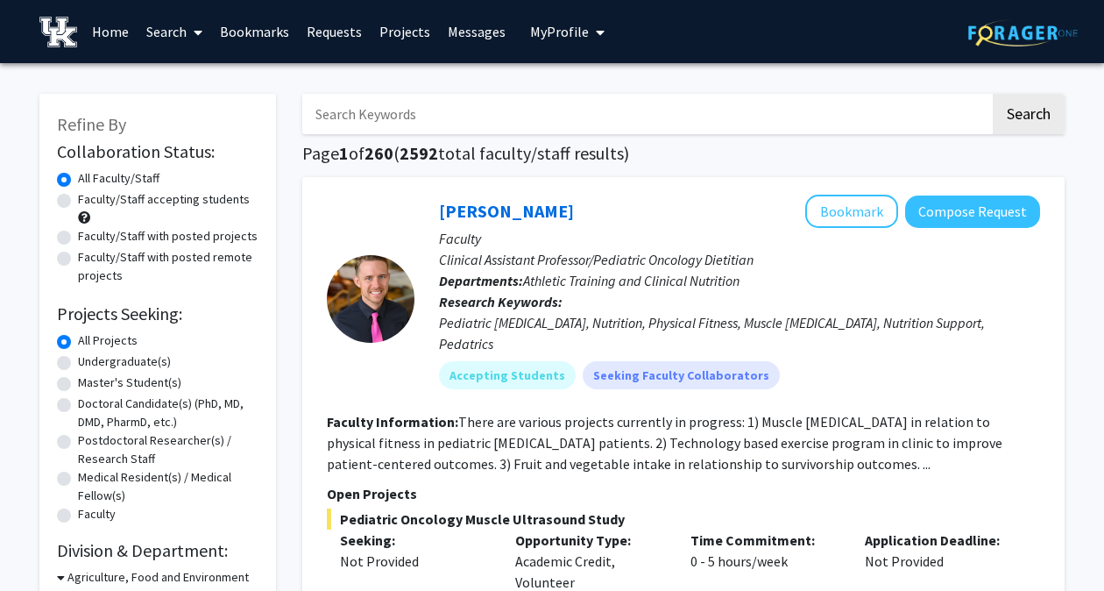
click at [375, 113] on input "Search Keywords" at bounding box center [646, 114] width 688 height 40
type input "pharmacology"
click at [993, 94] on button "Search" at bounding box center [1029, 114] width 72 height 40
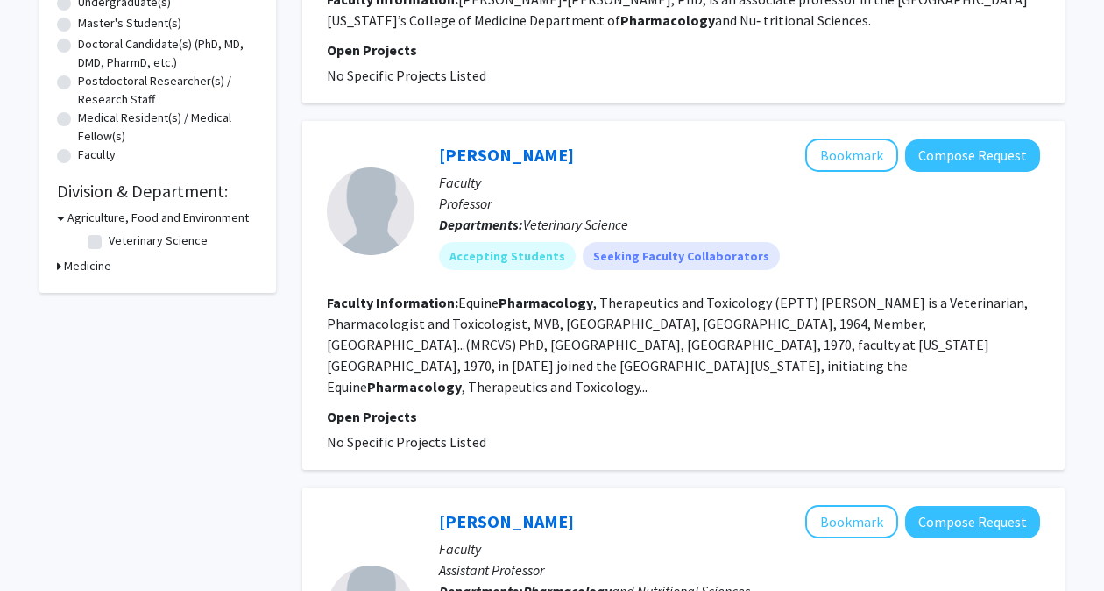
scroll to position [388, 0]
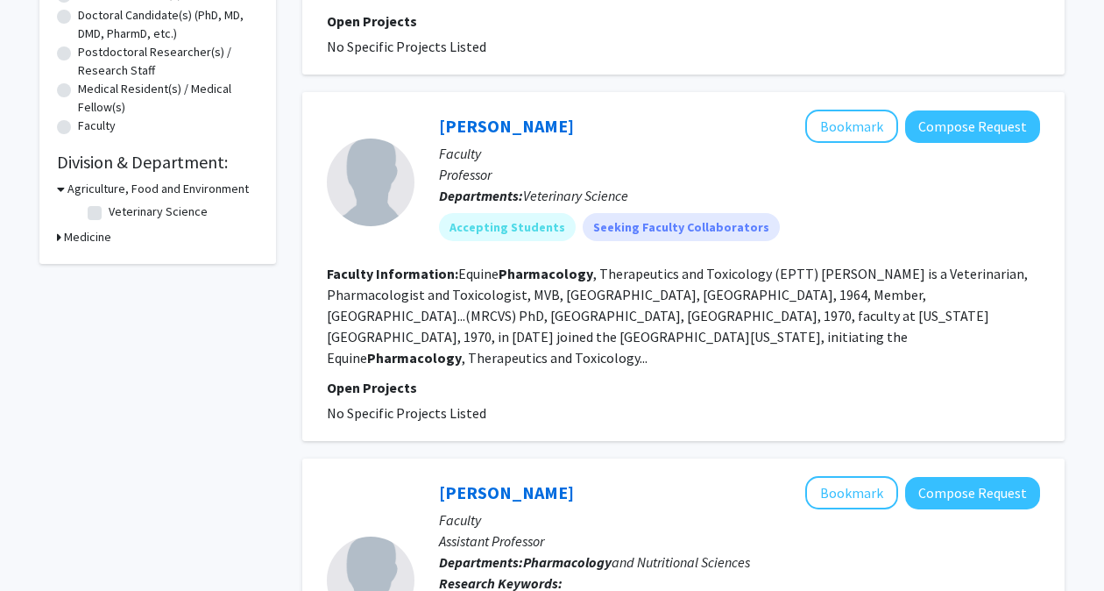
click at [840, 337] on fg-read-more "Equine Pharmacology , Therapeutics and Toxicology (EPTT) [PERSON_NAME] is a Vet…" at bounding box center [677, 316] width 701 height 102
click at [854, 340] on fg-read-more "Equine Pharmacology , Therapeutics and Toxicology (EPTT) [PERSON_NAME] is a Vet…" at bounding box center [677, 316] width 701 height 102
click at [841, 339] on fg-read-more "Equine Pharmacology , Therapeutics and Toxicology (EPTT) [PERSON_NAME] is a Vet…" at bounding box center [677, 316] width 701 height 102
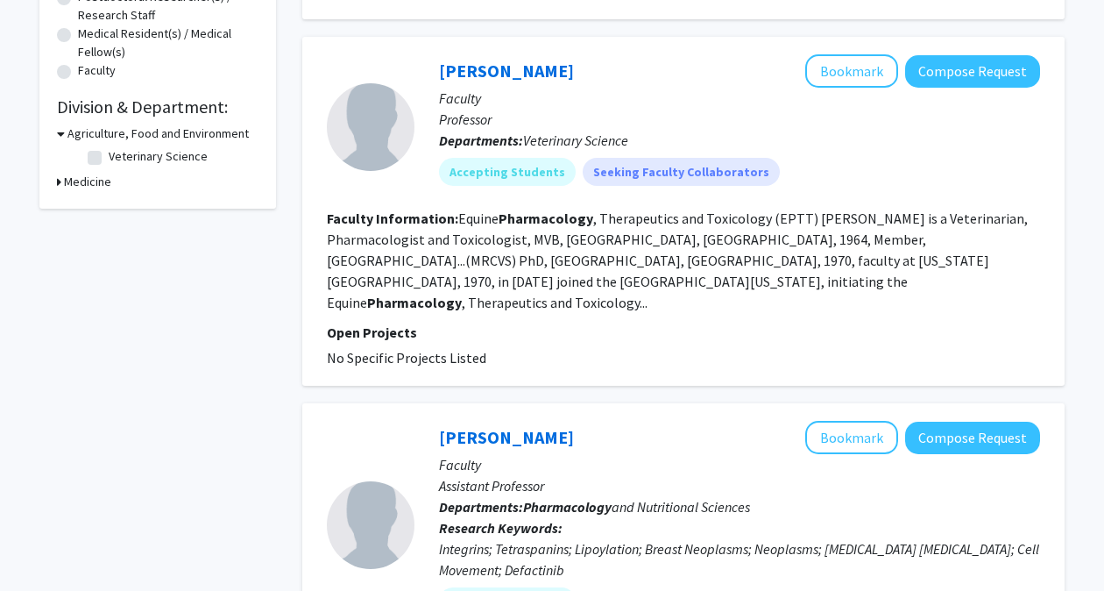
scroll to position [447, 0]
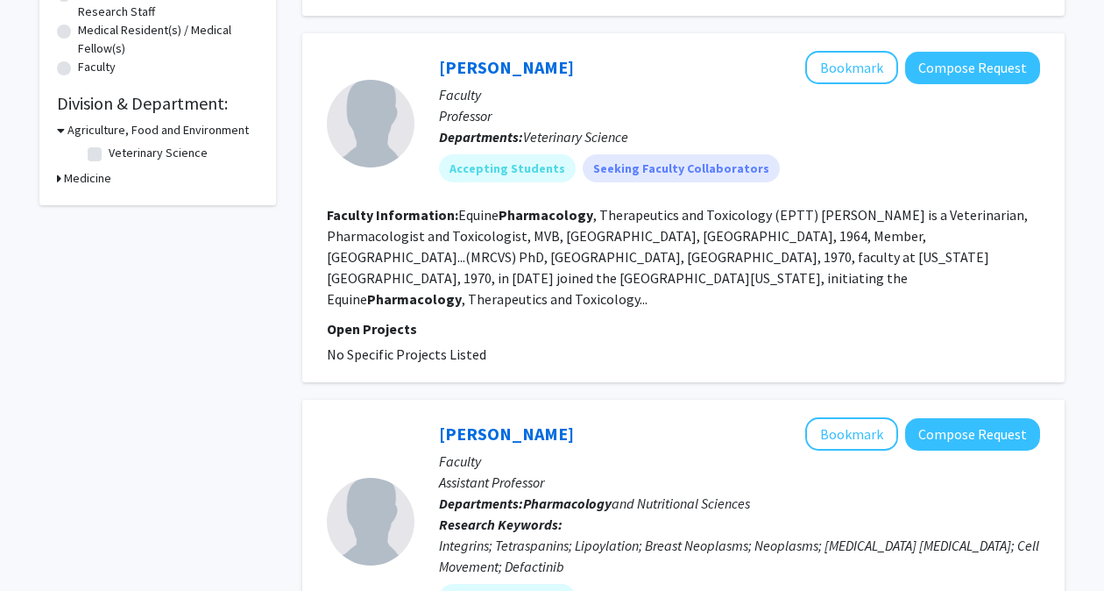
click at [487, 189] on div "[PERSON_NAME] Bookmark Compose Request Faculty Professor Departments: Veterinar…" at bounding box center [728, 123] width 626 height 145
click at [507, 66] on link "[PERSON_NAME]" at bounding box center [506, 67] width 135 height 22
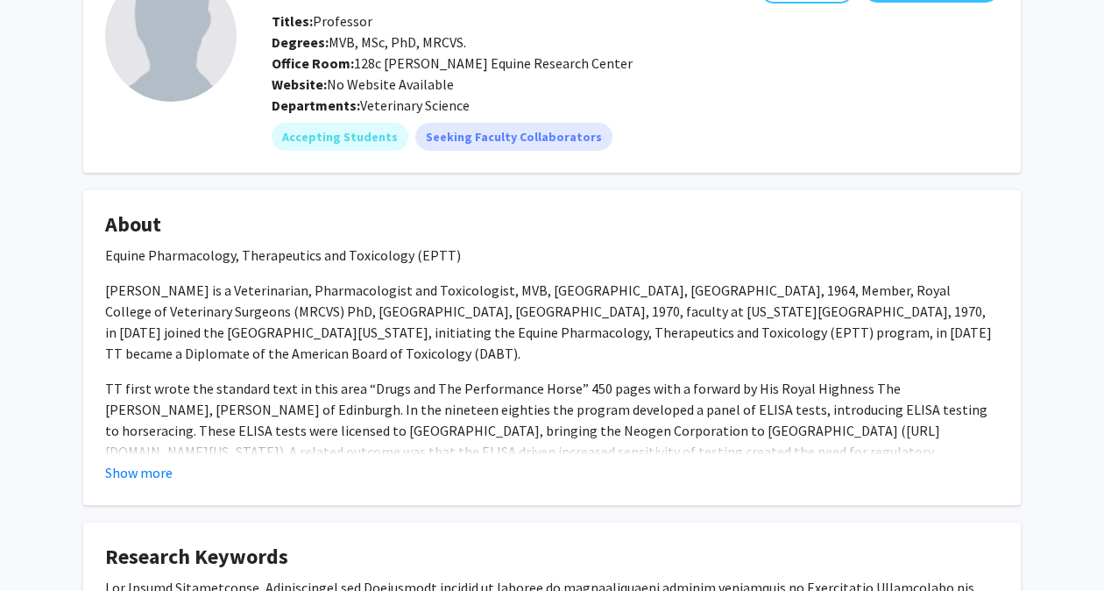
scroll to position [129, 0]
click at [164, 468] on button "Show more" at bounding box center [138, 471] width 67 height 21
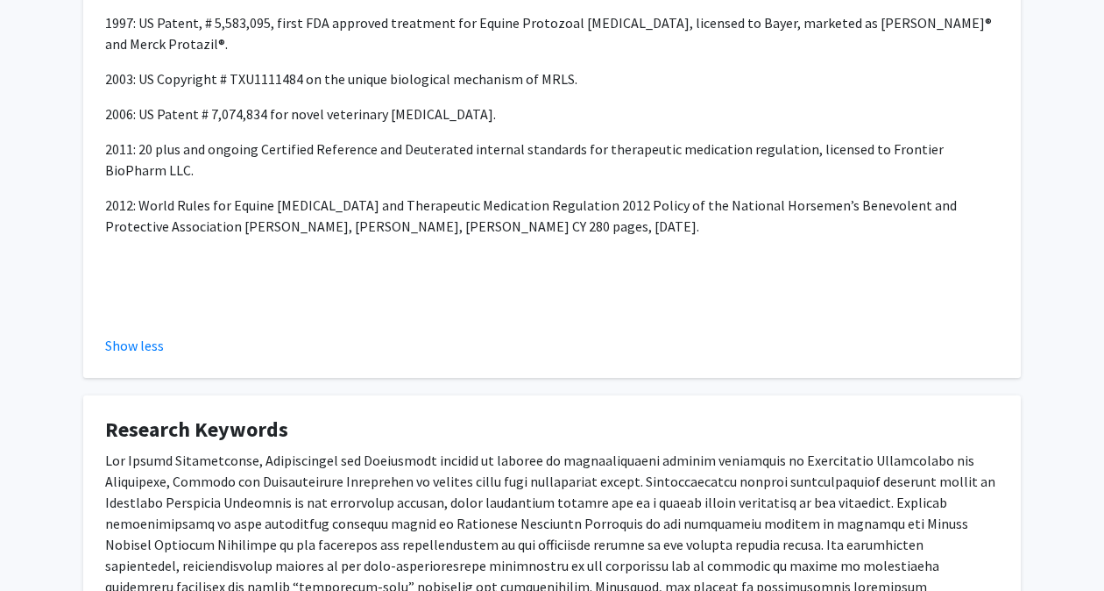
scroll to position [1224, 0]
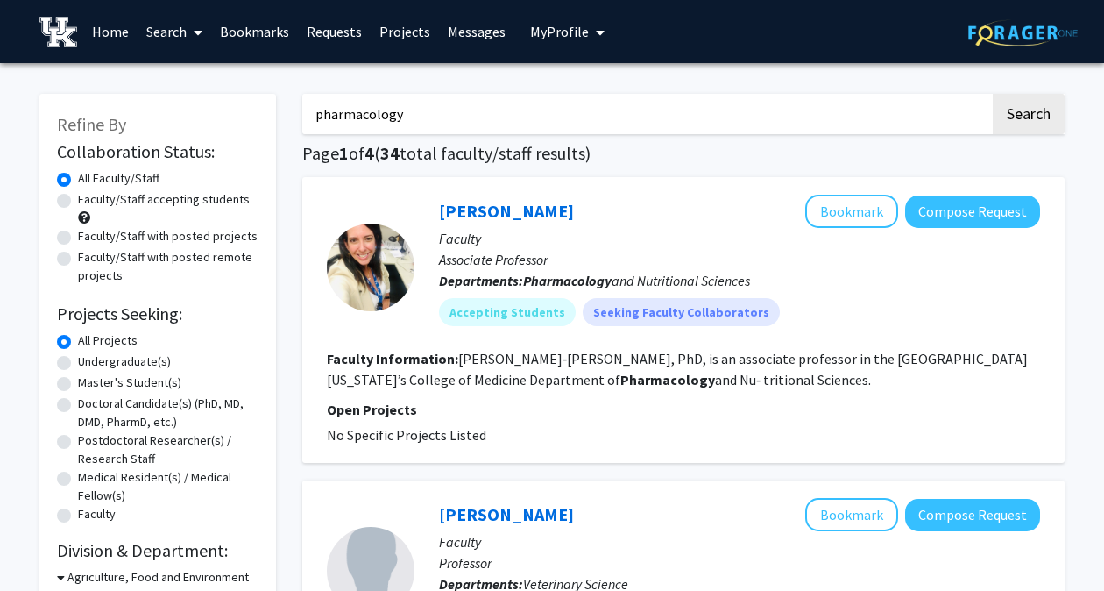
click at [398, 119] on input "pharmacology" at bounding box center [646, 114] width 688 height 40
type input "p"
click at [993, 94] on button "Search" at bounding box center [1029, 114] width 72 height 40
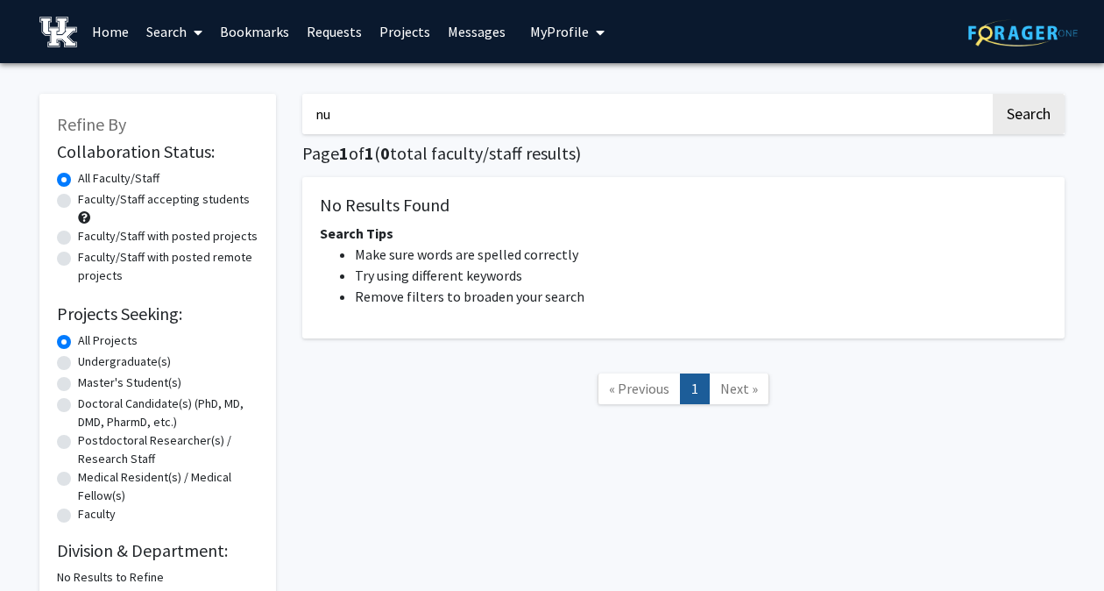
type input "n"
type input "economics"
click at [993, 94] on button "Search" at bounding box center [1029, 114] width 72 height 40
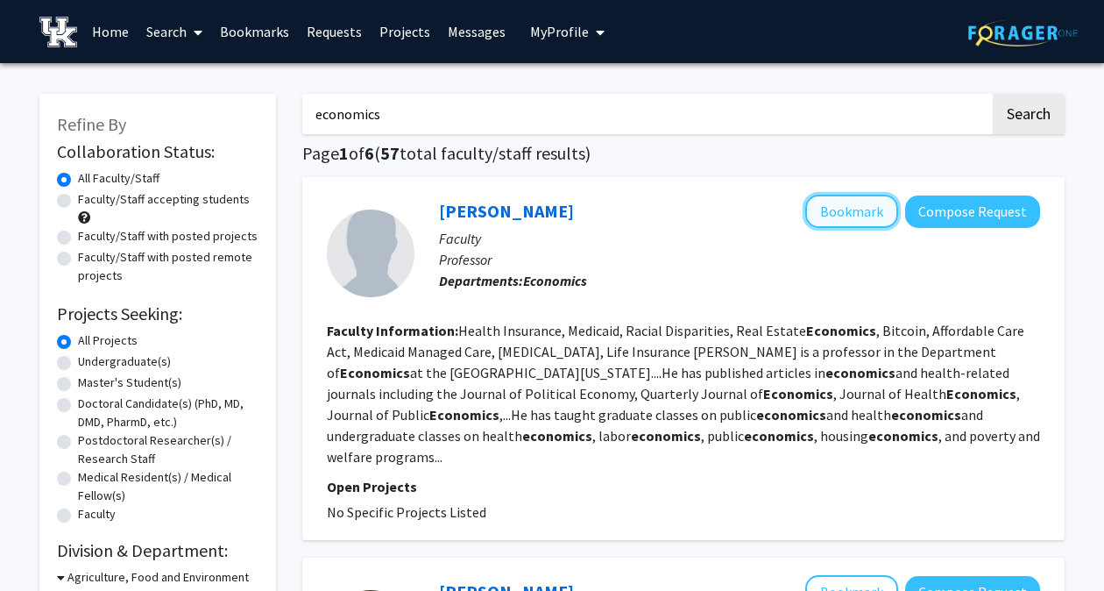
click at [854, 221] on button "Bookmark" at bounding box center [851, 211] width 93 height 33
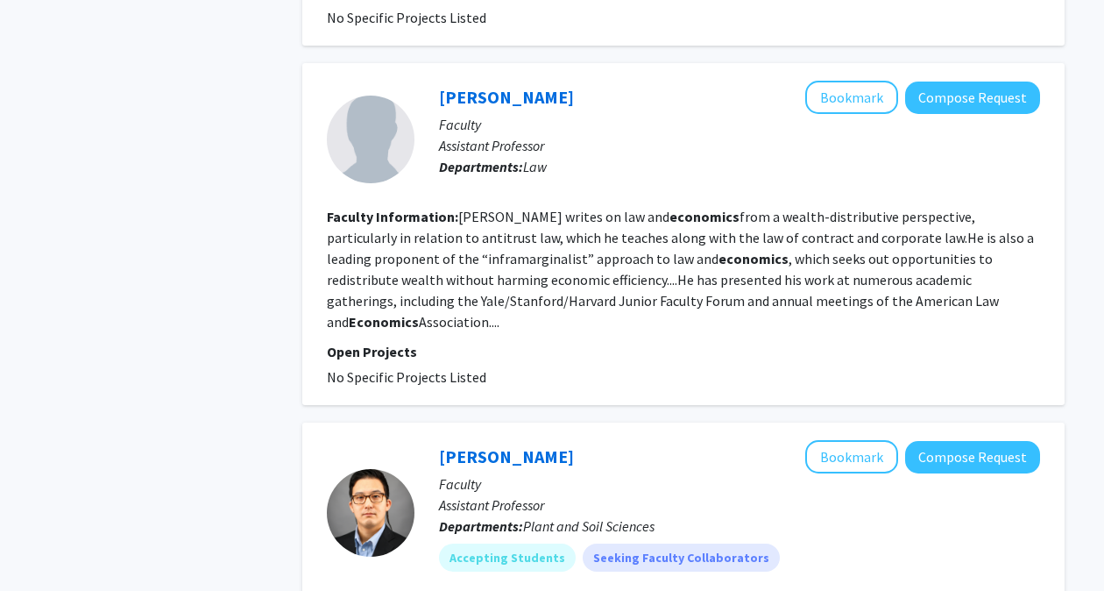
scroll to position [2309, 0]
click at [854, 81] on button "Bookmark" at bounding box center [851, 97] width 93 height 33
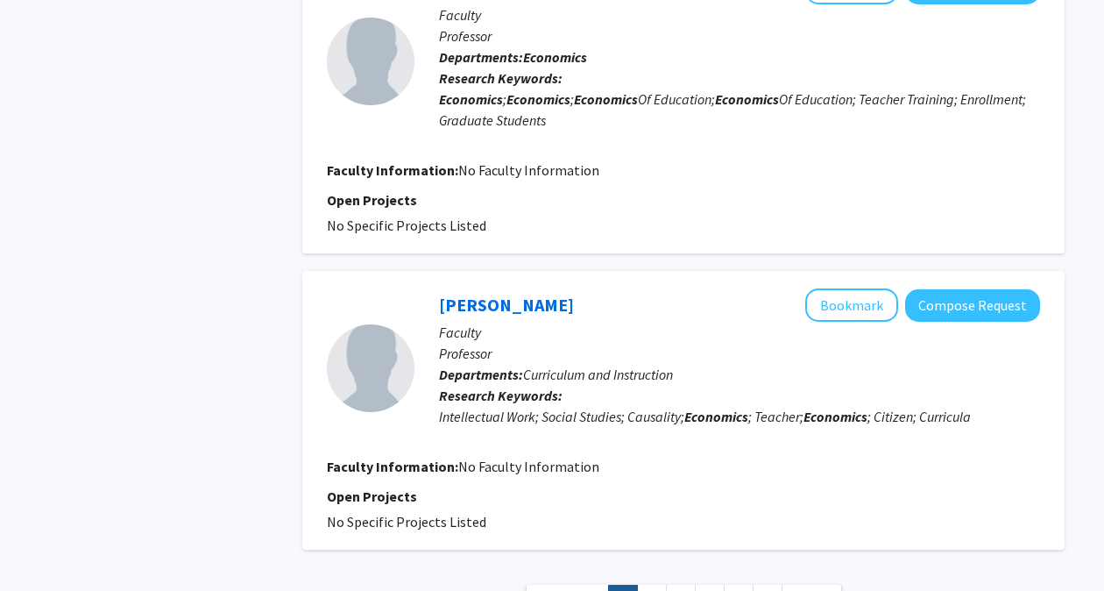
scroll to position [3144, 0]
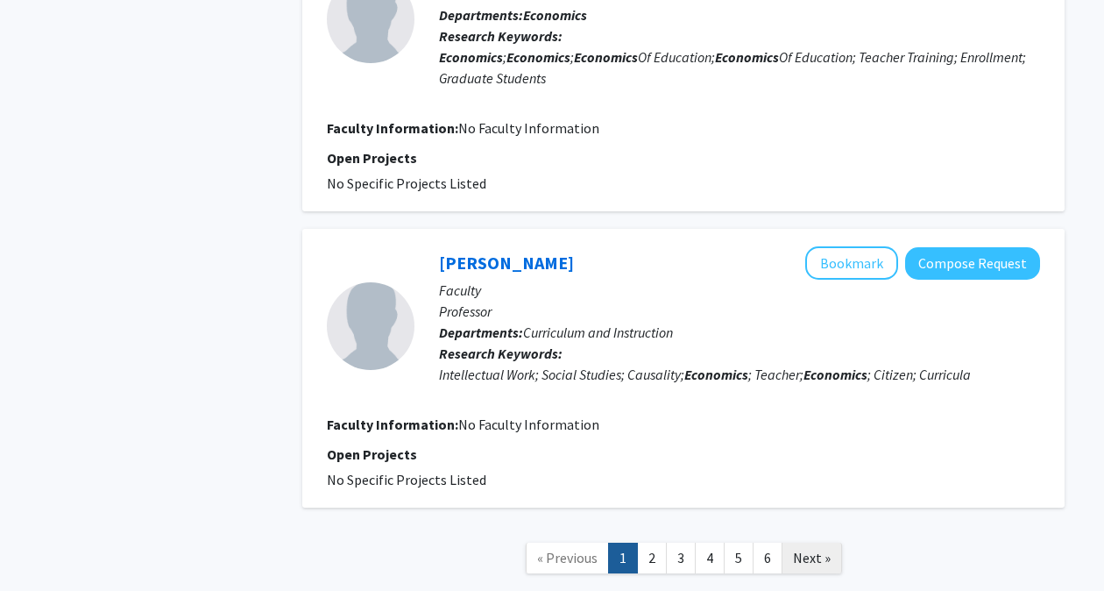
click at [829, 543] on link "Next »" at bounding box center [812, 558] width 60 height 31
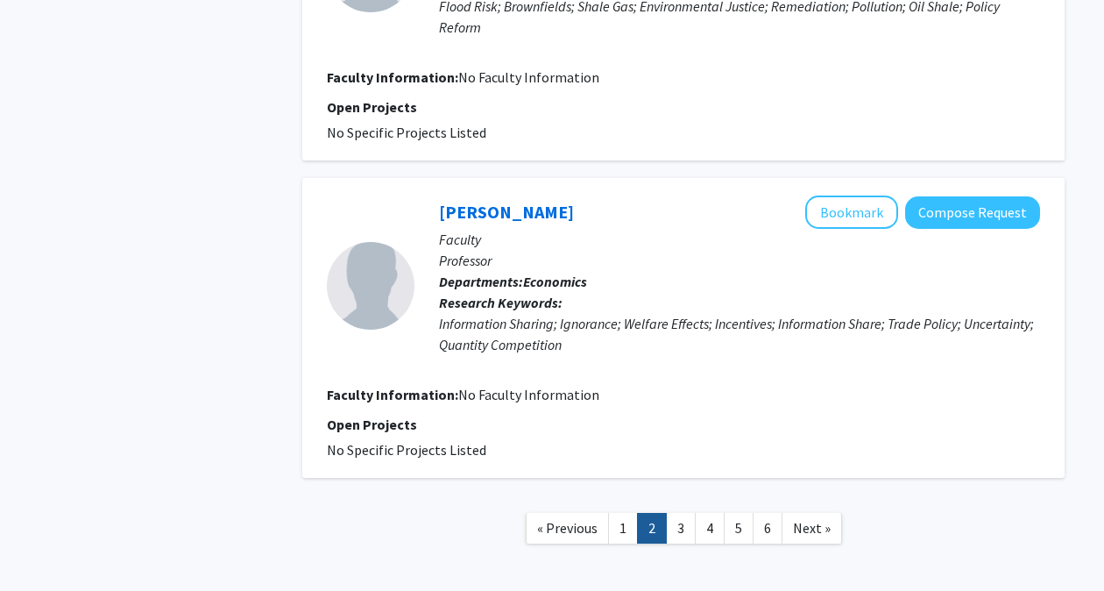
scroll to position [2767, 0]
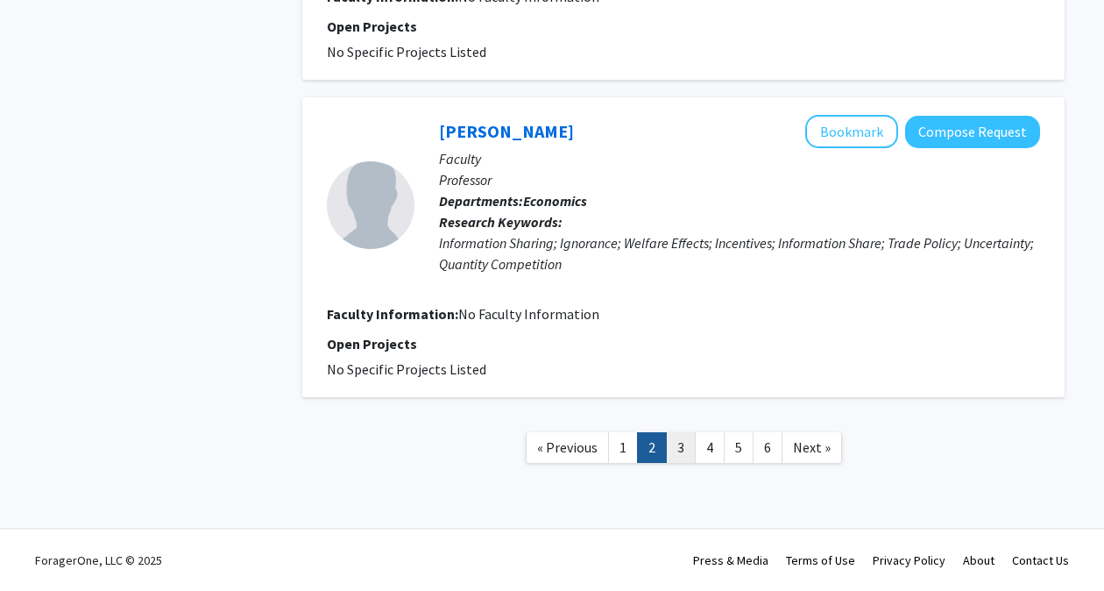
click at [678, 457] on link "3" at bounding box center [681, 447] width 30 height 31
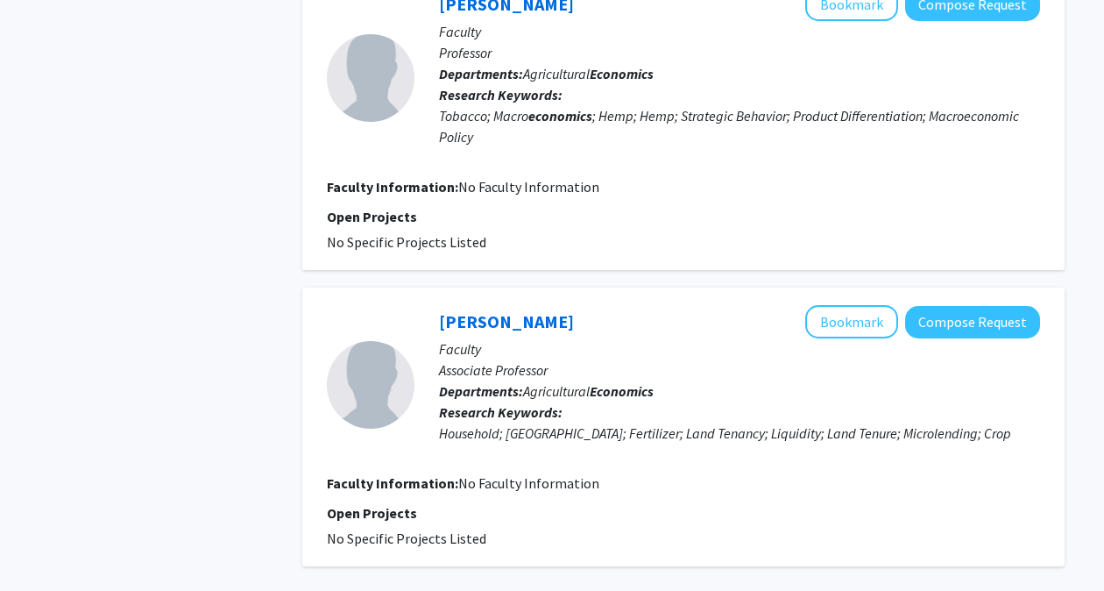
scroll to position [2769, 0]
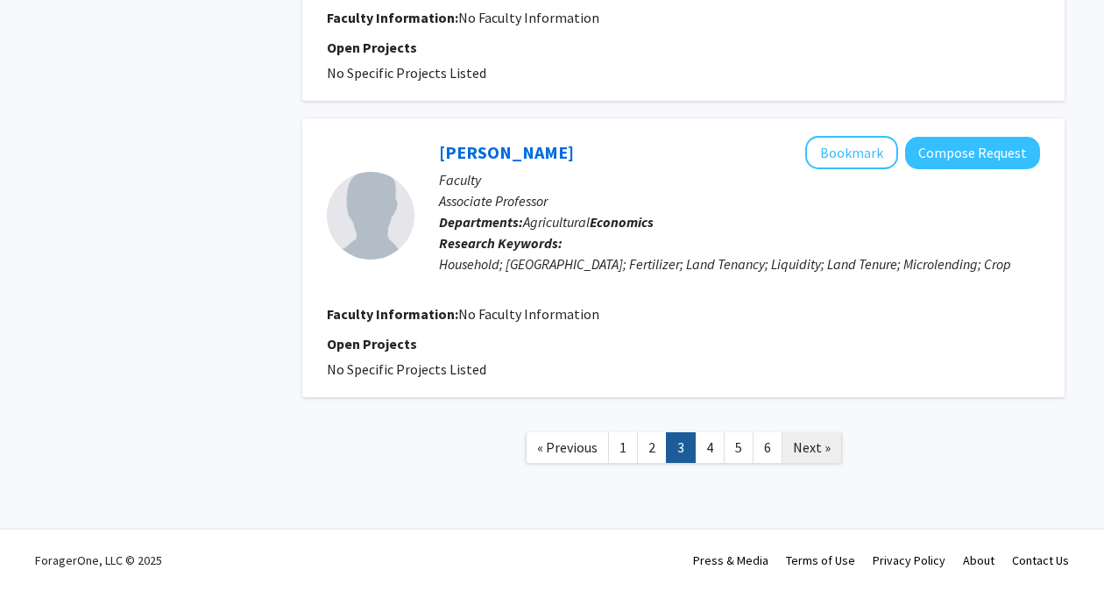
click at [820, 459] on link "Next »" at bounding box center [812, 447] width 60 height 31
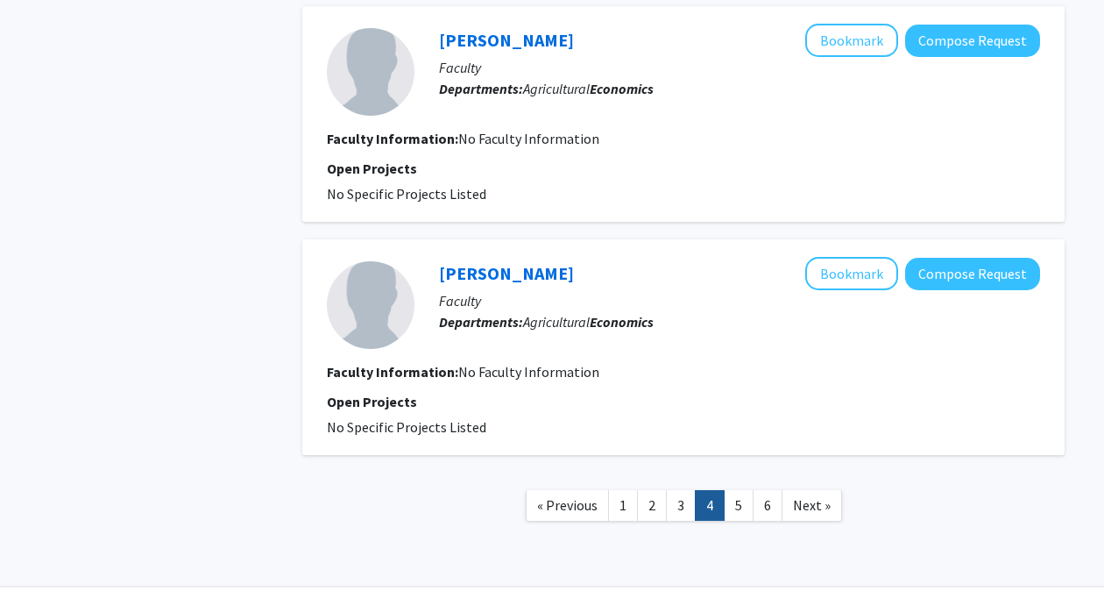
scroll to position [2746, 0]
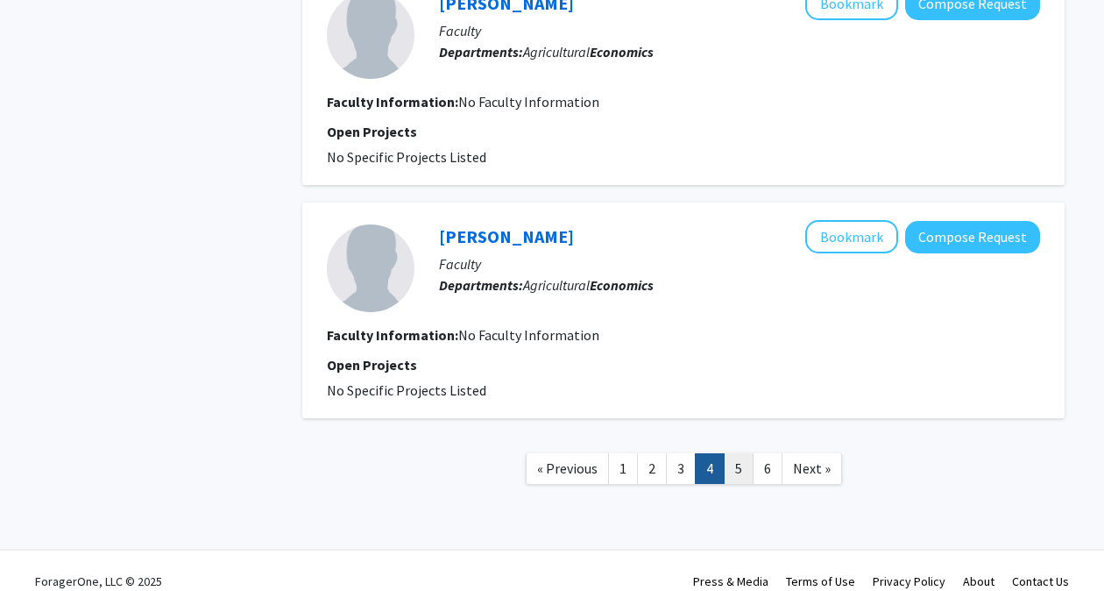
click at [737, 453] on link "5" at bounding box center [739, 468] width 30 height 31
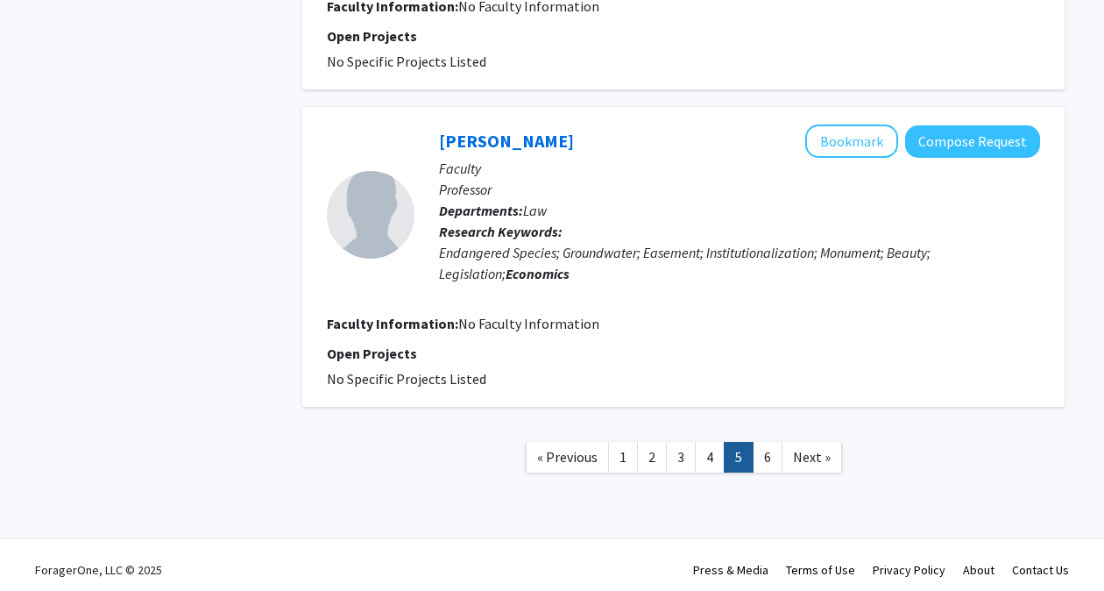
scroll to position [2578, 0]
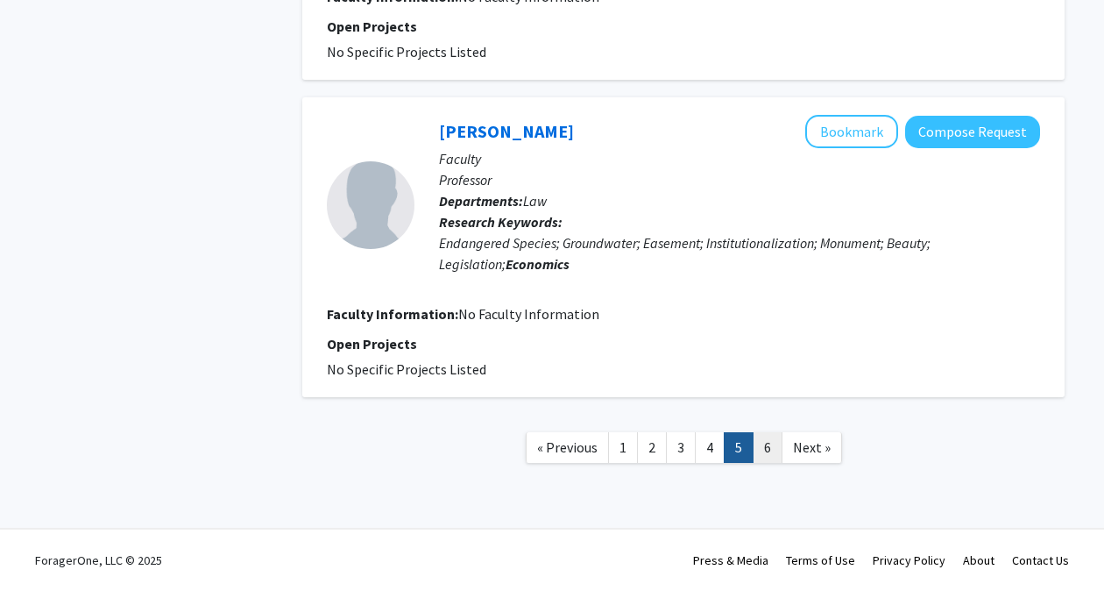
click at [765, 450] on link "6" at bounding box center [768, 447] width 30 height 31
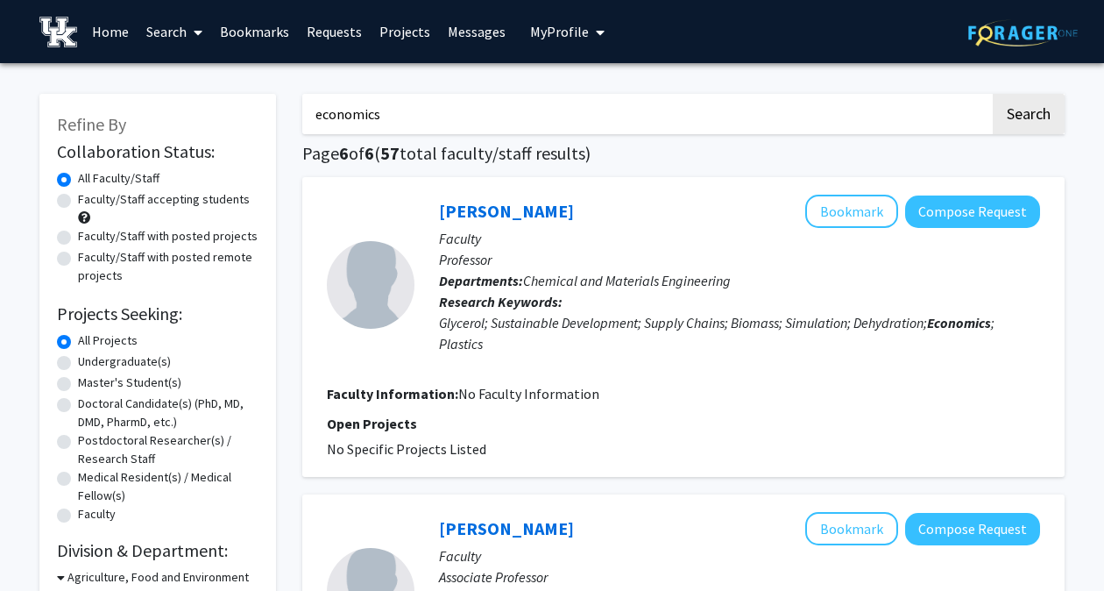
click at [185, 37] on link "Search" at bounding box center [175, 31] width 74 height 61
click at [179, 82] on span "Faculty/Staff" at bounding box center [202, 80] width 129 height 35
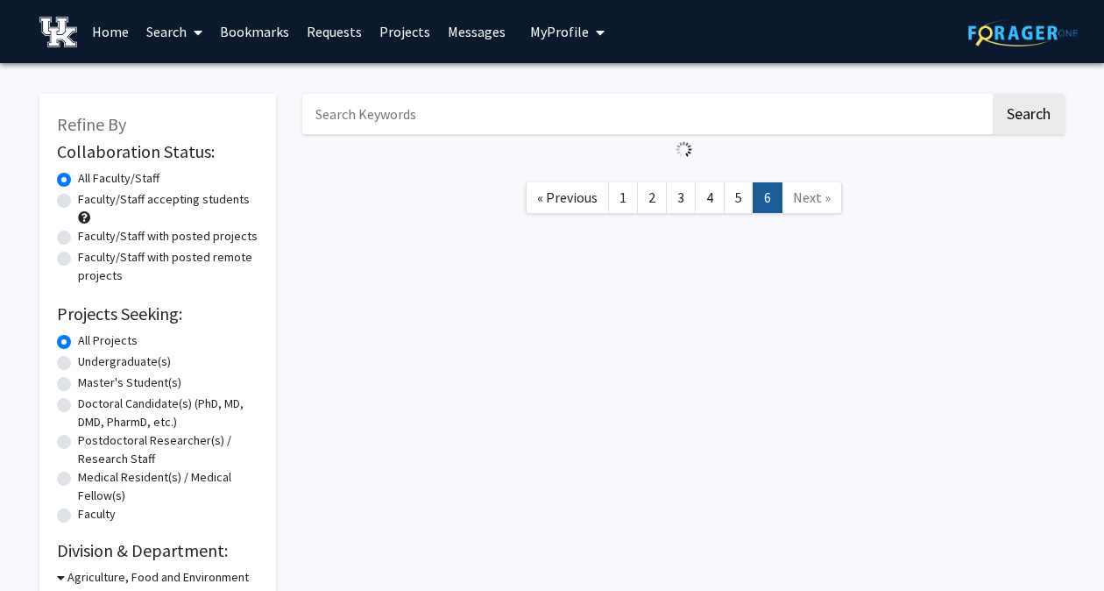
click at [177, 44] on link "Search" at bounding box center [175, 31] width 74 height 61
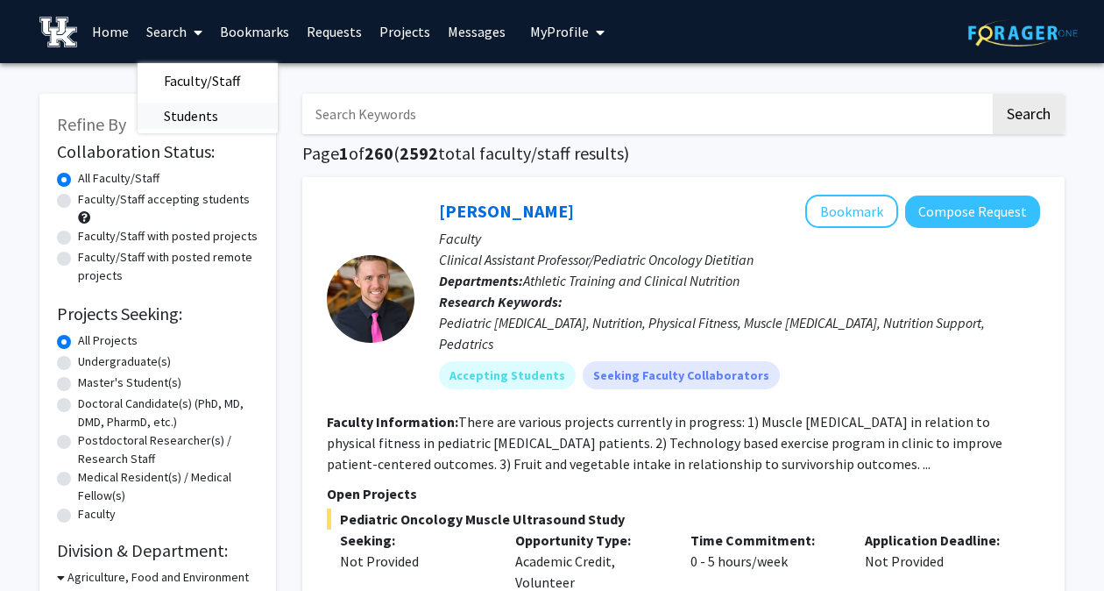
click at [179, 107] on span "Students" at bounding box center [191, 115] width 107 height 35
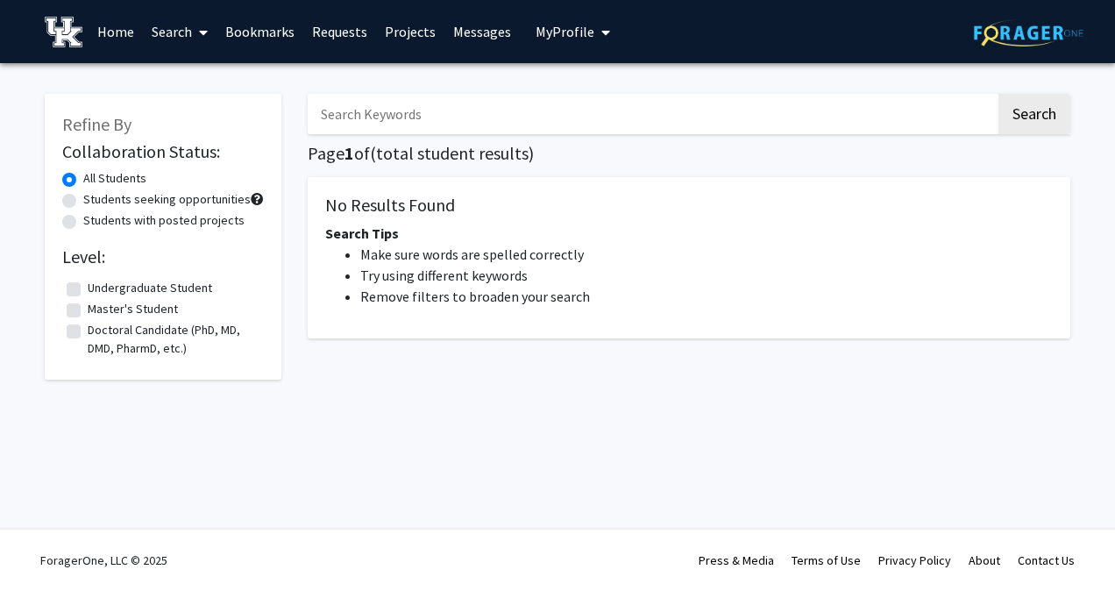
click at [719, 121] on input "Search Keywords" at bounding box center [652, 114] width 688 height 40
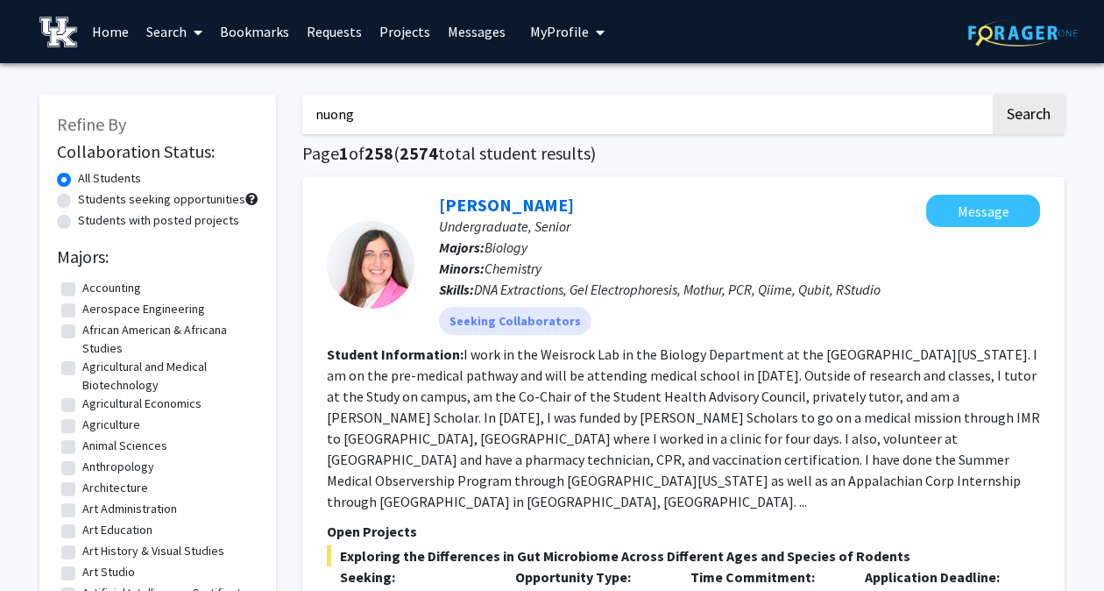
click at [993, 94] on button "Search" at bounding box center [1029, 114] width 72 height 40
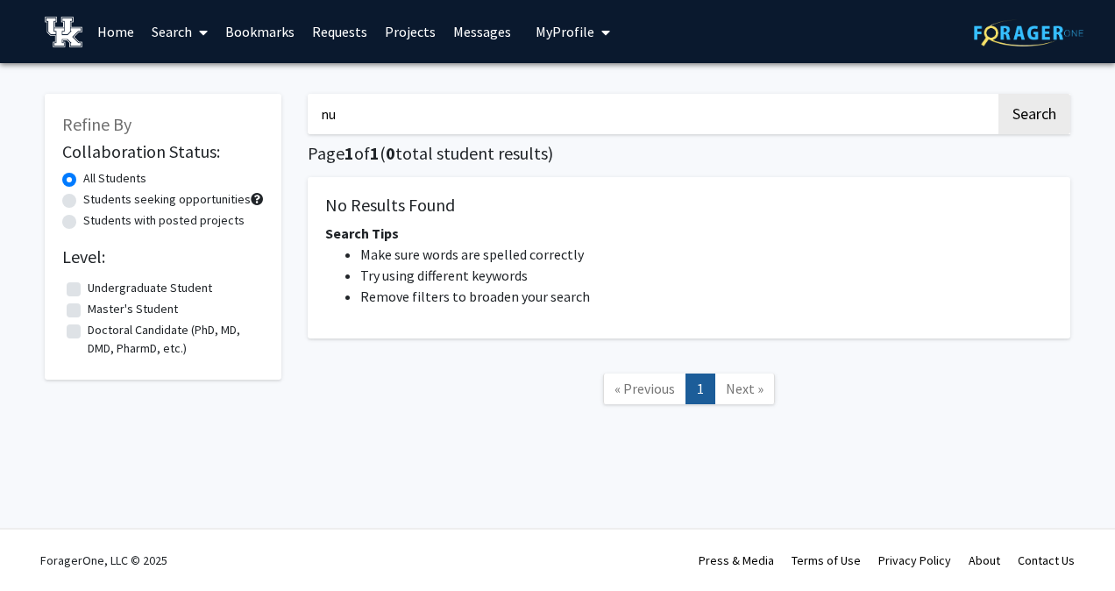
type input "n"
click at [998, 94] on button "Search" at bounding box center [1034, 114] width 72 height 40
type input "n"
type input "policy"
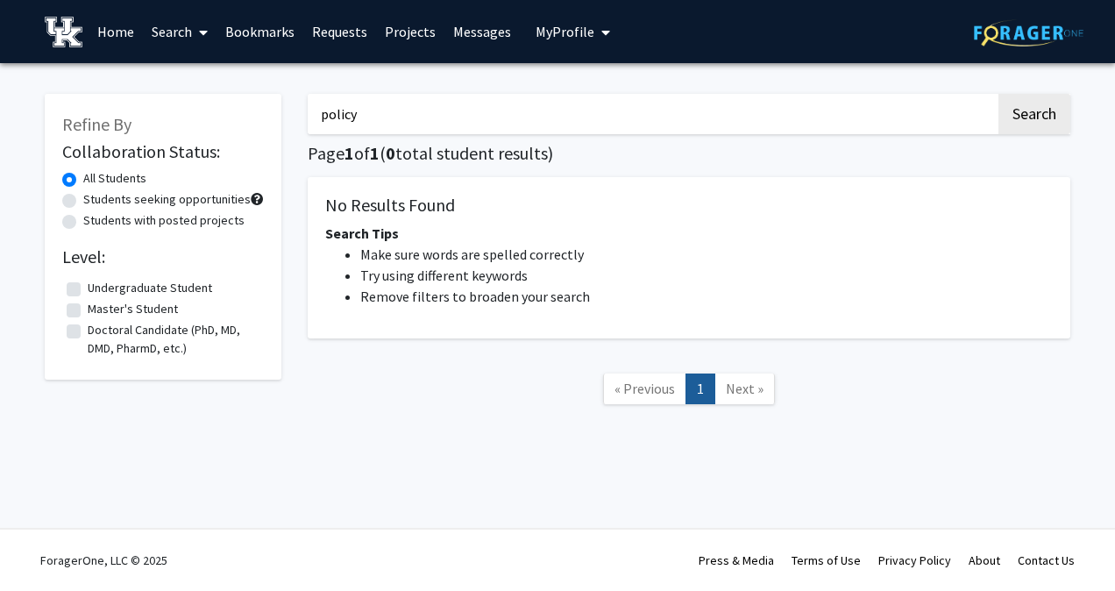
click at [998, 94] on button "Search" at bounding box center [1034, 114] width 72 height 40
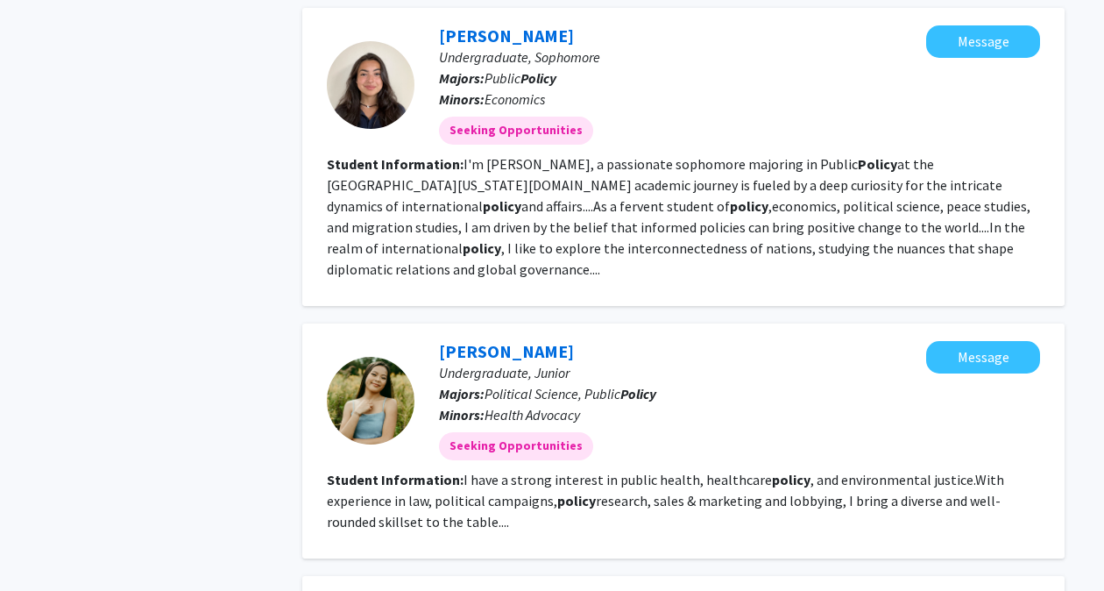
scroll to position [2240, 0]
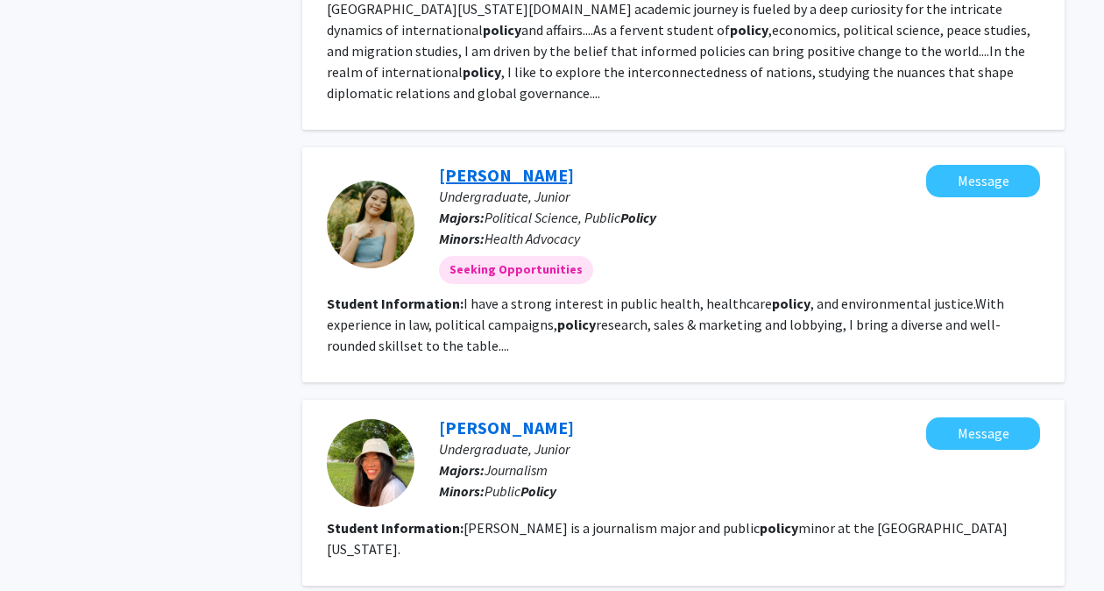
click at [497, 164] on link "[PERSON_NAME]" at bounding box center [506, 175] width 135 height 22
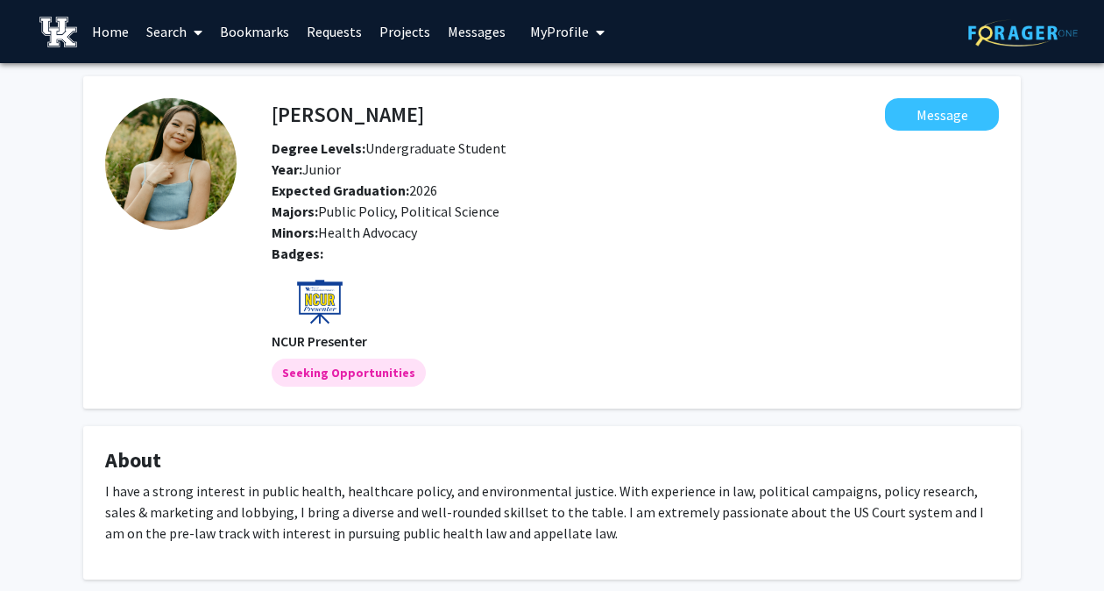
click at [318, 312] on img at bounding box center [320, 304] width 53 height 53
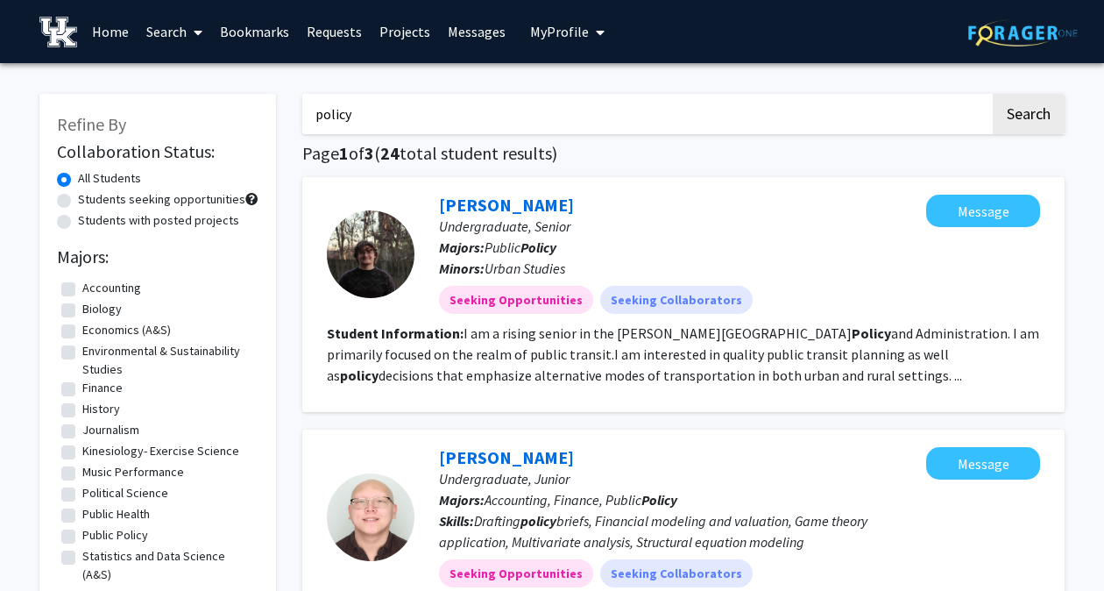
click at [380, 29] on link "Projects" at bounding box center [405, 31] width 68 height 61
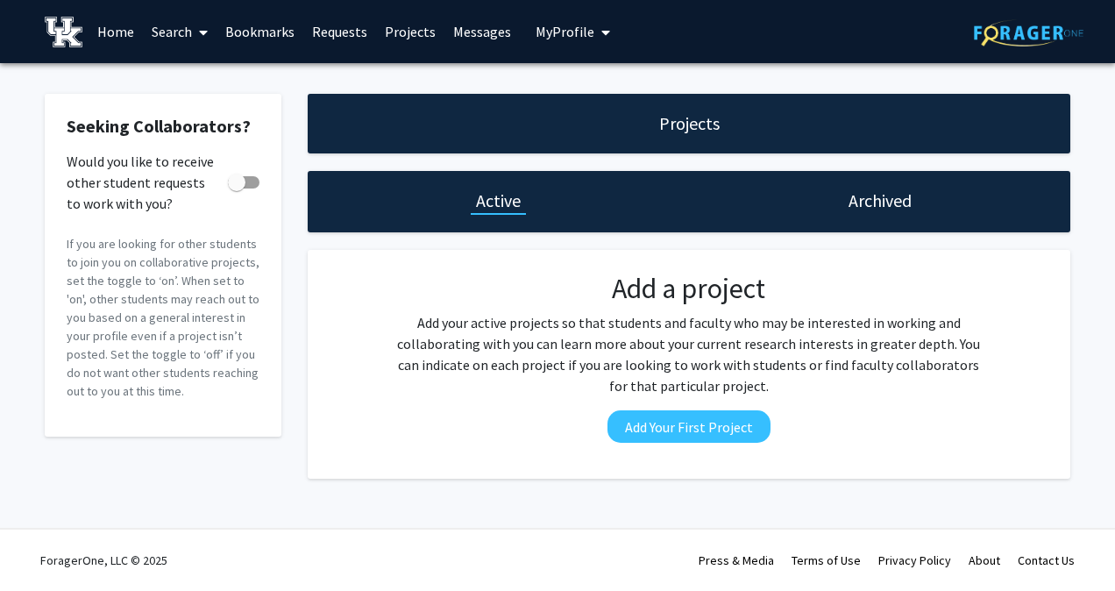
click at [672, 116] on h1 "Projects" at bounding box center [689, 123] width 60 height 25
click at [415, 19] on link "Projects" at bounding box center [410, 31] width 68 height 61
click at [198, 24] on span at bounding box center [200, 32] width 16 height 61
click at [237, 82] on span "Faculty/Staff" at bounding box center [207, 80] width 129 height 35
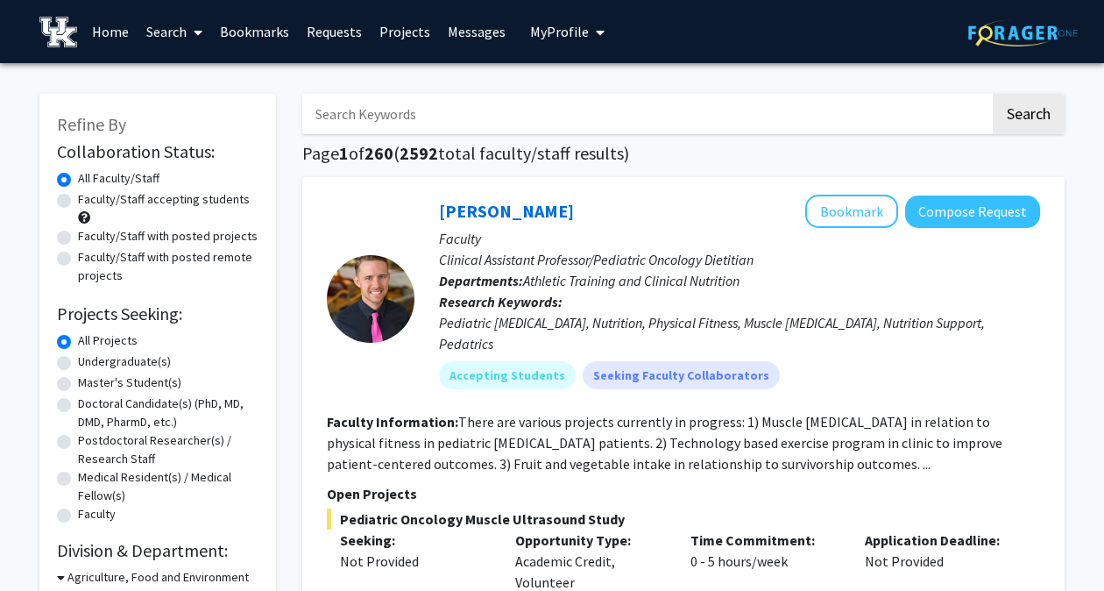
click at [372, 108] on input "Search Keywords" at bounding box center [646, 114] width 688 height 40
click at [993, 94] on button "Search" at bounding box center [1029, 114] width 72 height 40
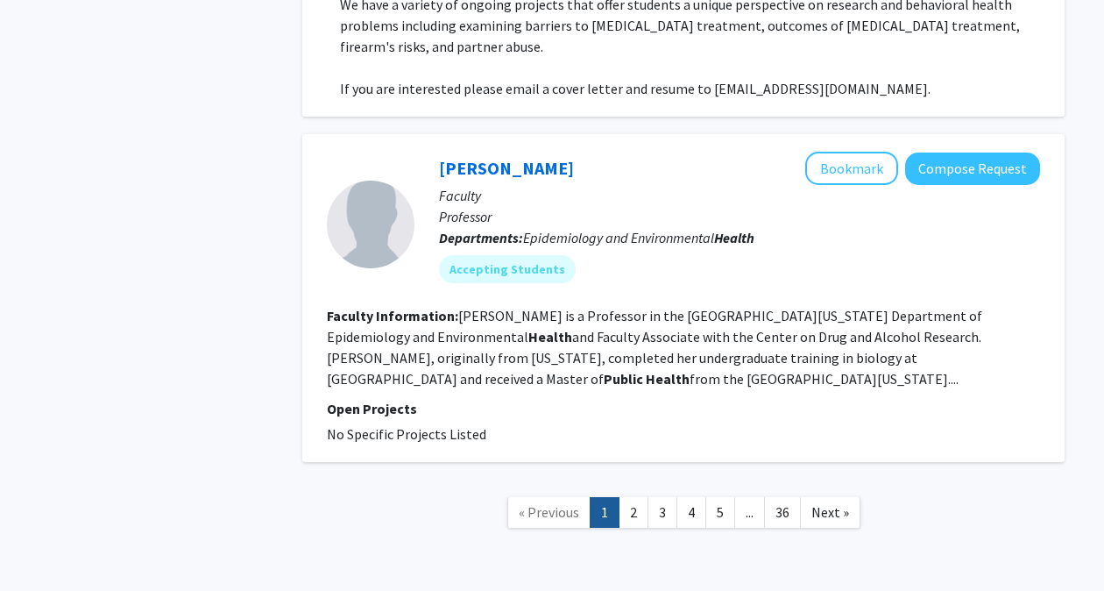
scroll to position [4529, 0]
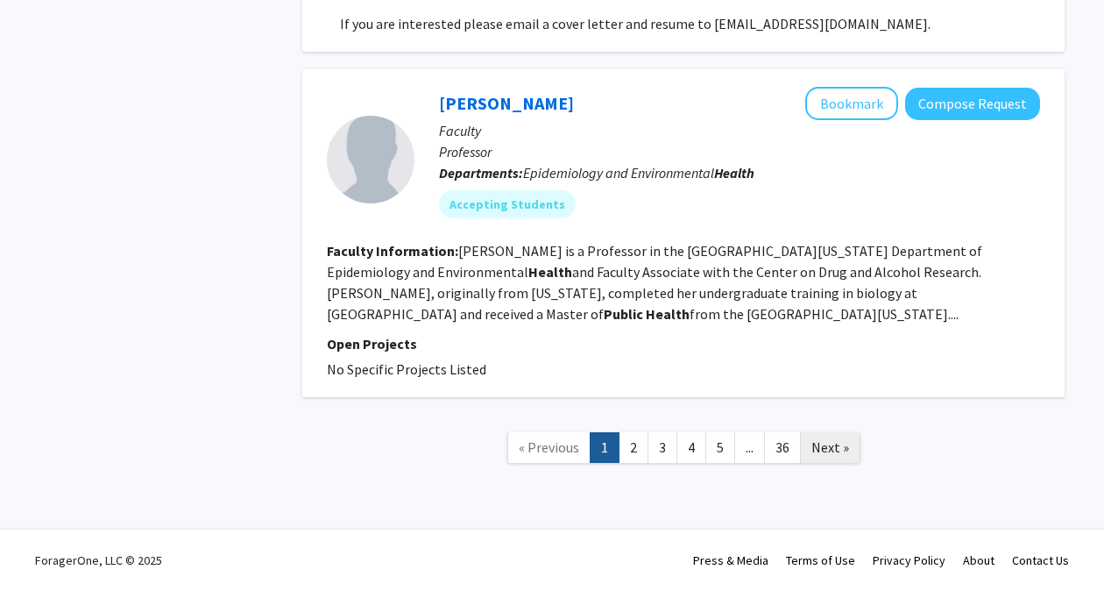
click at [827, 450] on span "Next »" at bounding box center [831, 447] width 38 height 18
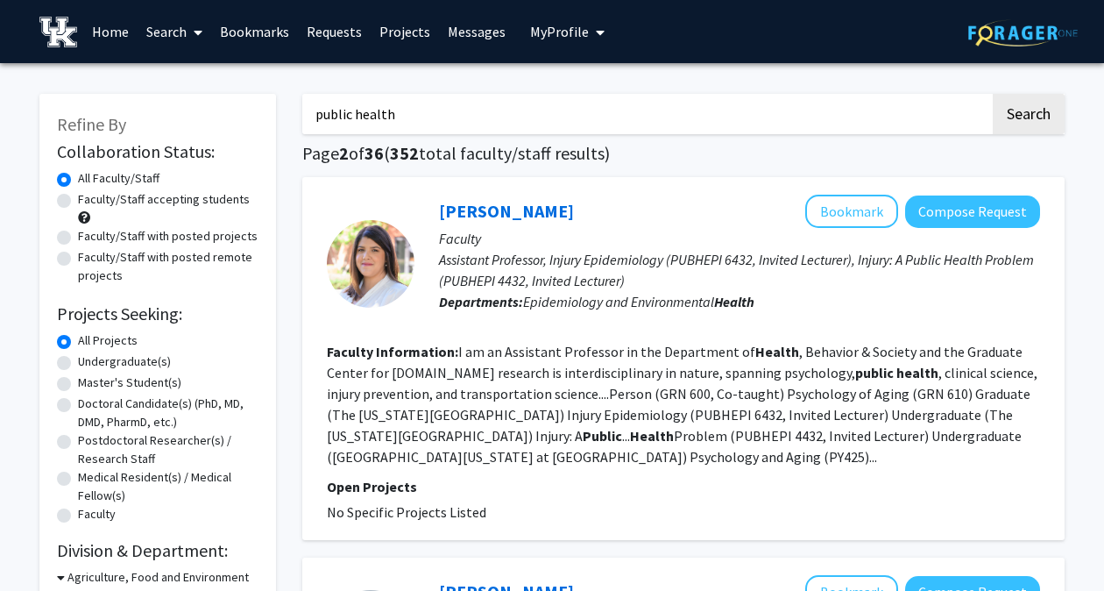
click at [410, 109] on input "public health" at bounding box center [646, 114] width 688 height 40
type input "p"
click at [993, 94] on button "Search" at bounding box center [1029, 114] width 72 height 40
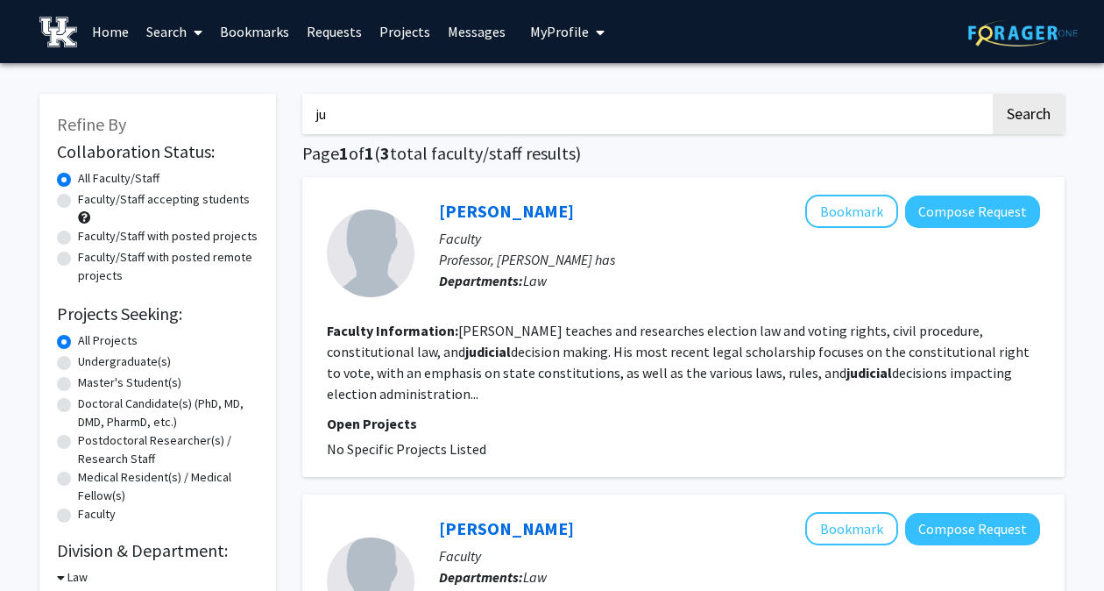
type input "j"
click at [993, 94] on button "Search" at bounding box center [1029, 114] width 72 height 40
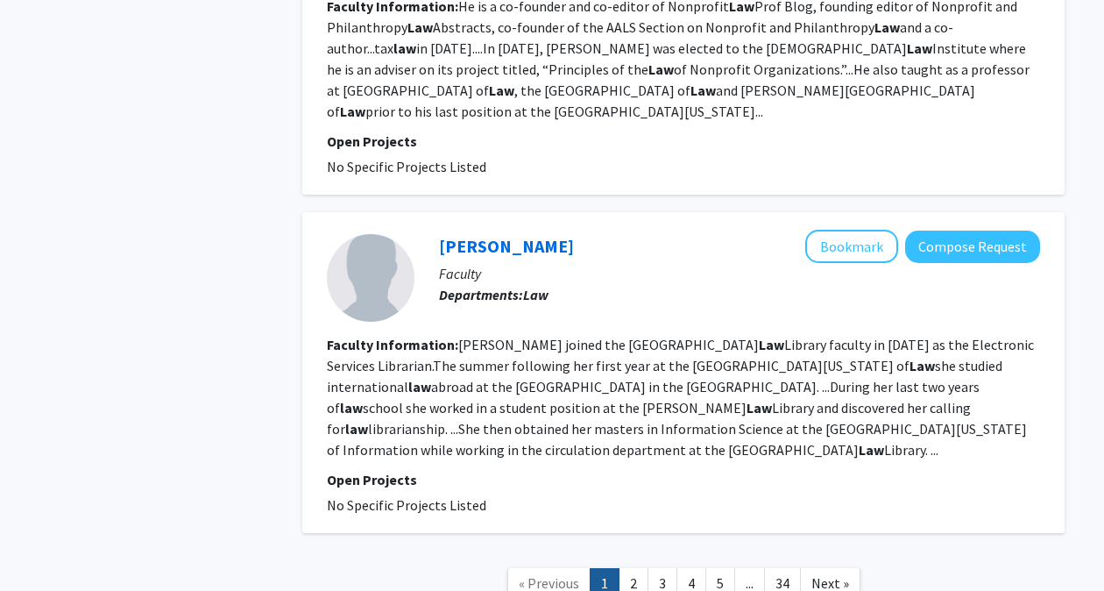
scroll to position [4145, 0]
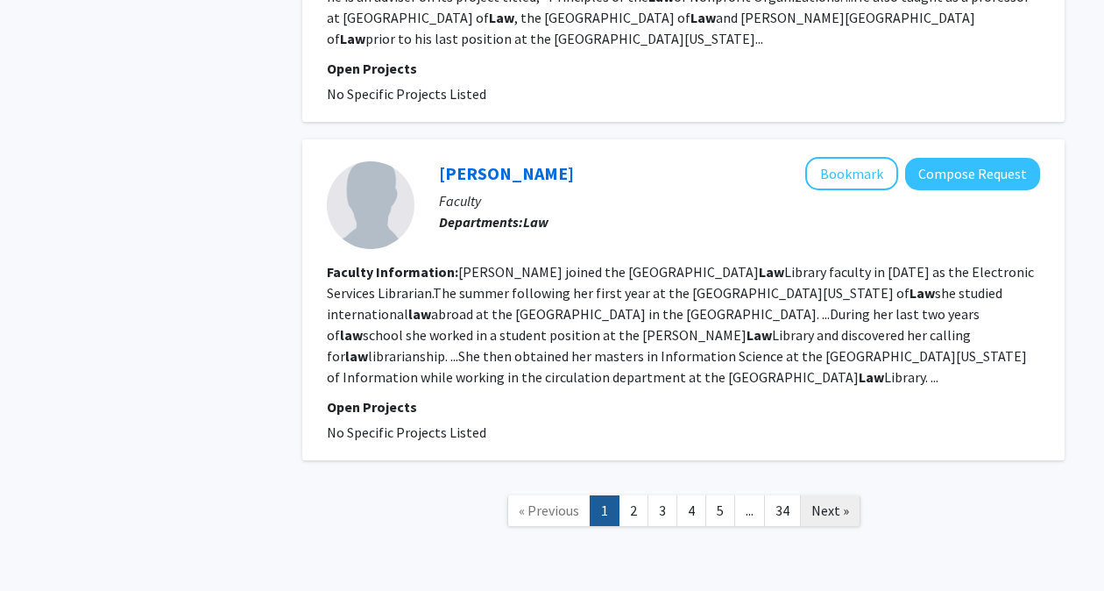
click at [857, 495] on link "Next »" at bounding box center [830, 510] width 60 height 31
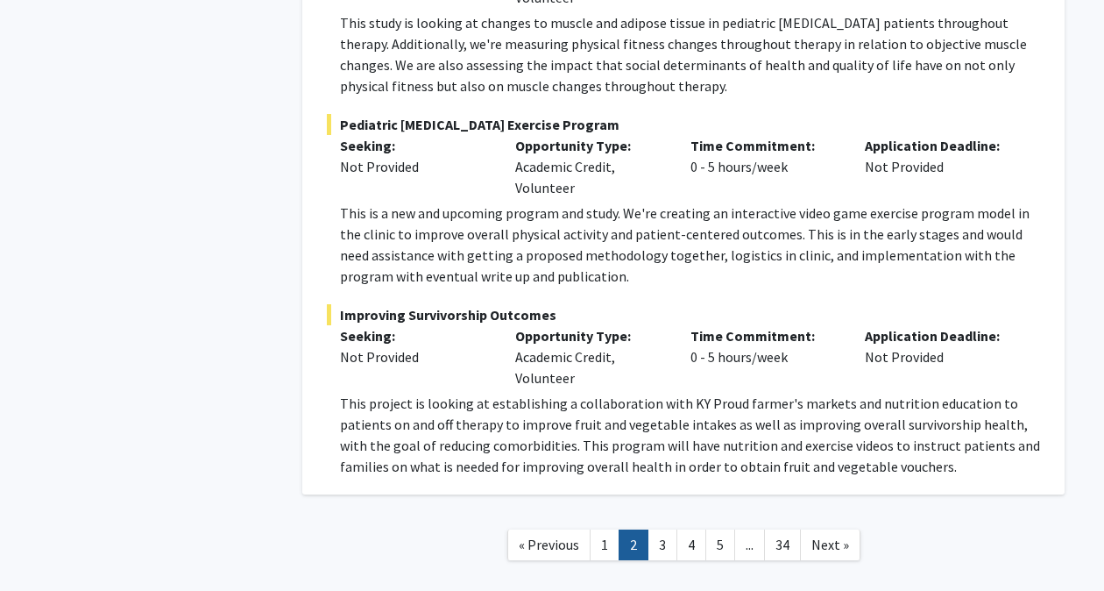
scroll to position [4358, 0]
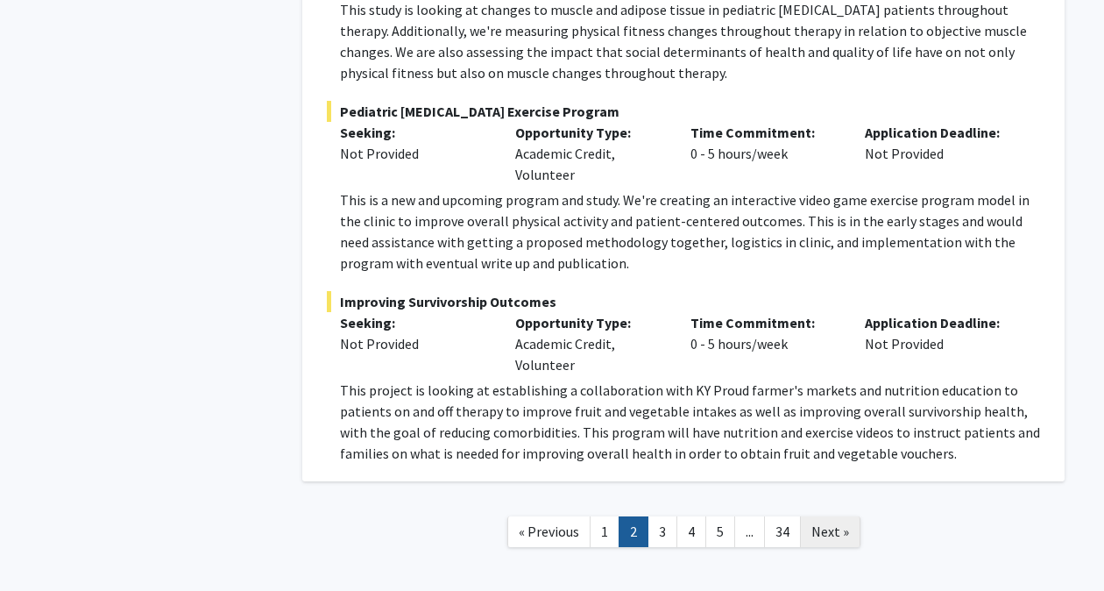
click at [833, 522] on span "Next »" at bounding box center [831, 531] width 38 height 18
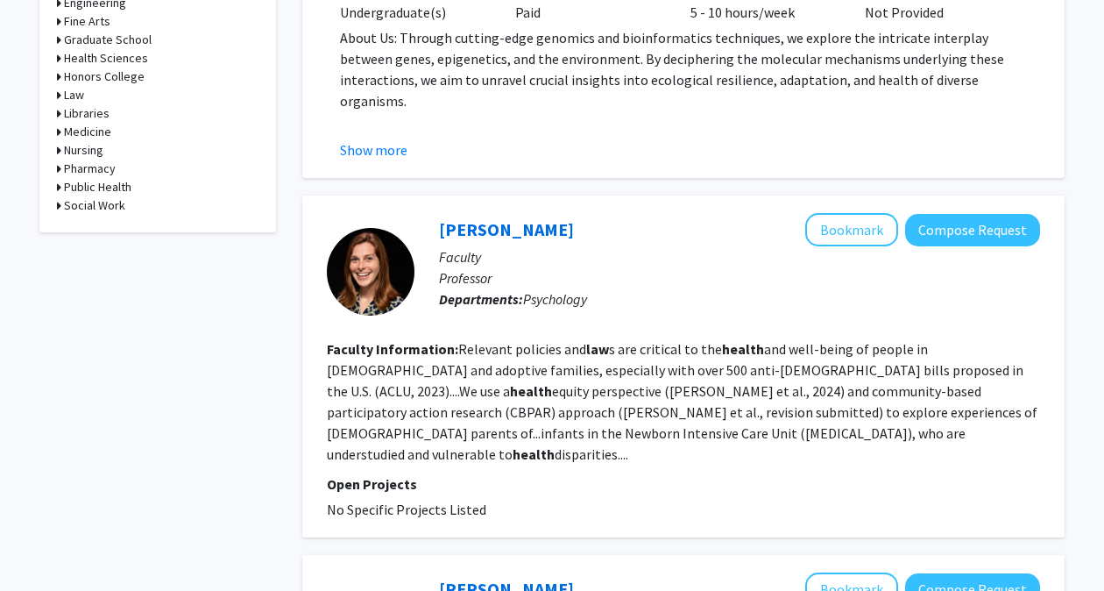
scroll to position [917, 0]
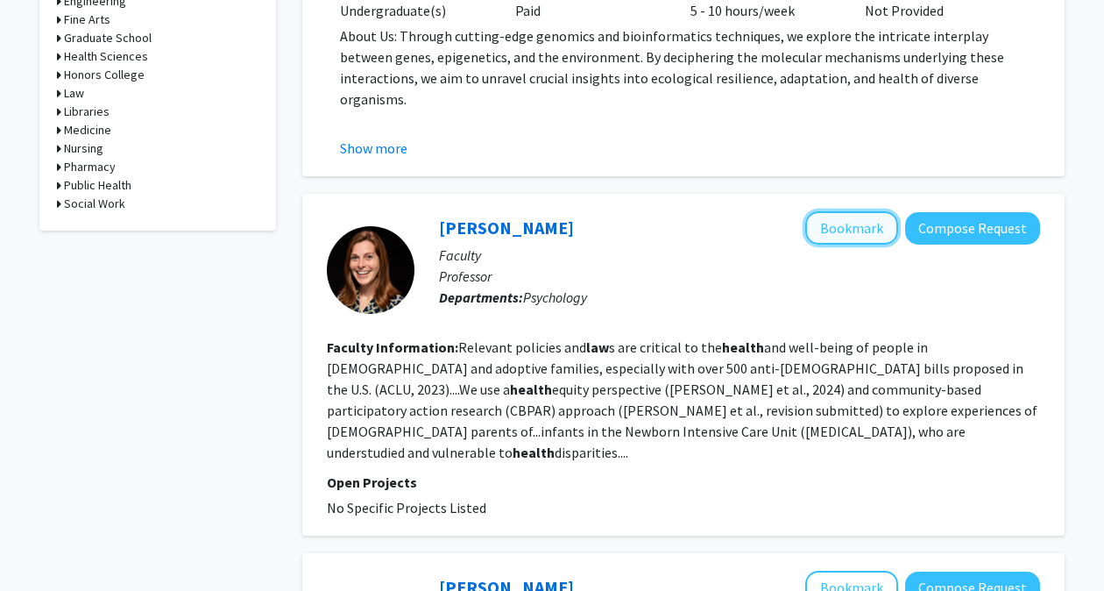
click at [834, 240] on button "Bookmark" at bounding box center [851, 227] width 93 height 33
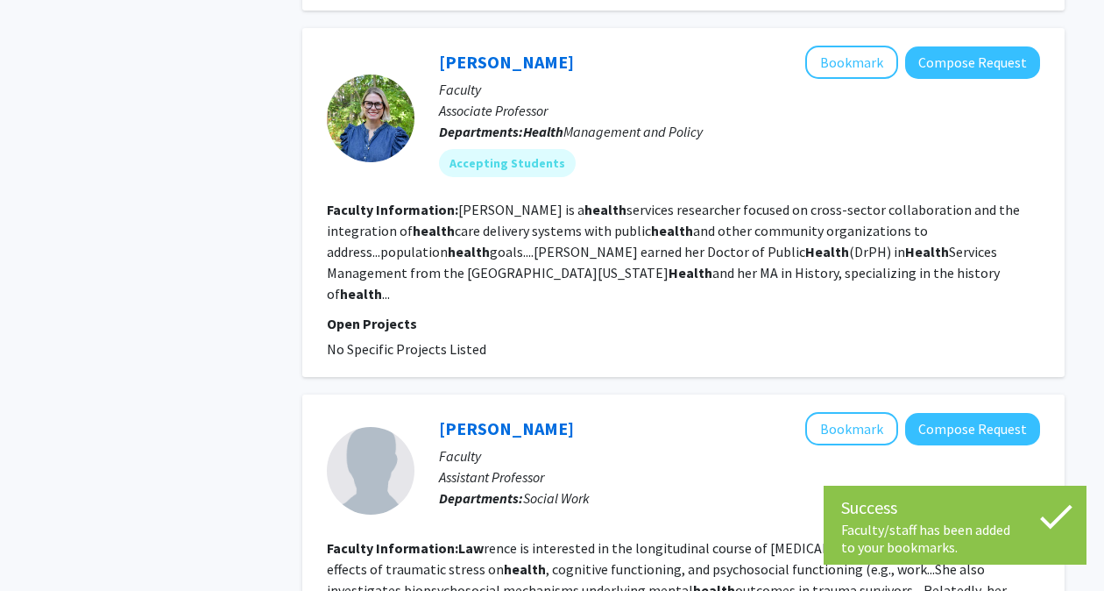
scroll to position [1446, 0]
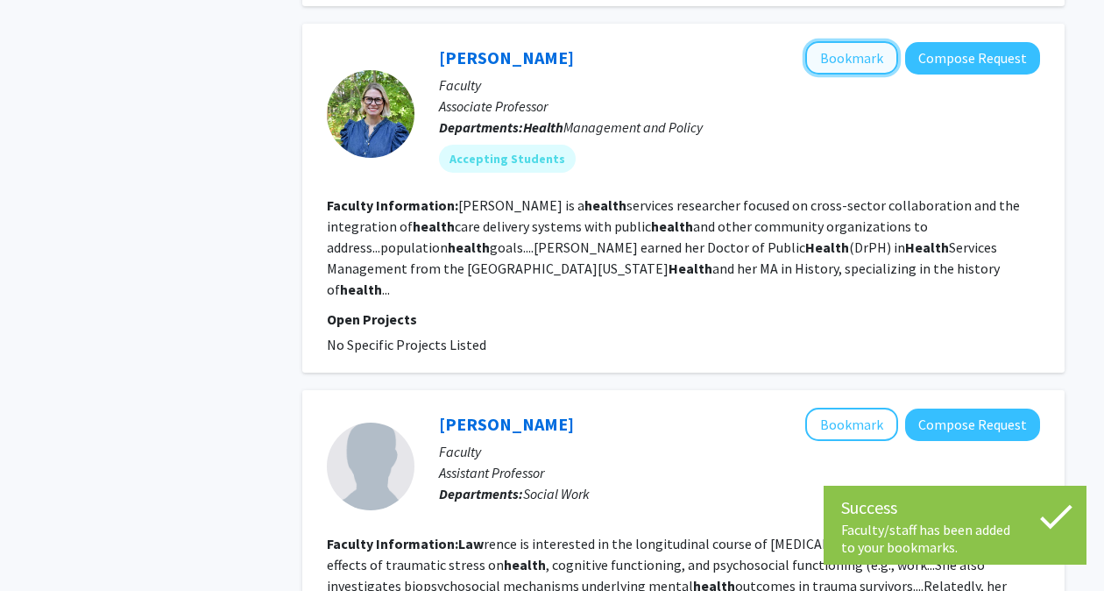
click at [867, 46] on button "Bookmark" at bounding box center [851, 57] width 93 height 33
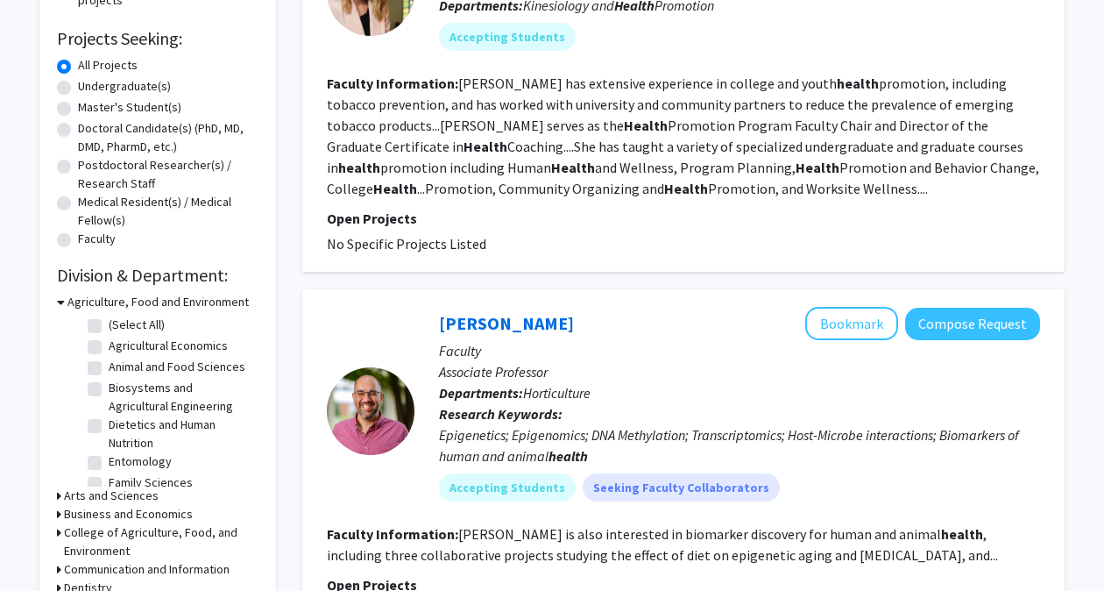
scroll to position [0, 0]
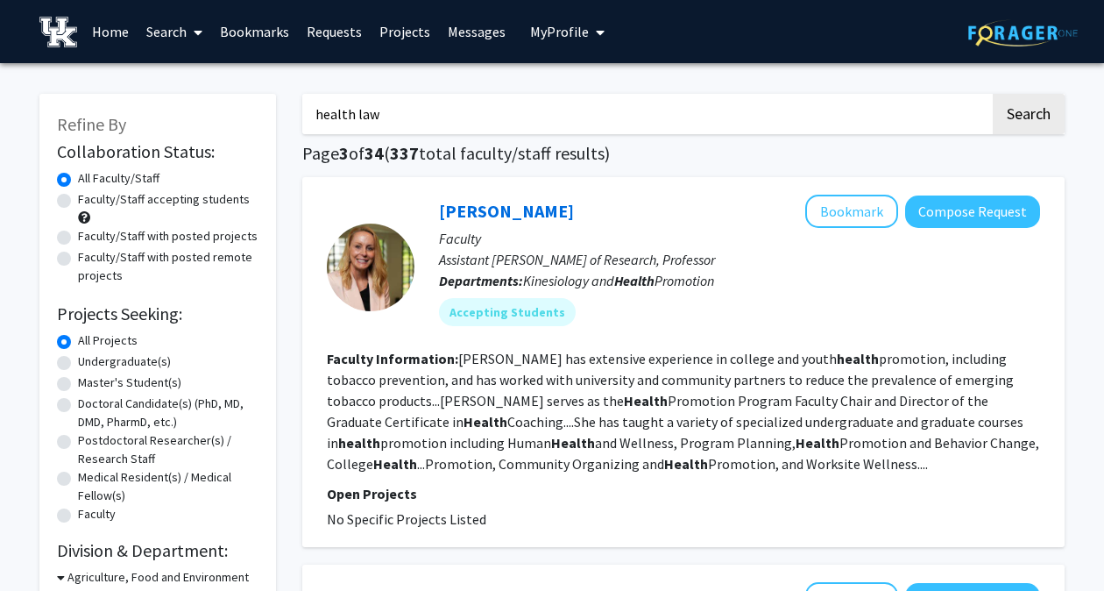
click at [387, 117] on input "health law" at bounding box center [646, 114] width 688 height 40
type input "h"
click at [993, 94] on button "Search" at bounding box center [1029, 114] width 72 height 40
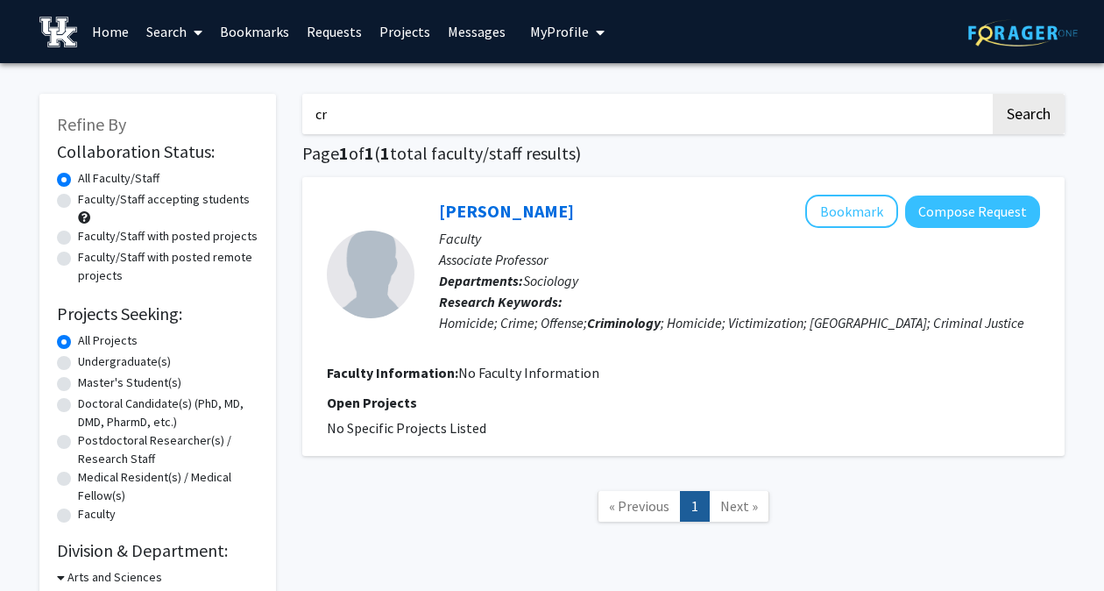
type input "c"
click at [993, 94] on button "Search" at bounding box center [1029, 114] width 72 height 40
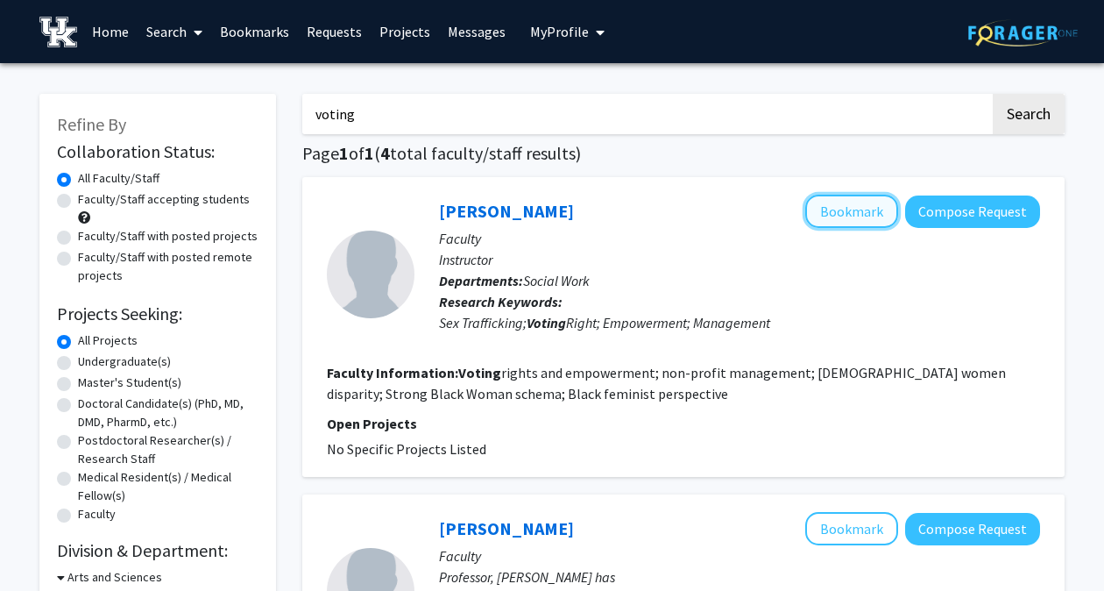
click at [859, 220] on button "Bookmark" at bounding box center [851, 211] width 93 height 33
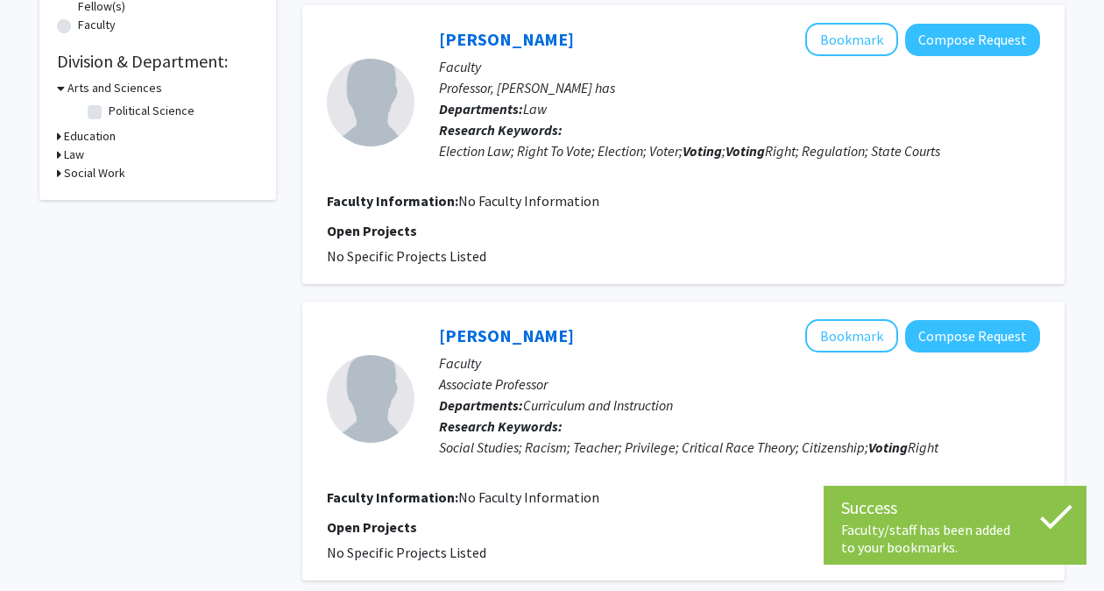
scroll to position [489, 0]
click at [862, 39] on button "Bookmark" at bounding box center [851, 39] width 93 height 33
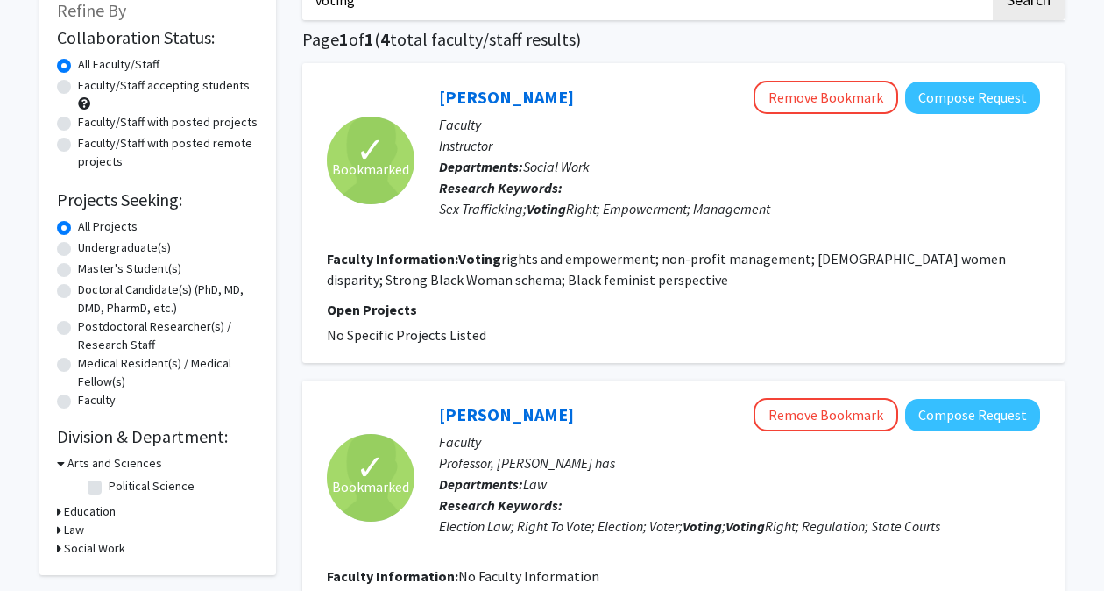
scroll to position [0, 0]
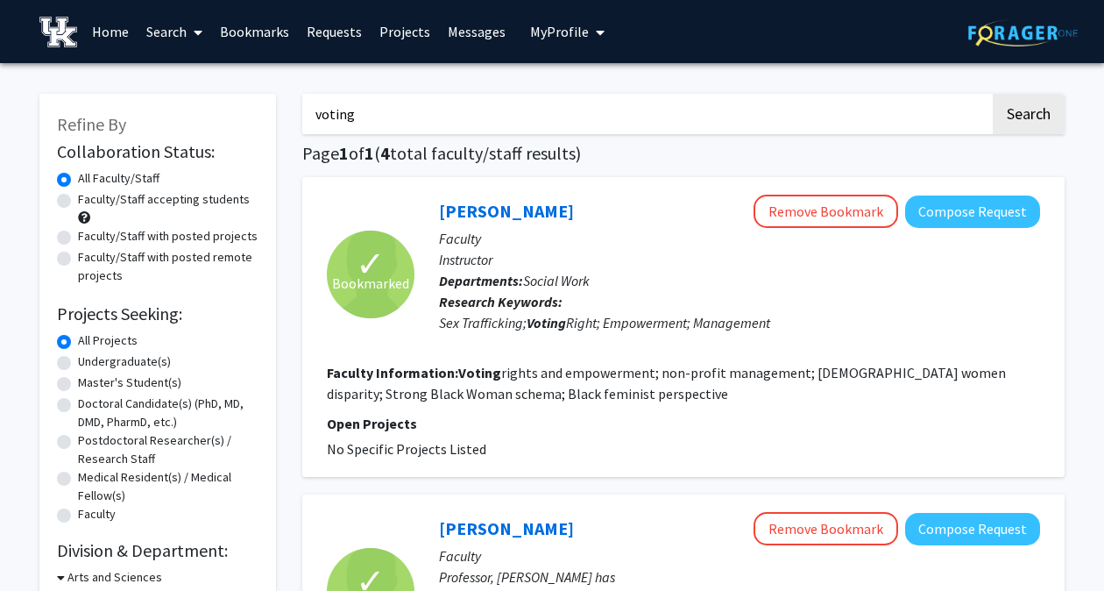
click at [594, 116] on input "voting" at bounding box center [646, 114] width 688 height 40
type input "v"
type input "substance"
click at [993, 94] on button "Search" at bounding box center [1029, 114] width 72 height 40
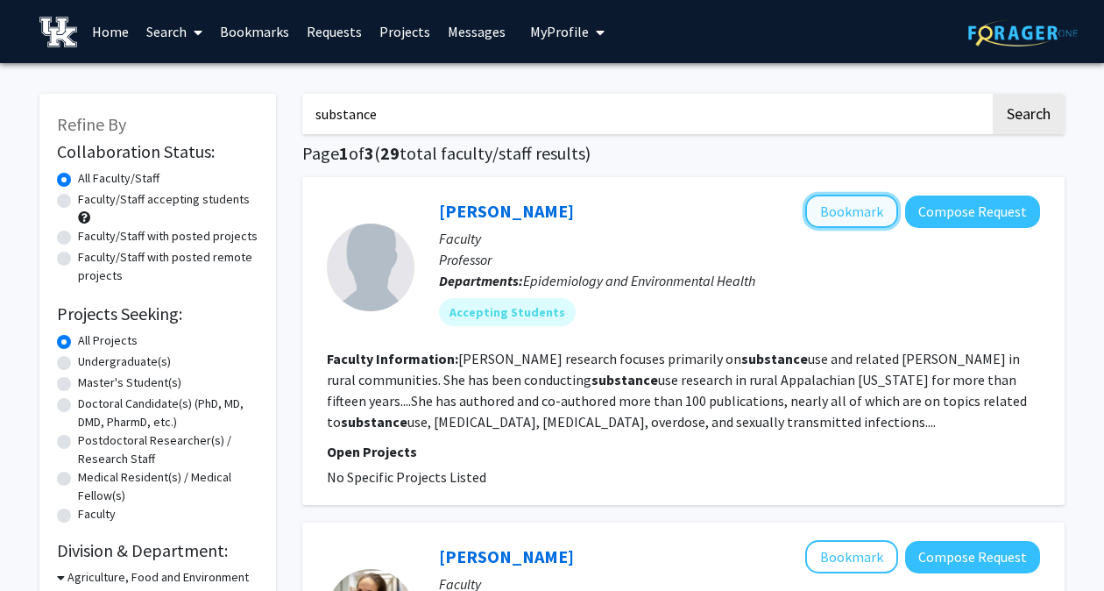
click at [871, 217] on button "Bookmark" at bounding box center [851, 211] width 93 height 33
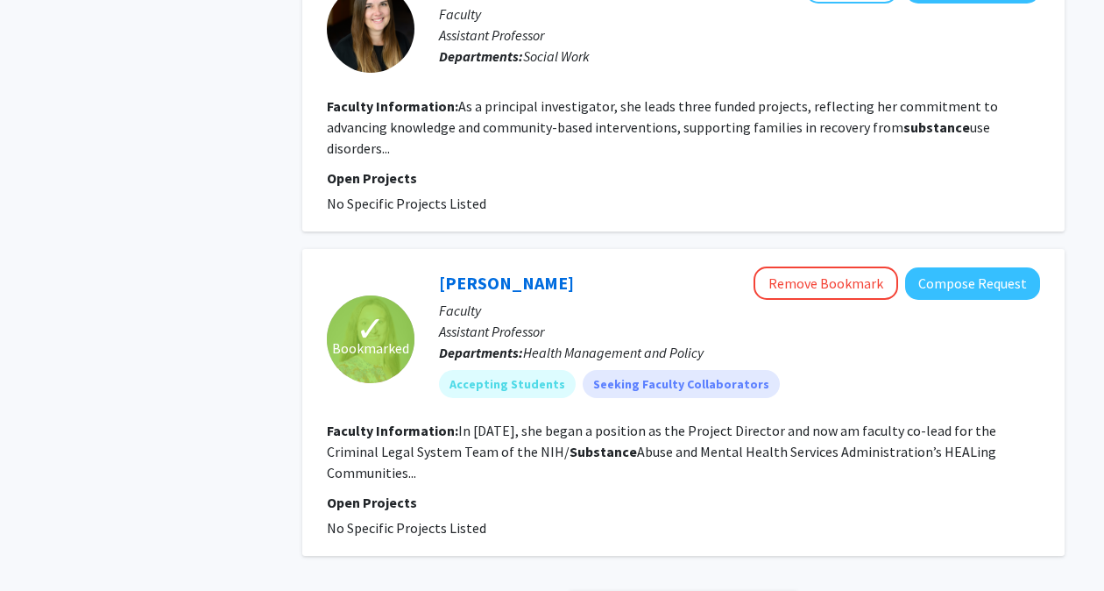
scroll to position [3387, 0]
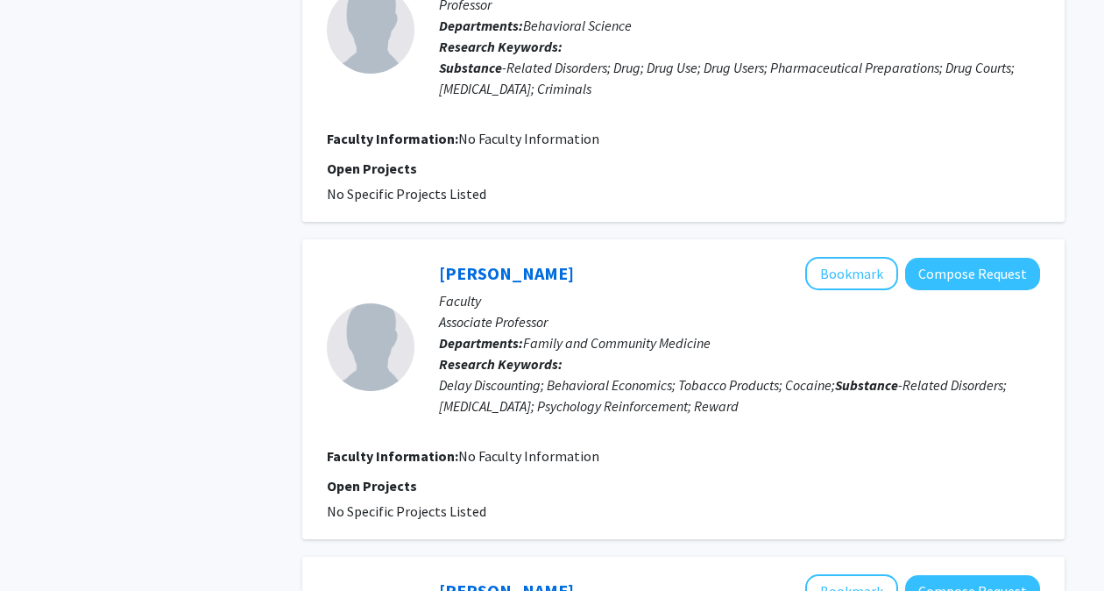
scroll to position [3298, 0]
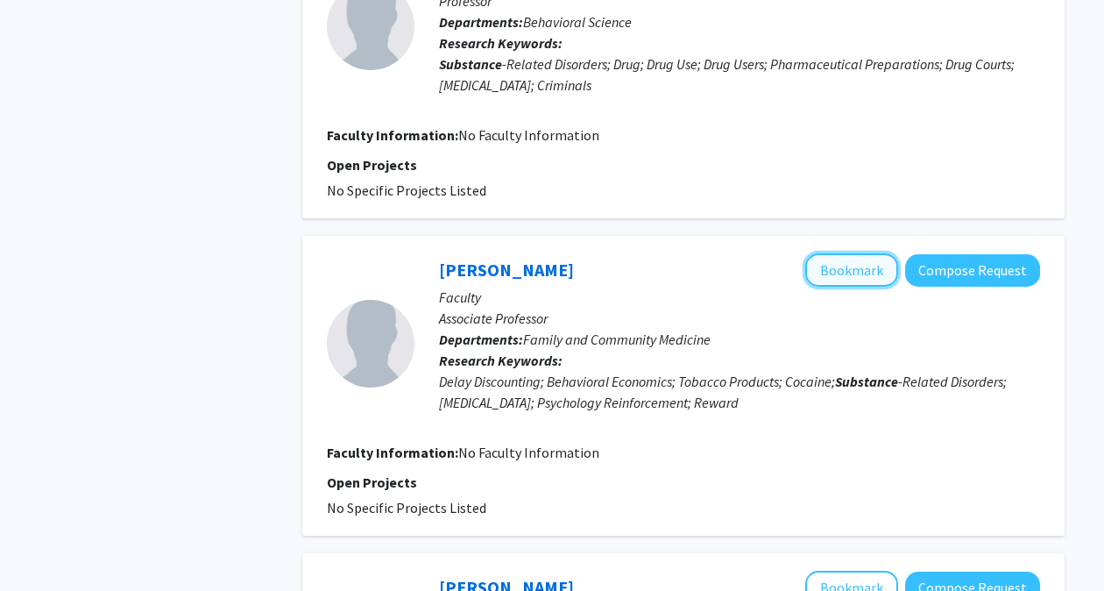
click at [892, 253] on button "Bookmark" at bounding box center [851, 269] width 93 height 33
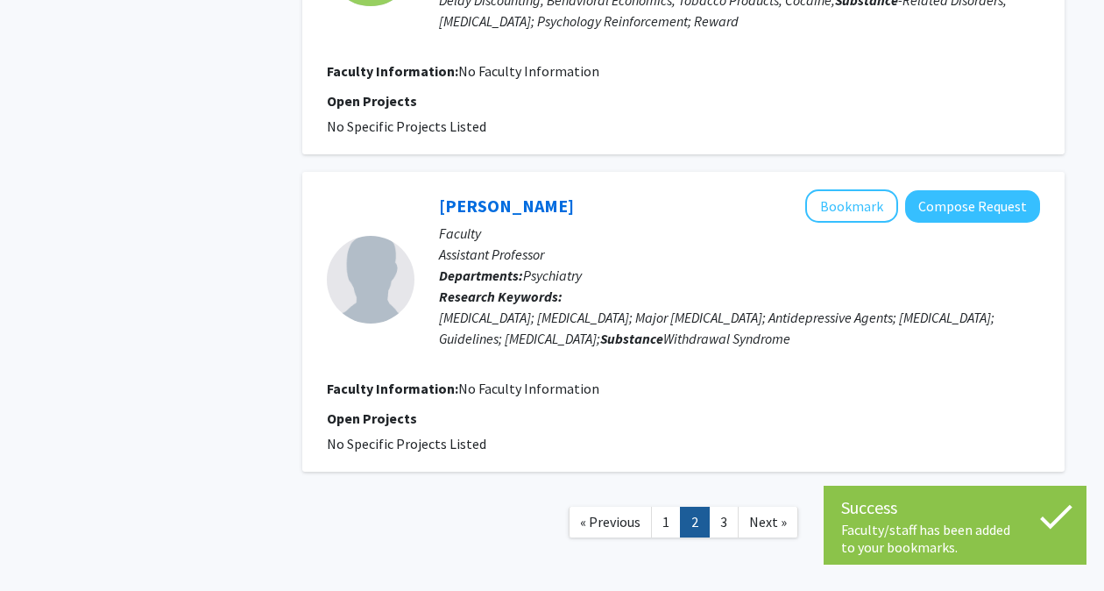
scroll to position [3733, 0]
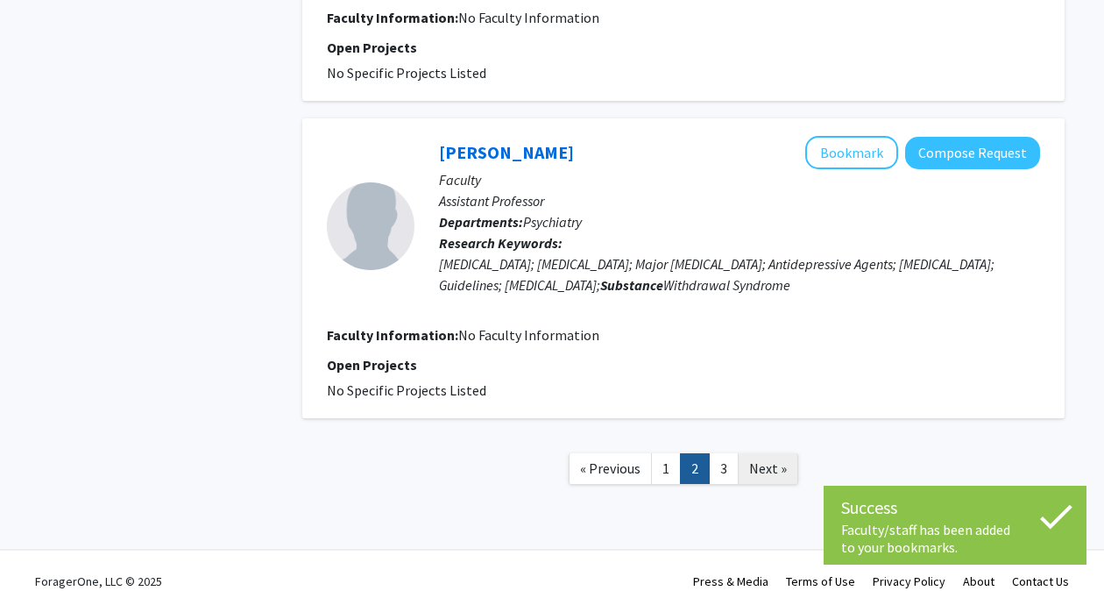
click at [763, 459] on span "Next »" at bounding box center [768, 468] width 38 height 18
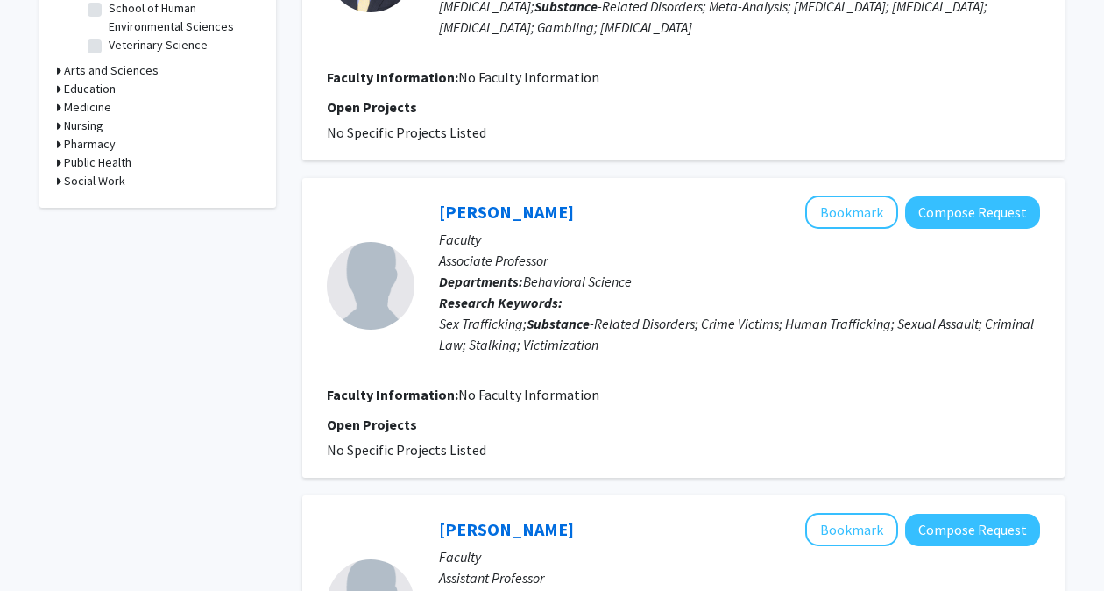
scroll to position [640, 0]
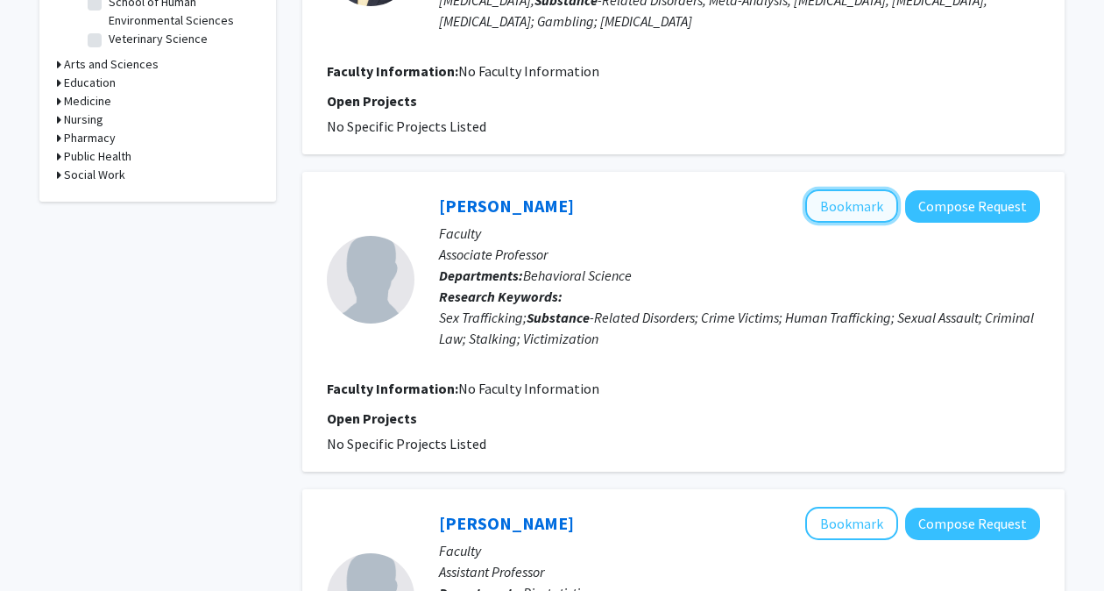
click at [869, 203] on button "Bookmark" at bounding box center [851, 205] width 93 height 33
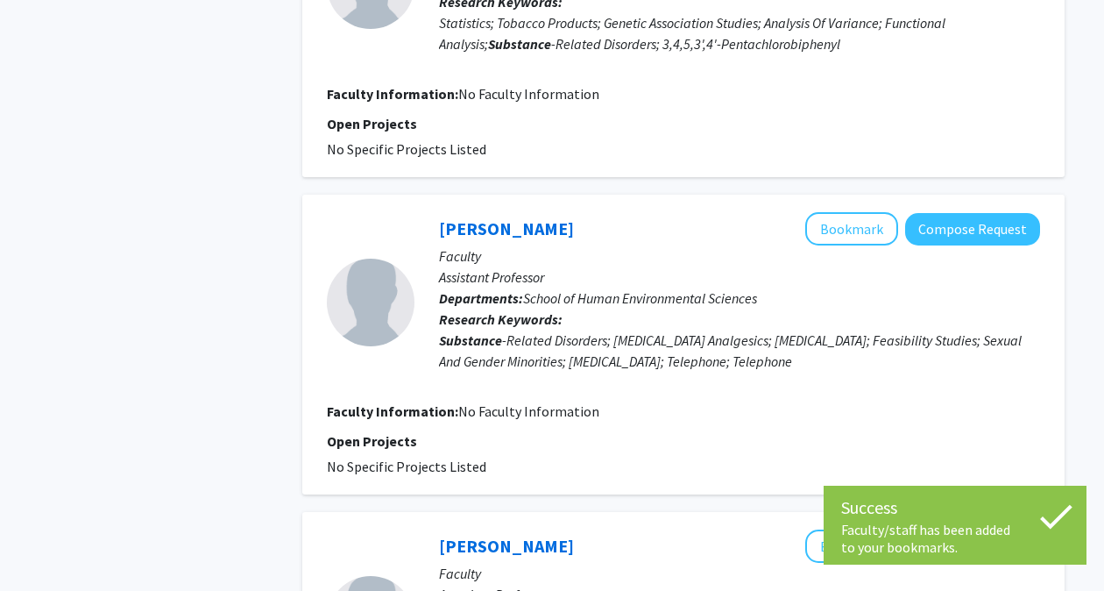
scroll to position [1252, 0]
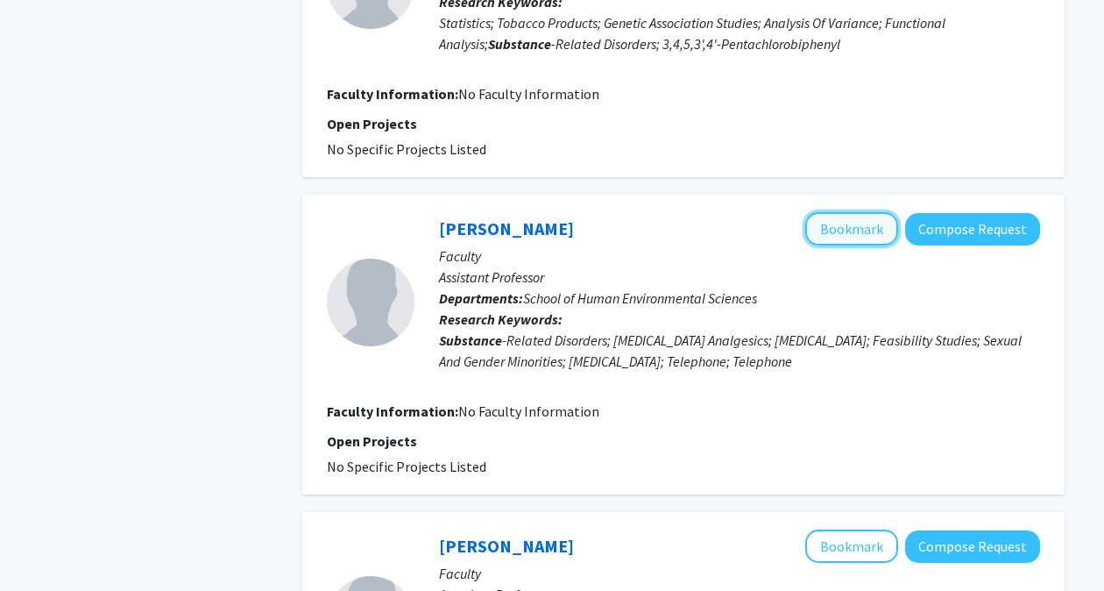
click at [876, 228] on button "Bookmark" at bounding box center [851, 228] width 93 height 33
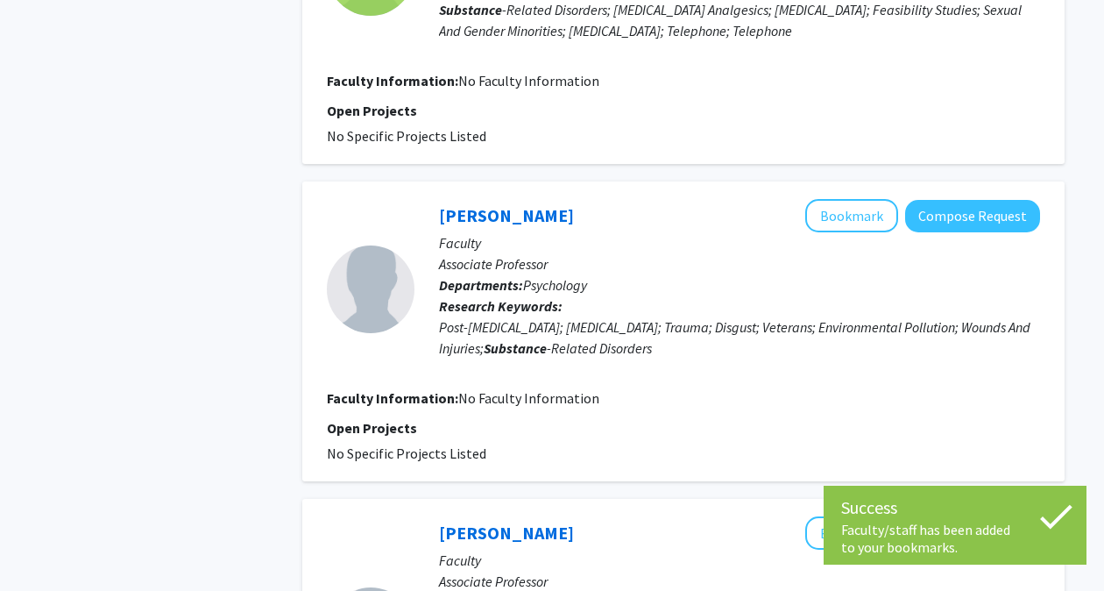
scroll to position [1586, 0]
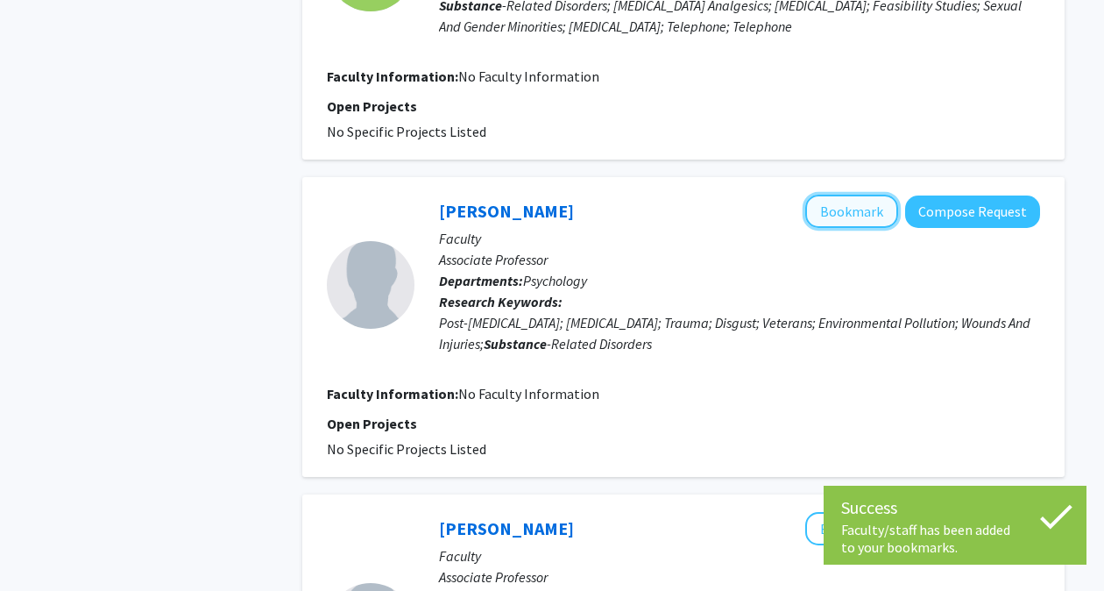
click at [882, 207] on button "Bookmark" at bounding box center [851, 211] width 93 height 33
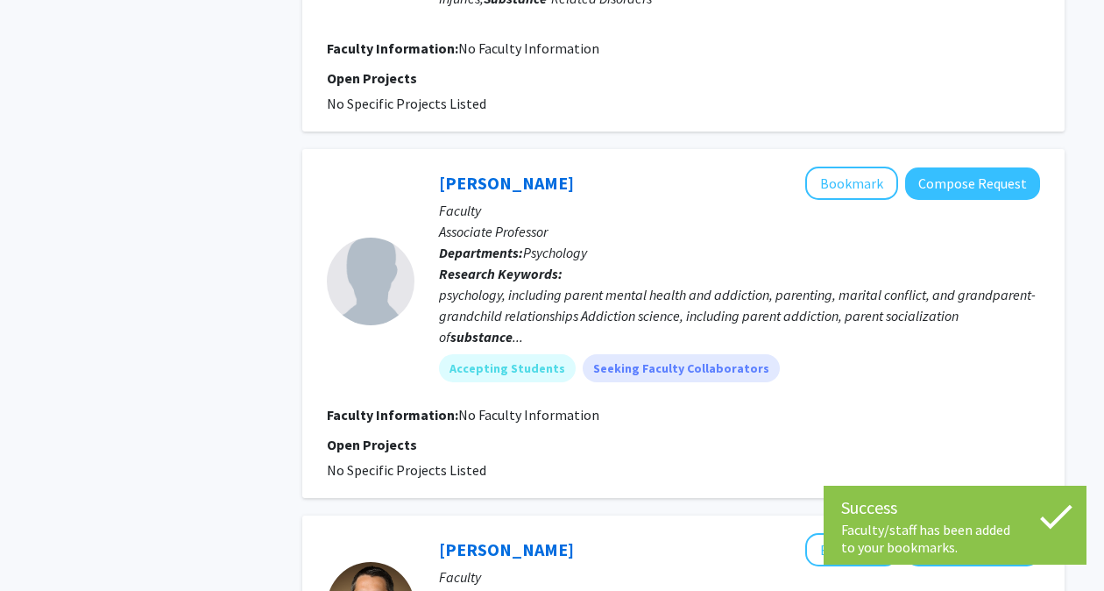
scroll to position [1934, 0]
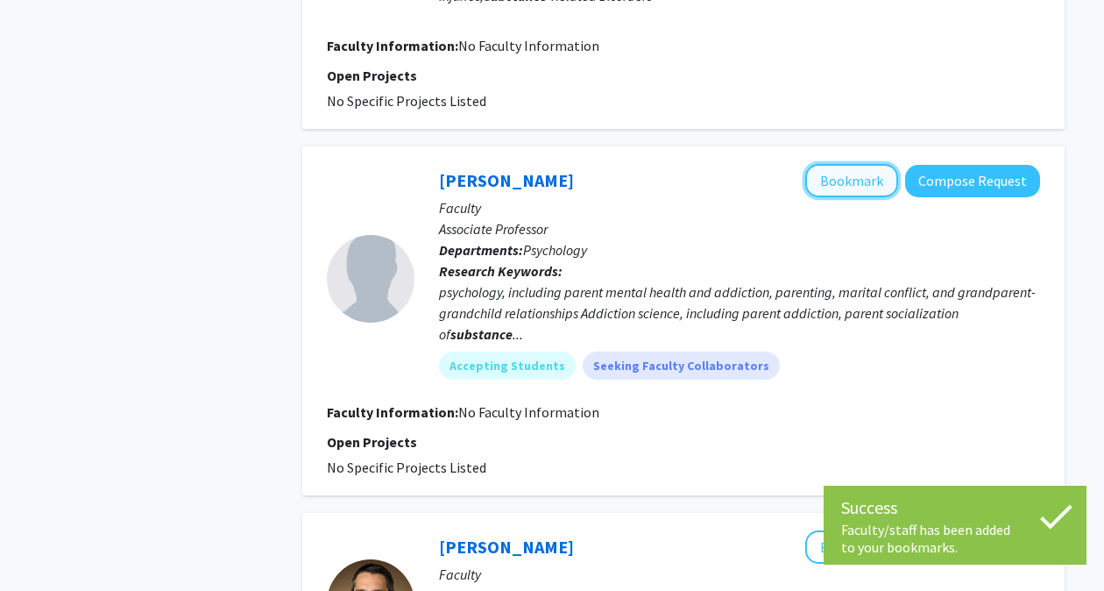
click at [878, 183] on button "Bookmark" at bounding box center [851, 180] width 93 height 33
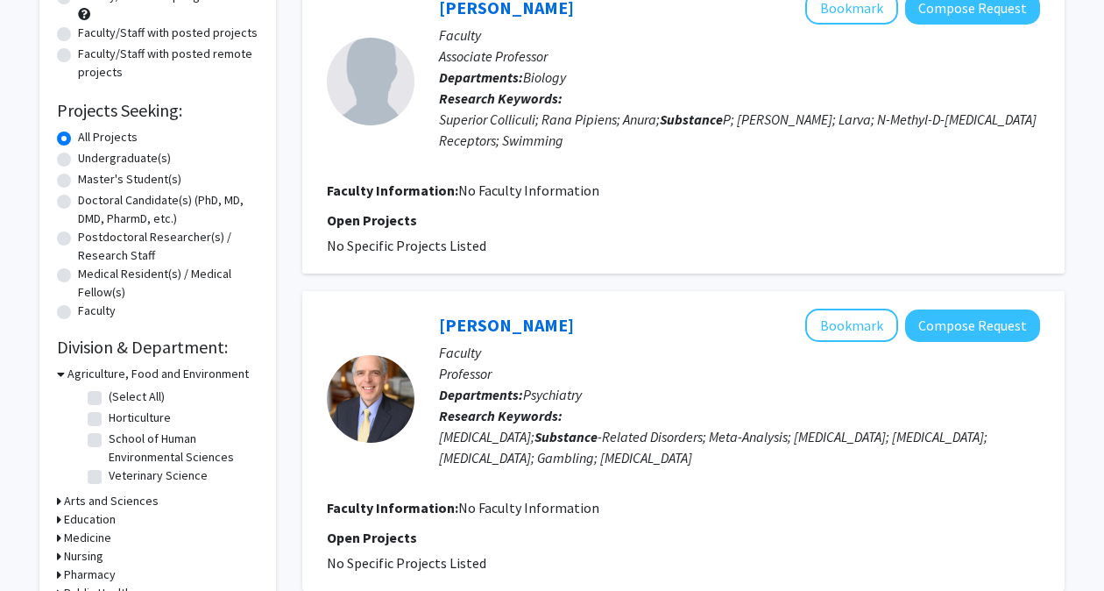
scroll to position [0, 0]
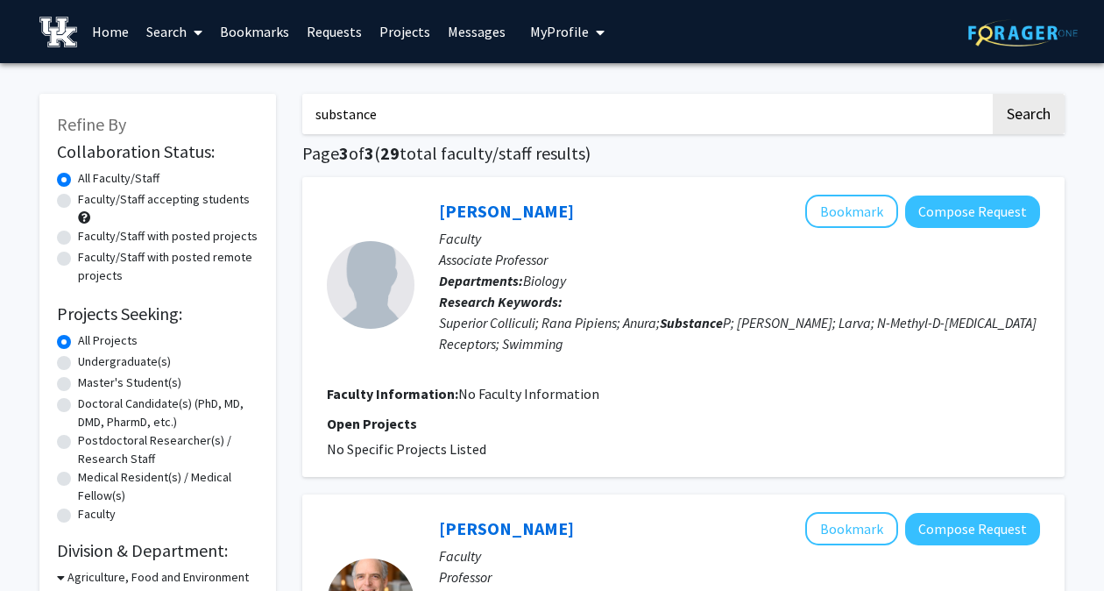
drag, startPoint x: 571, startPoint y: 96, endPoint x: 312, endPoint y: 102, distance: 258.6
click at [312, 102] on input "substance" at bounding box center [646, 114] width 688 height 40
click at [993, 94] on button "Search" at bounding box center [1029, 114] width 72 height 40
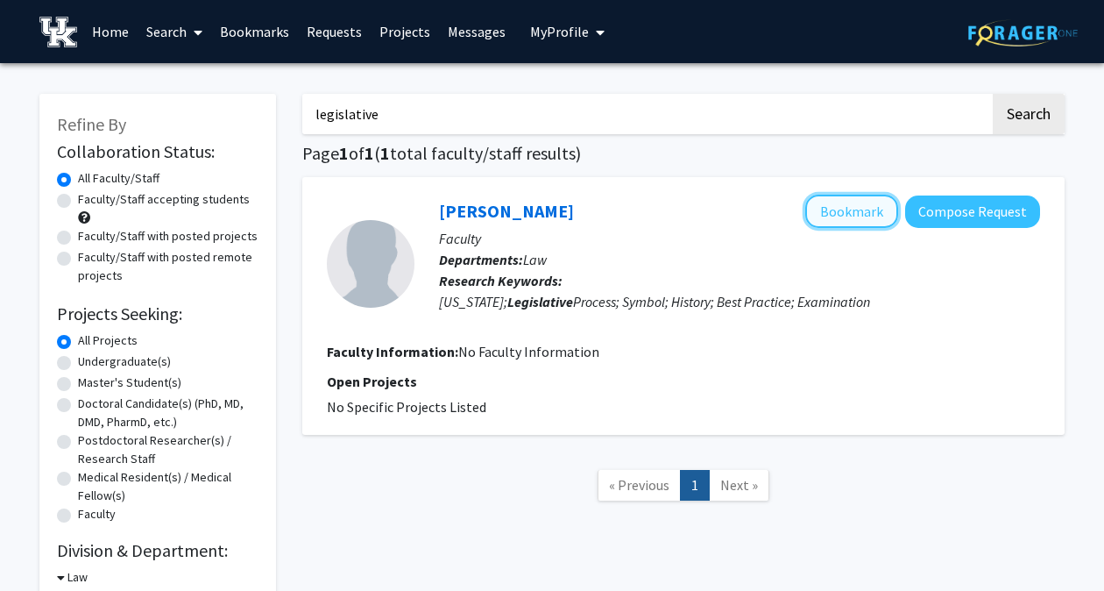
click at [876, 213] on button "Bookmark" at bounding box center [851, 211] width 93 height 33
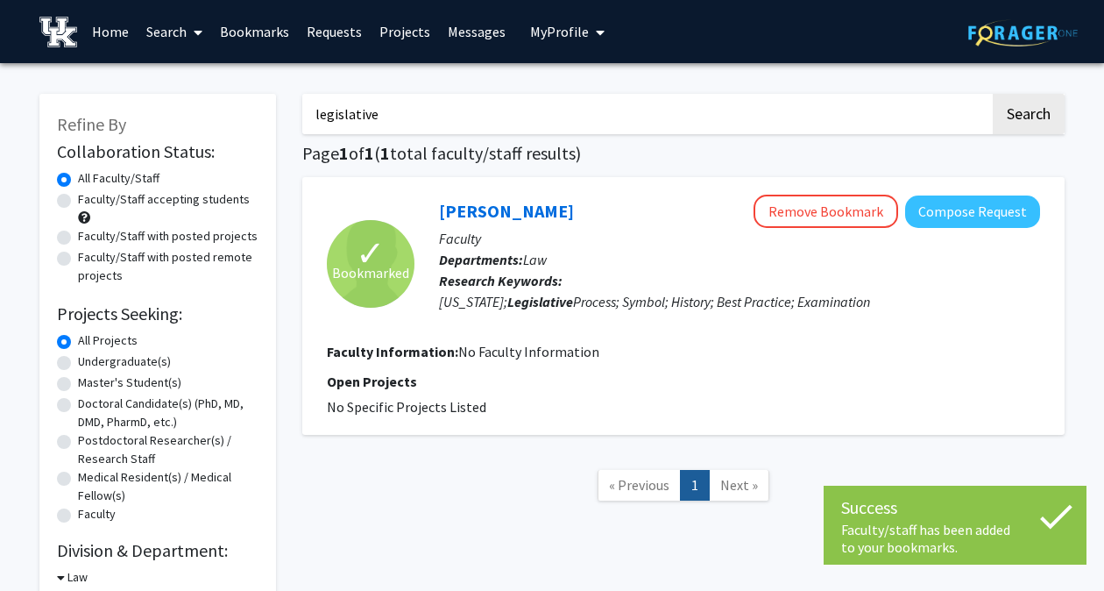
click at [666, 88] on div "legislative Search Page 1 of 1 ( 1 total faculty/staff results) ✓ Bookmarked [P…" at bounding box center [683, 354] width 789 height 557
click at [655, 100] on input "legislative" at bounding box center [646, 114] width 688 height 40
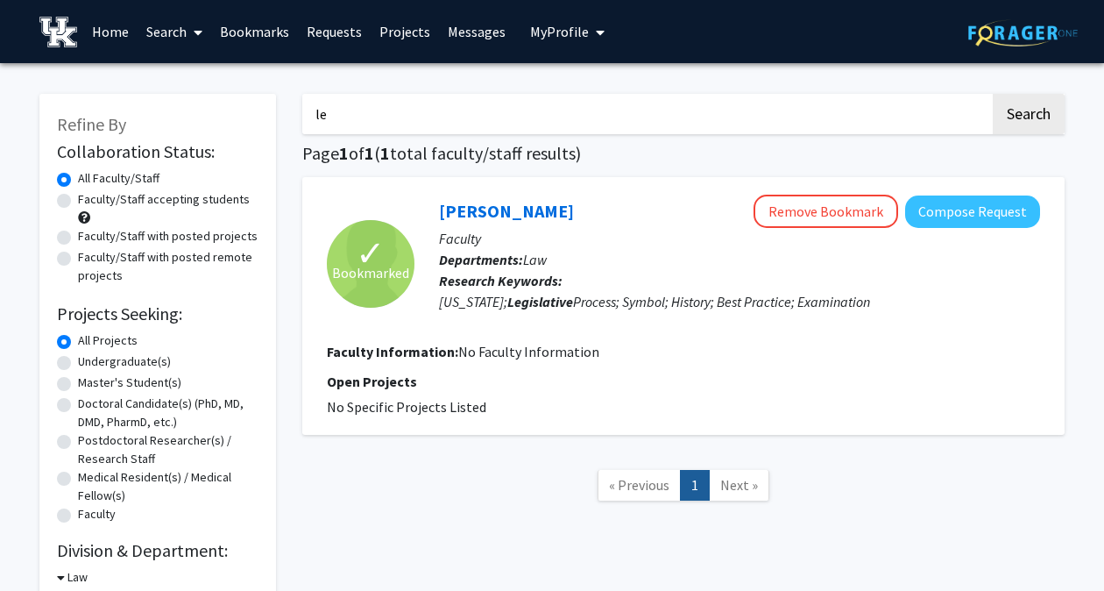
type input "l"
type input "legal"
click at [993, 94] on button "Search" at bounding box center [1029, 114] width 72 height 40
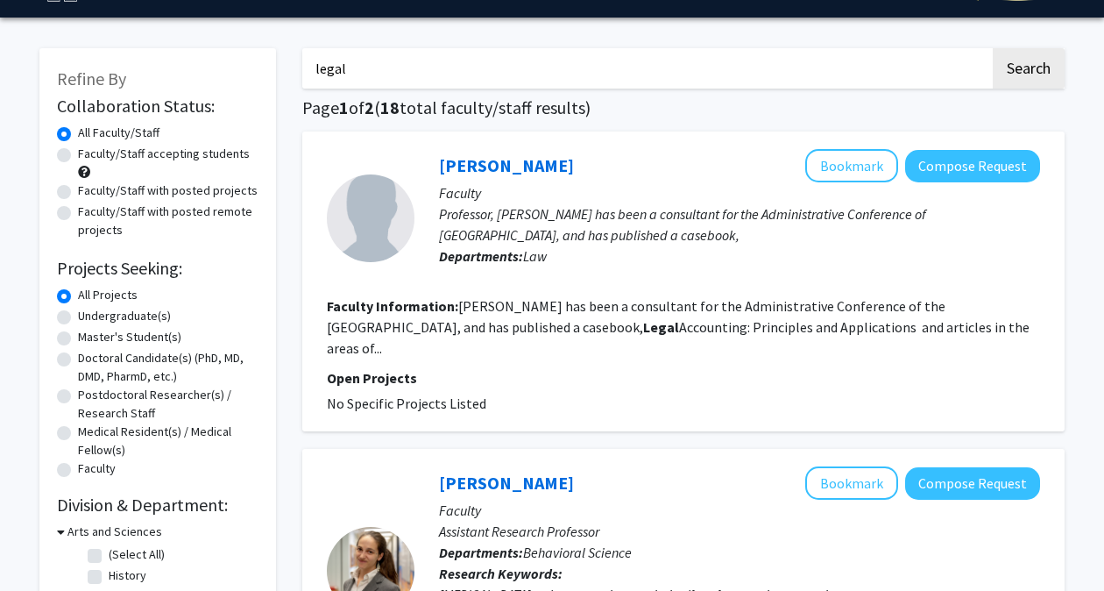
scroll to position [47, 0]
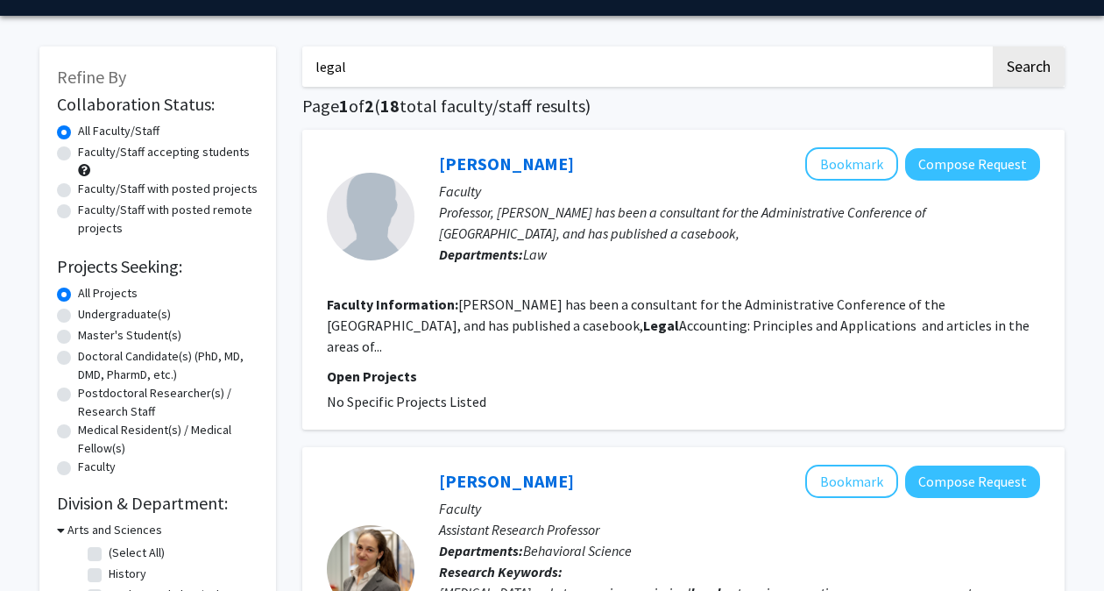
click at [911, 321] on fg-read-more "[PERSON_NAME] has been a consultant for the Administrative Conference of the [G…" at bounding box center [678, 325] width 703 height 60
click at [909, 330] on fg-read-more "[PERSON_NAME] has been a consultant for the Administrative Conference of the [G…" at bounding box center [678, 325] width 703 height 60
click at [920, 328] on fg-read-more "[PERSON_NAME] has been a consultant for the Administrative Conference of the [G…" at bounding box center [678, 325] width 703 height 60
click at [913, 321] on fg-read-more "[PERSON_NAME] has been a consultant for the Administrative Conference of the [G…" at bounding box center [678, 325] width 703 height 60
click at [531, 155] on link "[PERSON_NAME]" at bounding box center [506, 164] width 135 height 22
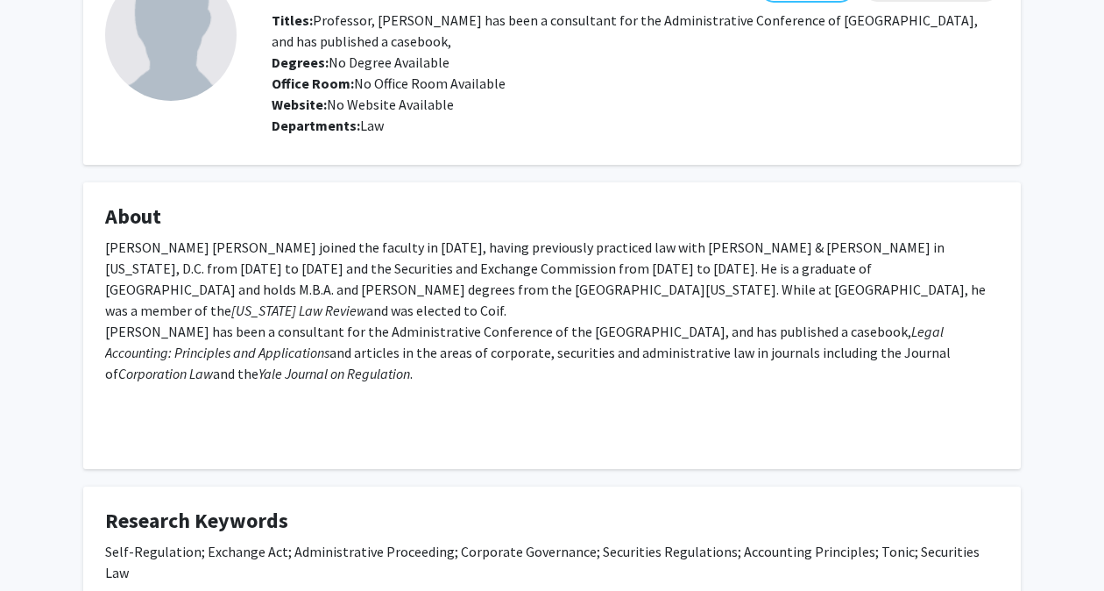
scroll to position [188, 0]
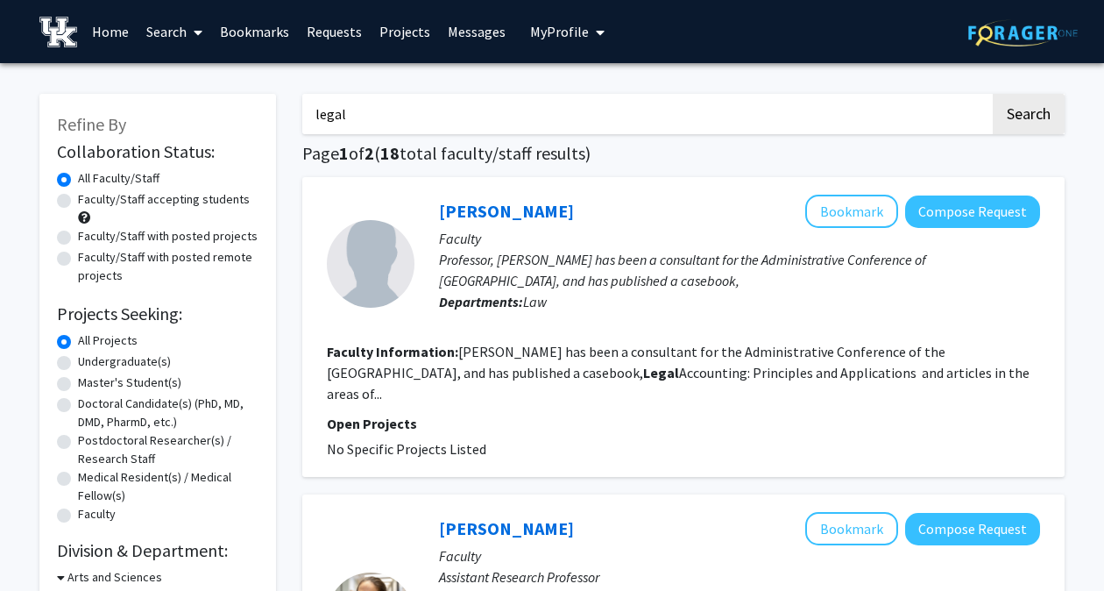
drag, startPoint x: 484, startPoint y: 373, endPoint x: 589, endPoint y: 374, distance: 105.2
click at [589, 374] on fg-read-more "[PERSON_NAME] has been a consultant for the Administrative Conference of the [G…" at bounding box center [678, 373] width 703 height 60
drag, startPoint x: 589, startPoint y: 374, endPoint x: 626, endPoint y: 452, distance: 86.3
click at [626, 452] on div "[PERSON_NAME] Compose Request Faculty Professor, [PERSON_NAME] has been a consu…" at bounding box center [683, 327] width 763 height 300
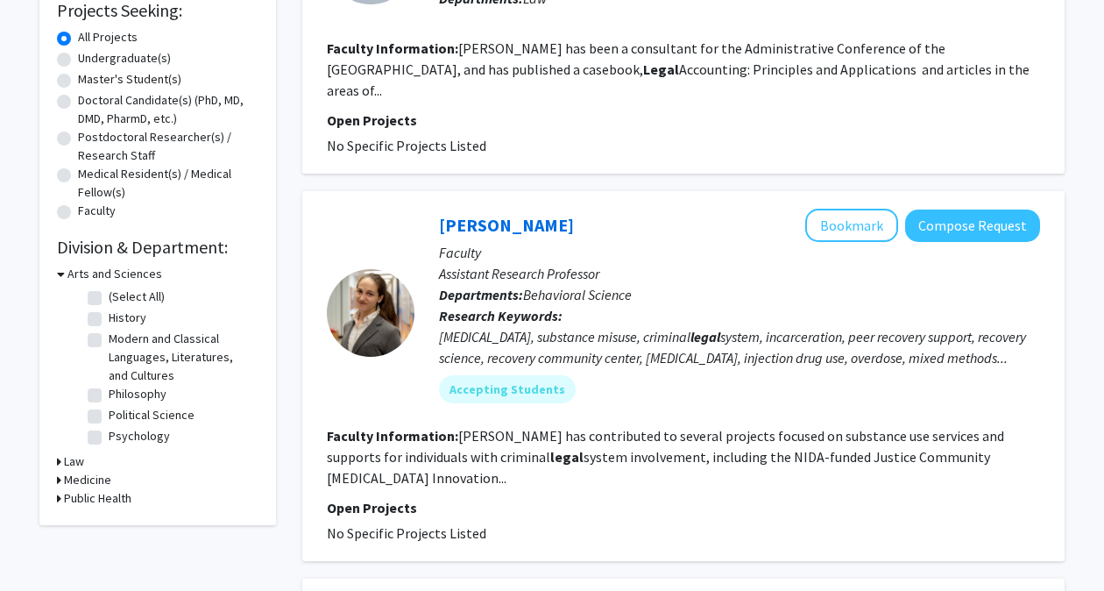
scroll to position [306, 0]
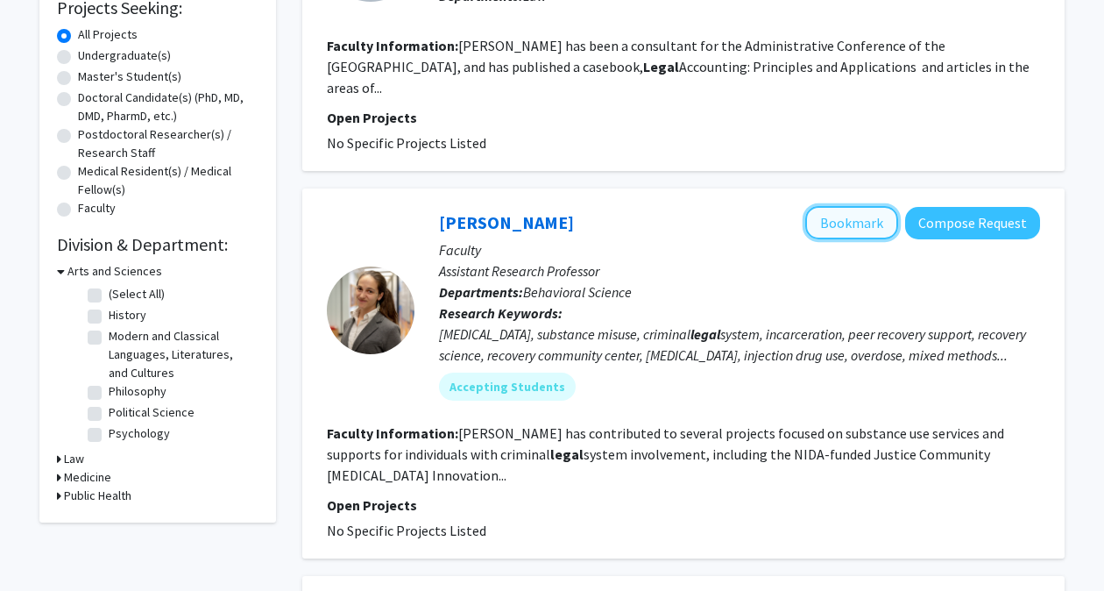
click at [855, 206] on button "Bookmark" at bounding box center [851, 222] width 93 height 33
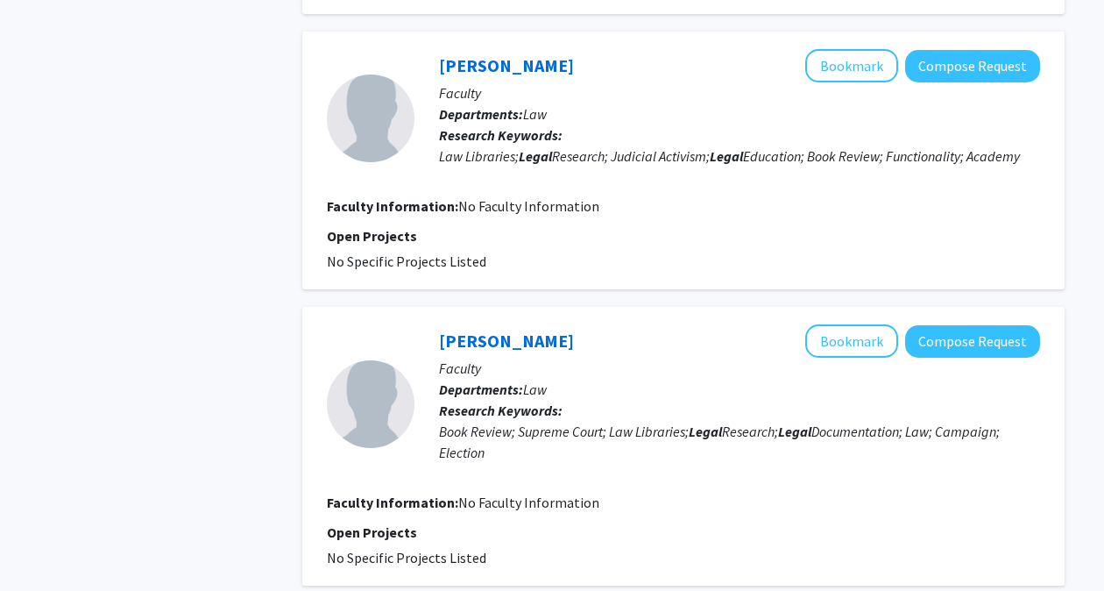
scroll to position [2335, 0]
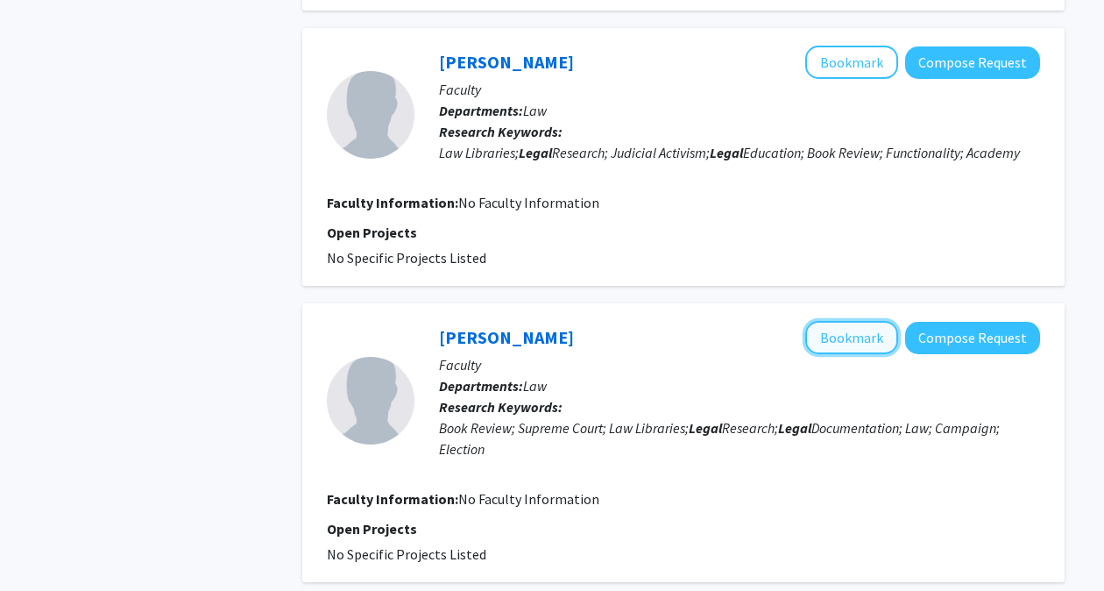
click at [866, 323] on button "Bookmark" at bounding box center [851, 337] width 93 height 33
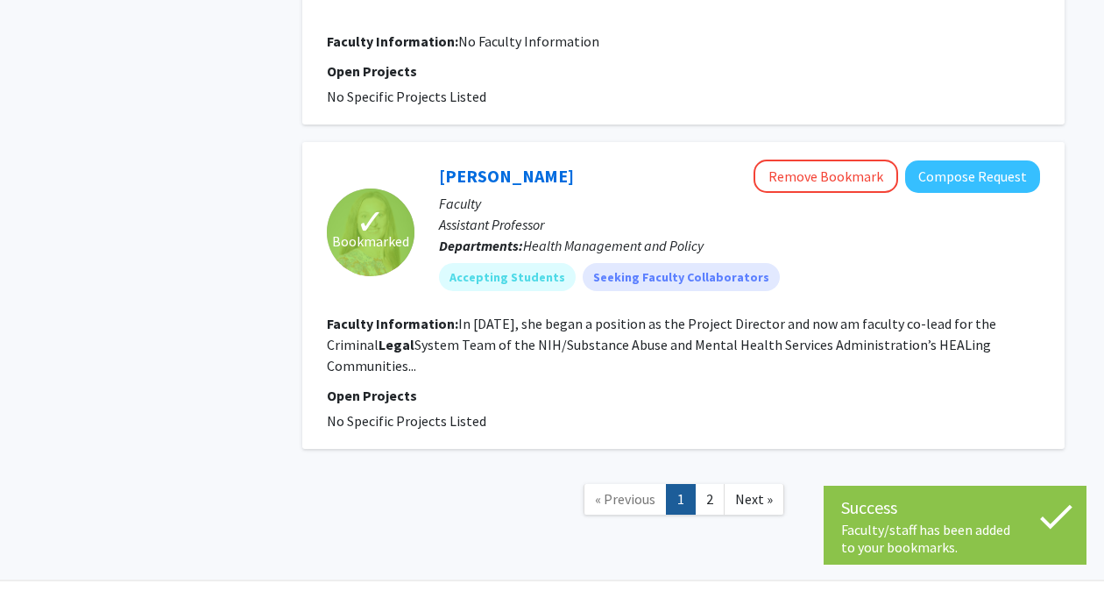
scroll to position [2802, 0]
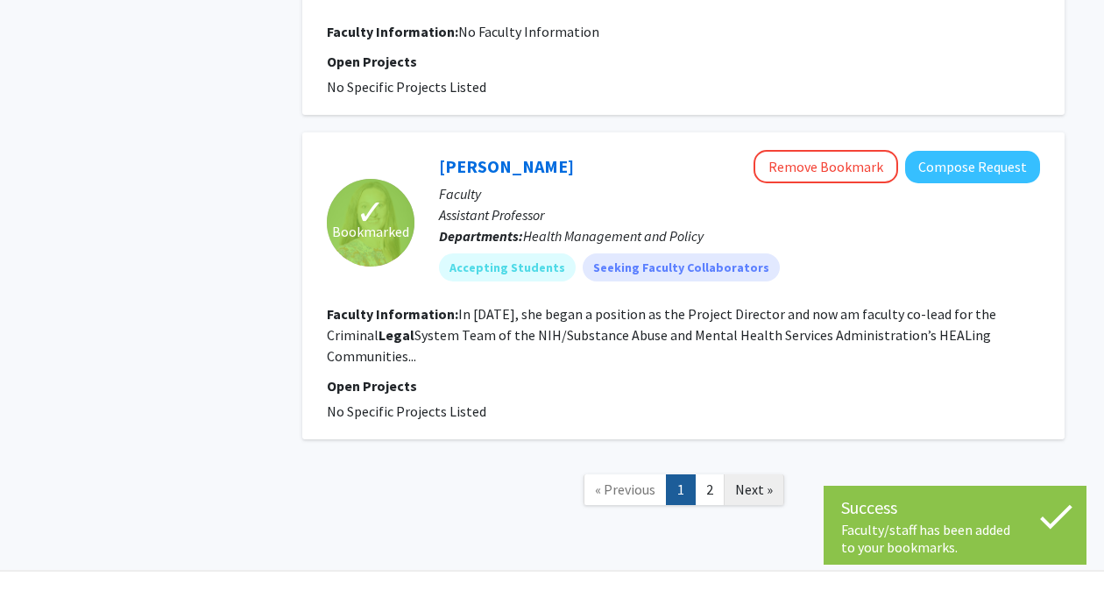
click at [741, 480] on span "Next »" at bounding box center [754, 489] width 38 height 18
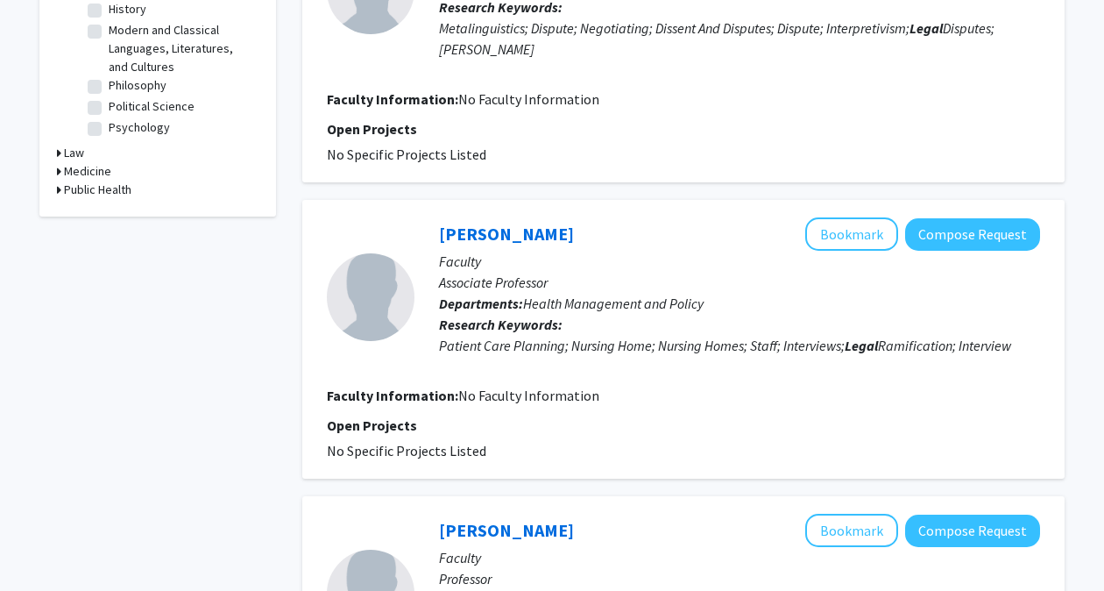
scroll to position [625, 0]
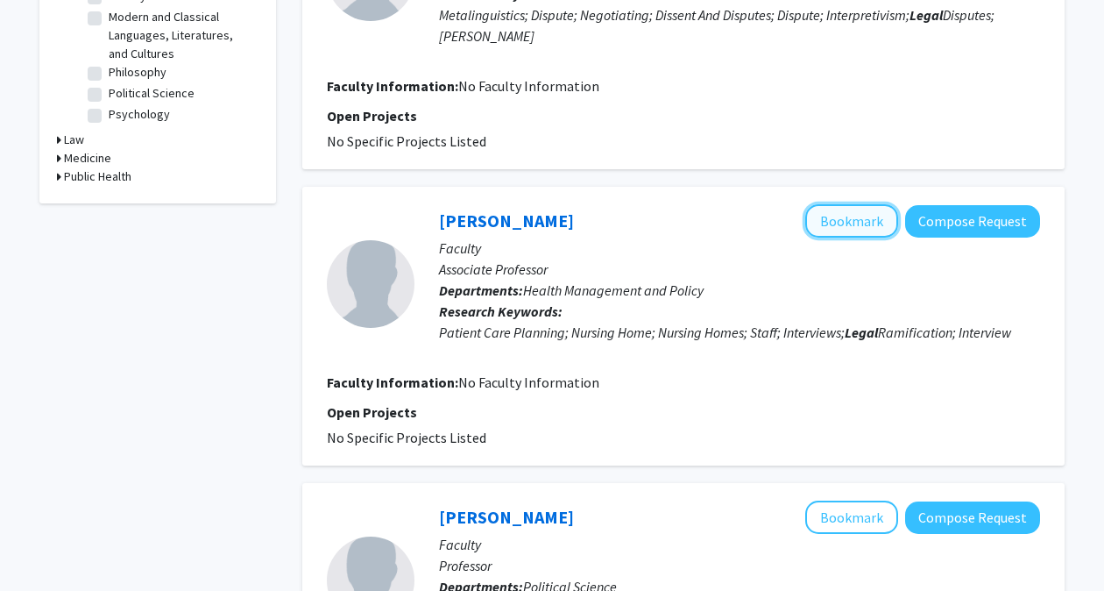
click at [857, 208] on button "Bookmark" at bounding box center [851, 220] width 93 height 33
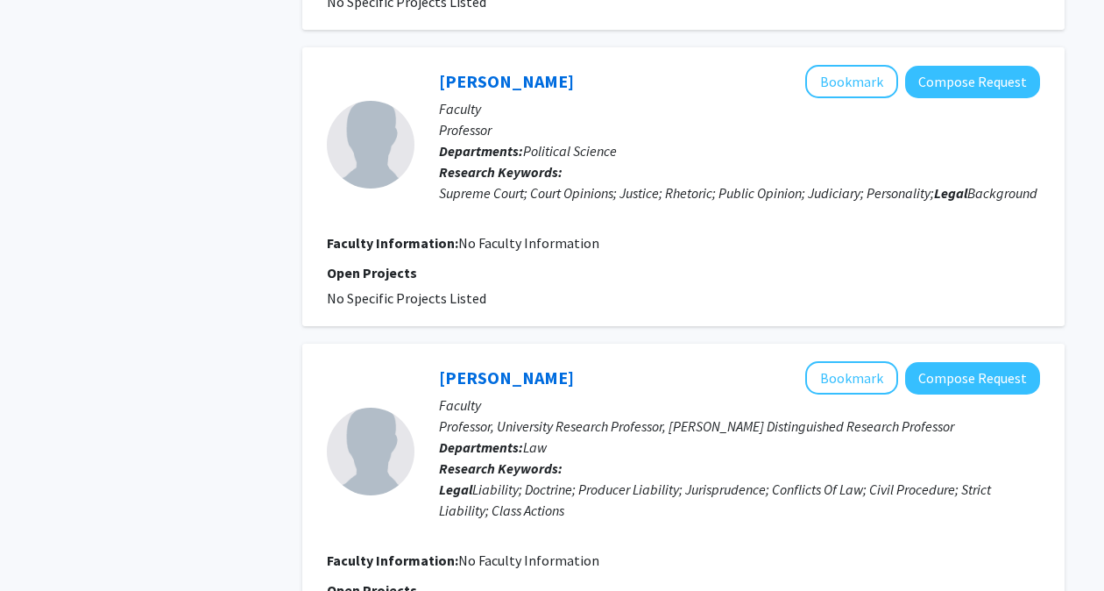
scroll to position [1047, 0]
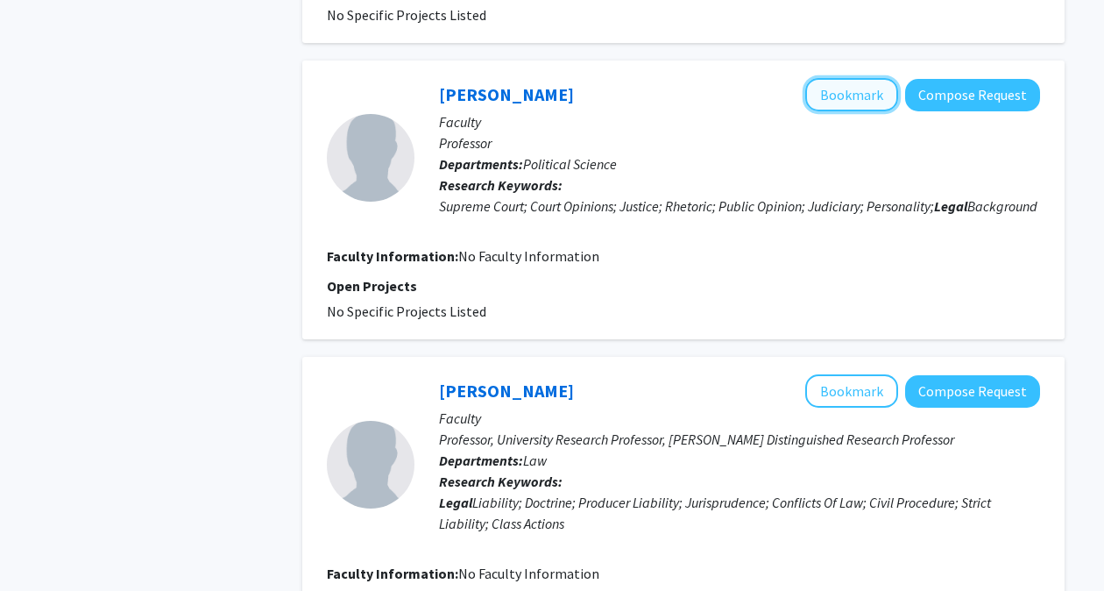
click at [857, 78] on button "Bookmark" at bounding box center [851, 94] width 93 height 33
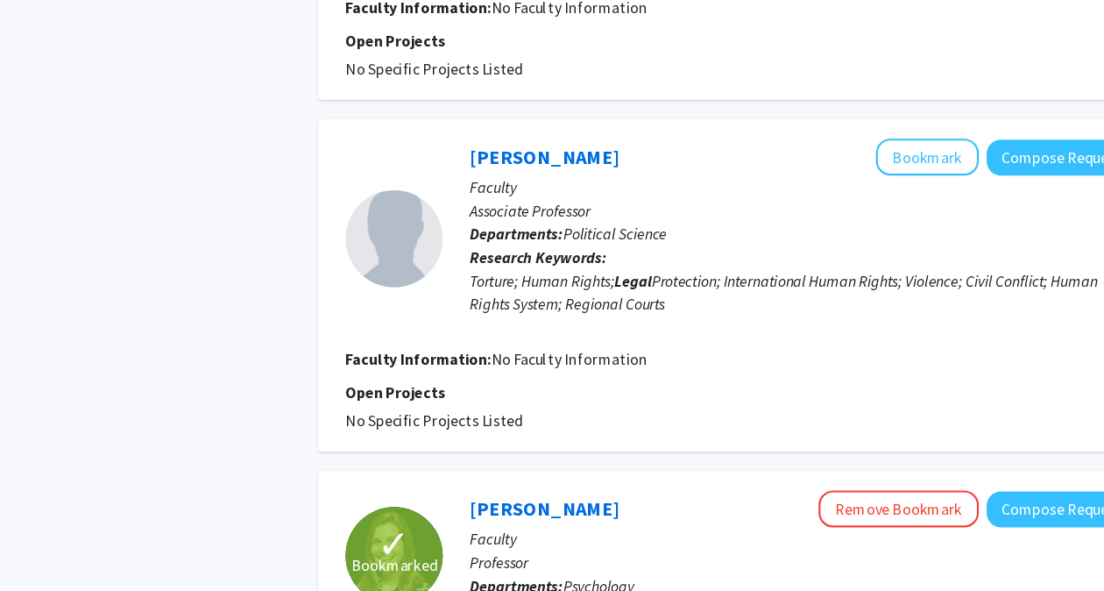
scroll to position [1561, 0]
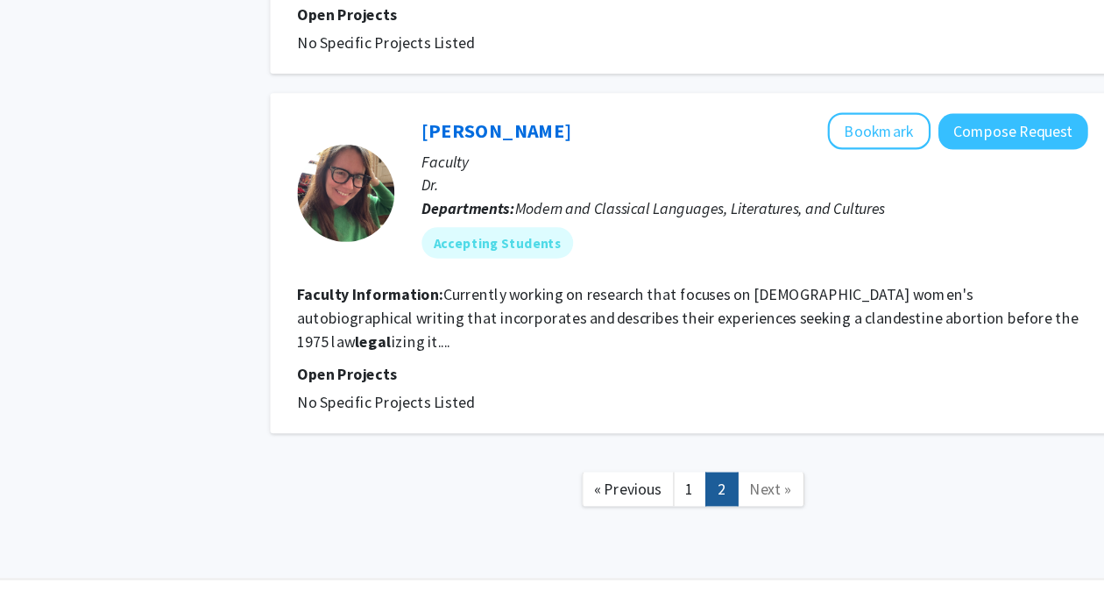
click at [755, 489] on span "Next »" at bounding box center [754, 498] width 38 height 18
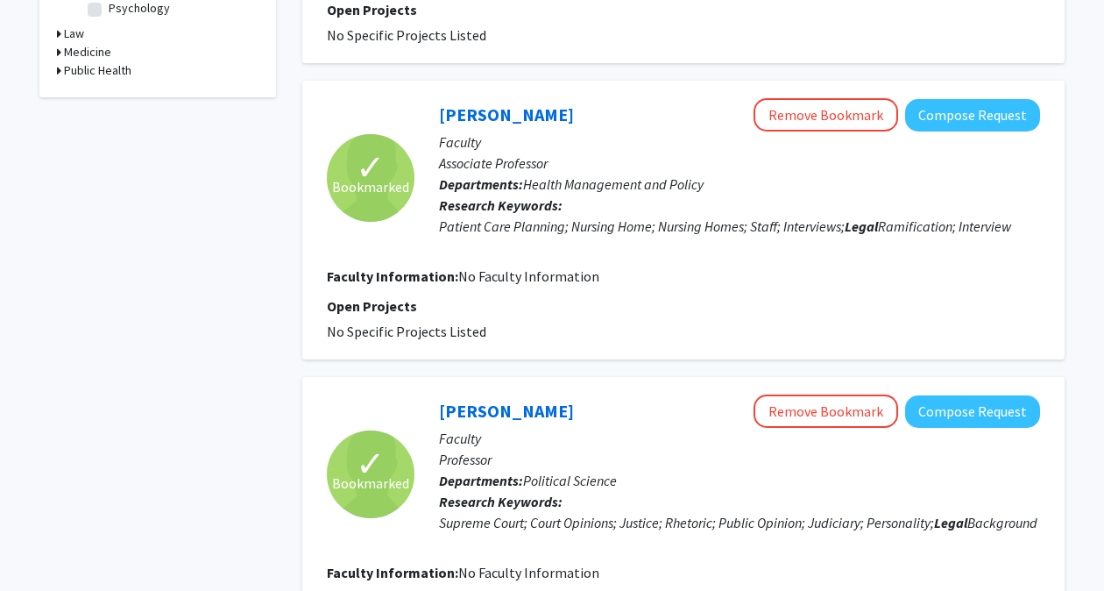
scroll to position [0, 0]
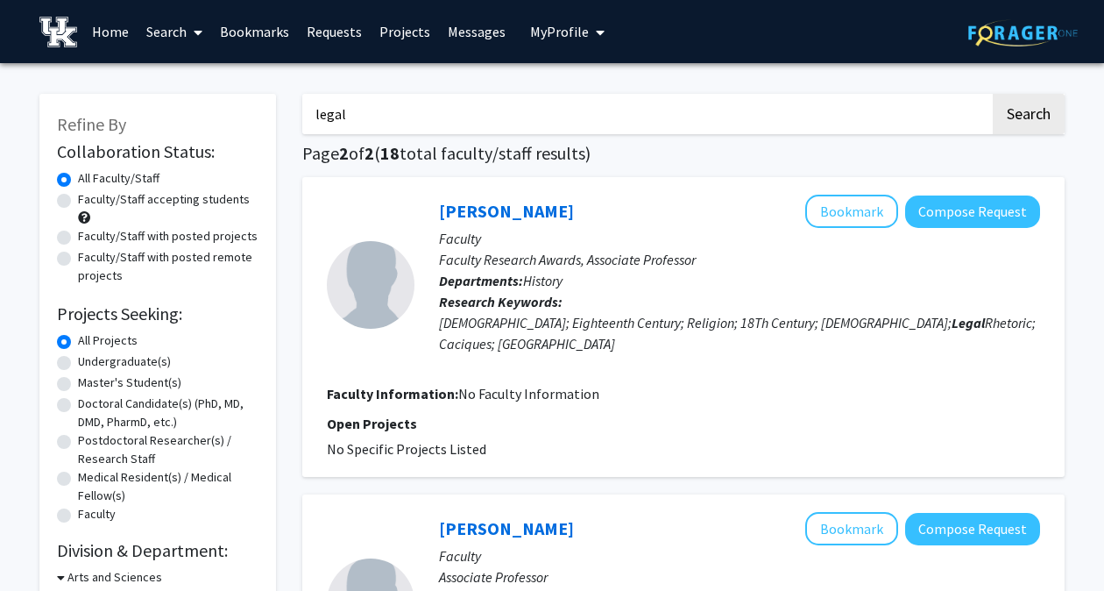
click at [112, 37] on link "Home" at bounding box center [110, 31] width 54 height 61
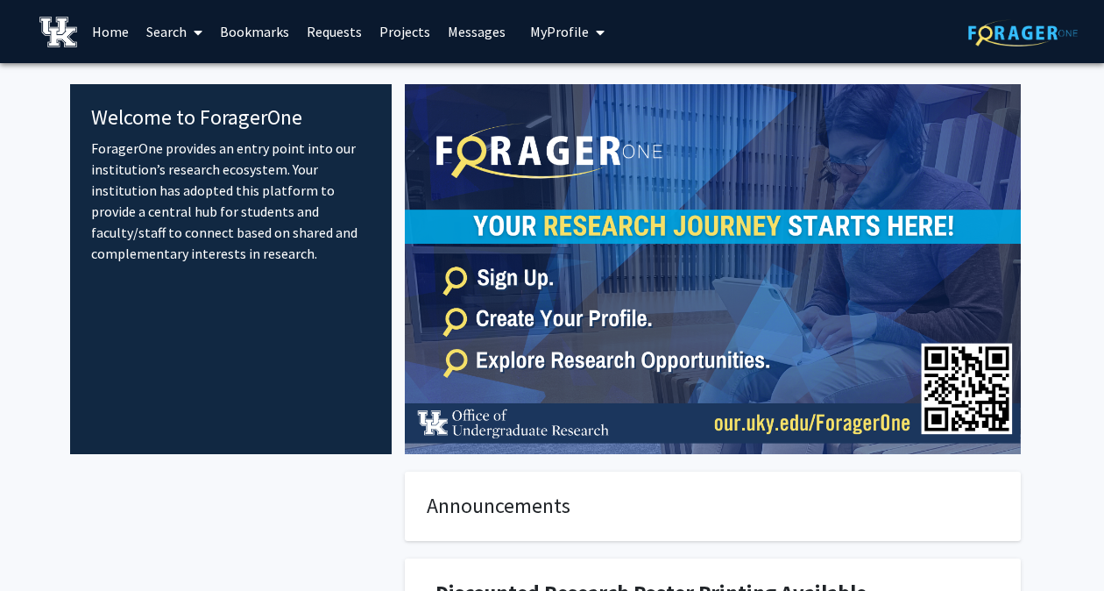
click at [195, 26] on icon at bounding box center [198, 32] width 9 height 14
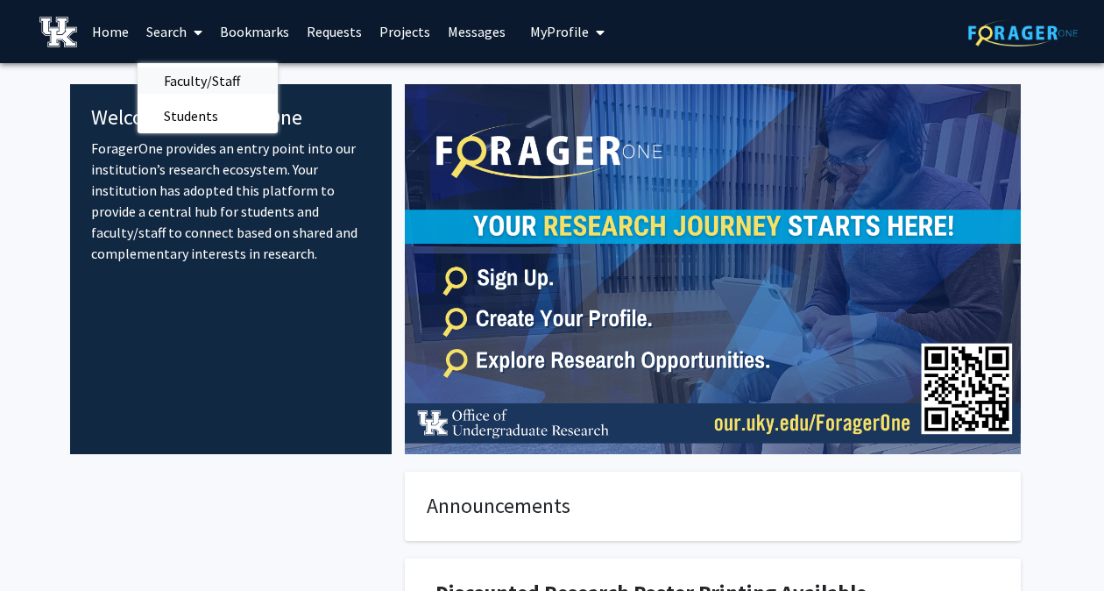
click at [229, 79] on span "Faculty/Staff" at bounding box center [202, 80] width 129 height 35
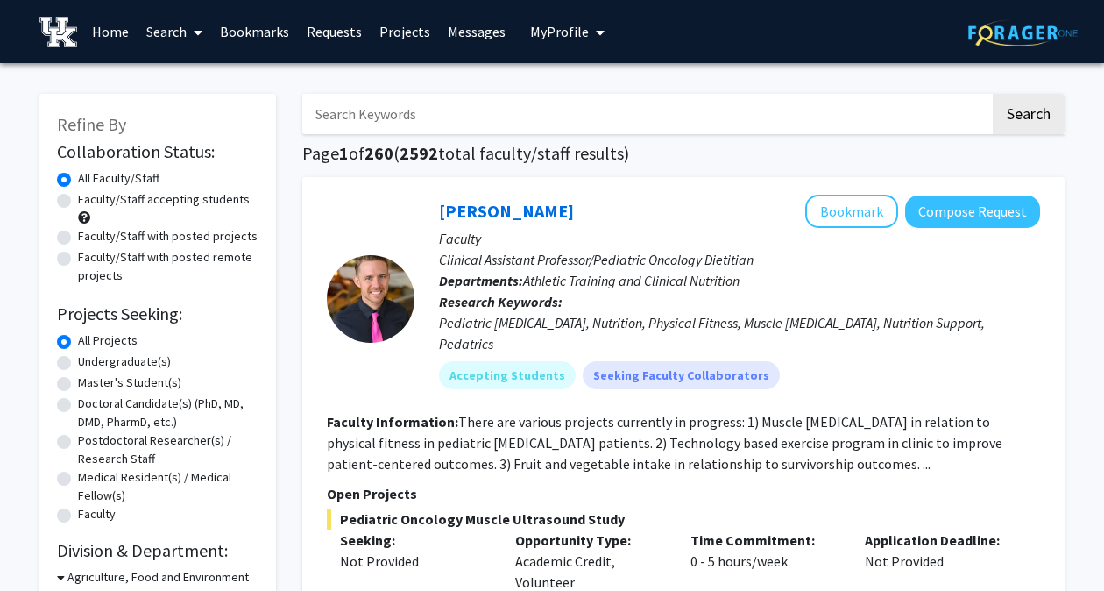
click at [167, 408] on label "Doctoral Candidate(s) (PhD, MD, DMD, PharmD, etc.)" at bounding box center [168, 412] width 181 height 37
click at [89, 406] on input "Doctoral Candidate(s) (PhD, MD, DMD, PharmD, etc.)" at bounding box center [83, 399] width 11 height 11
radio input "true"
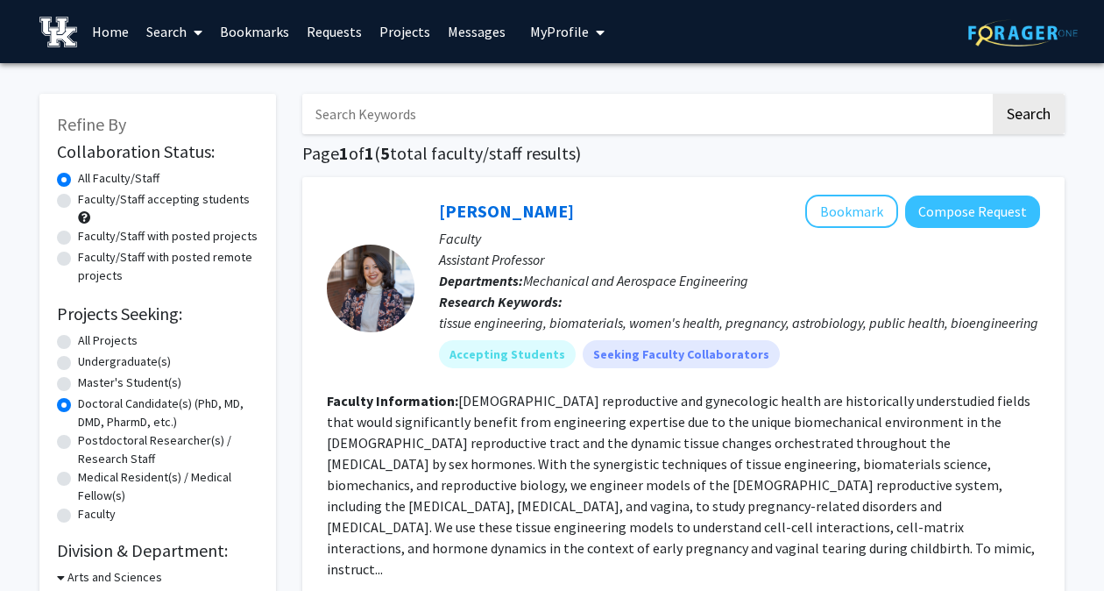
click at [114, 340] on label "All Projects" at bounding box center [108, 340] width 60 height 18
click at [89, 340] on input "All Projects" at bounding box center [83, 336] width 11 height 11
radio input "true"
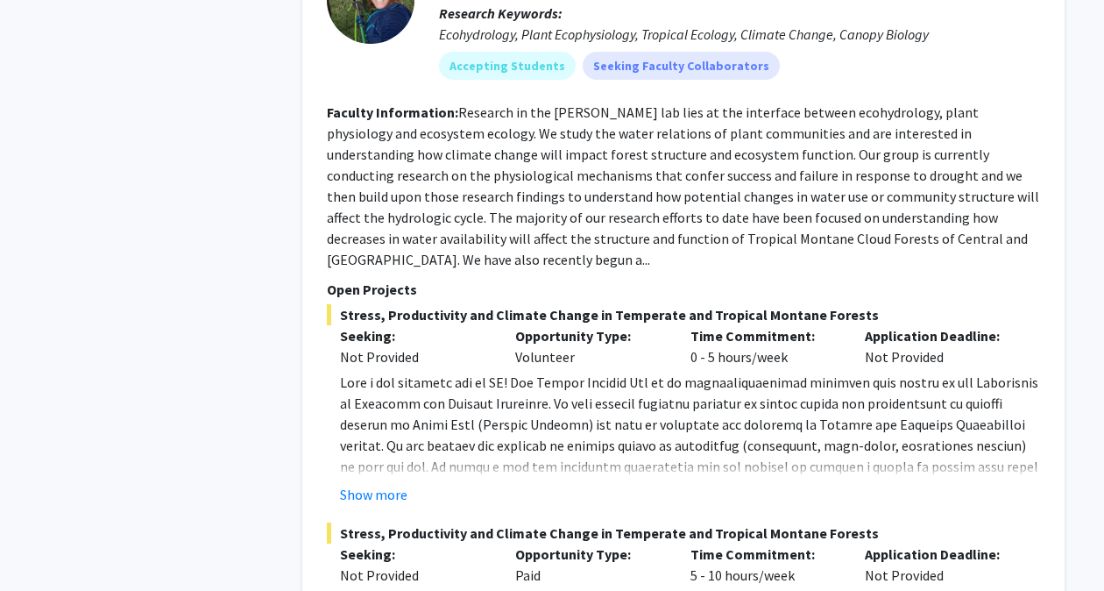
scroll to position [9325, 0]
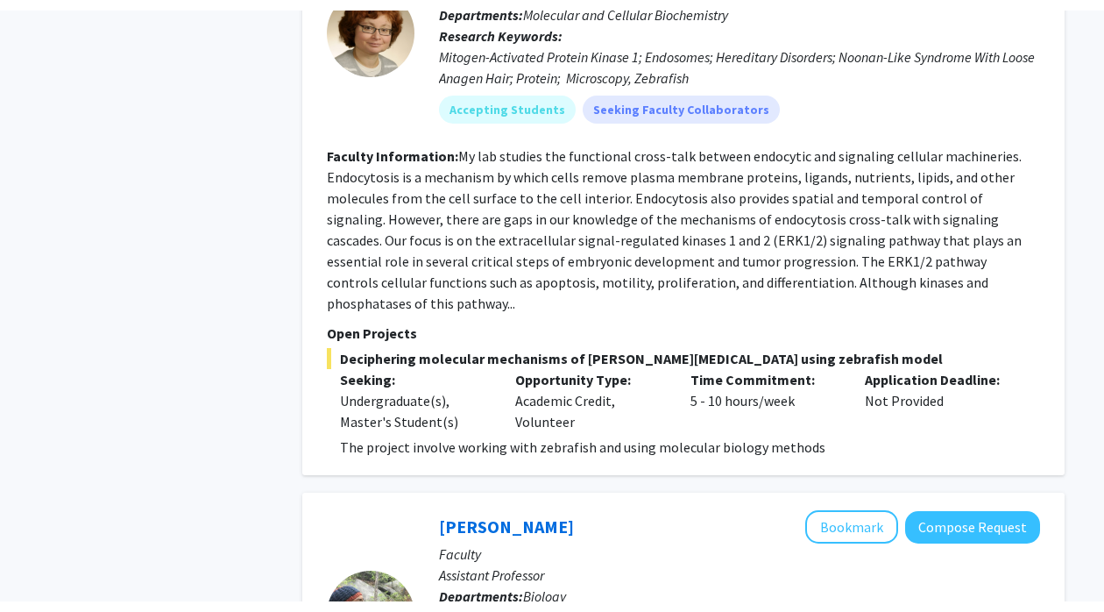
scroll to position [1906, 0]
